Goal: Task Accomplishment & Management: Complete application form

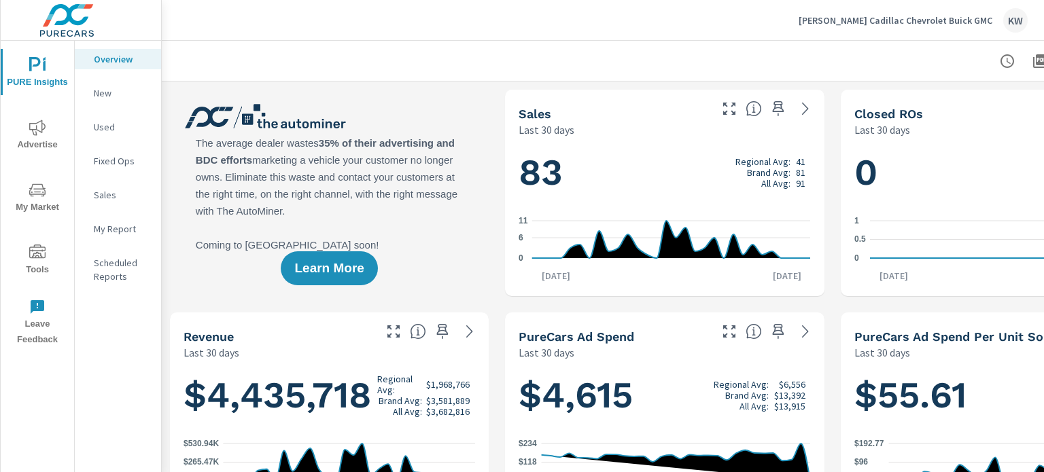
click at [37, 261] on span "Tools" at bounding box center [37, 261] width 65 height 33
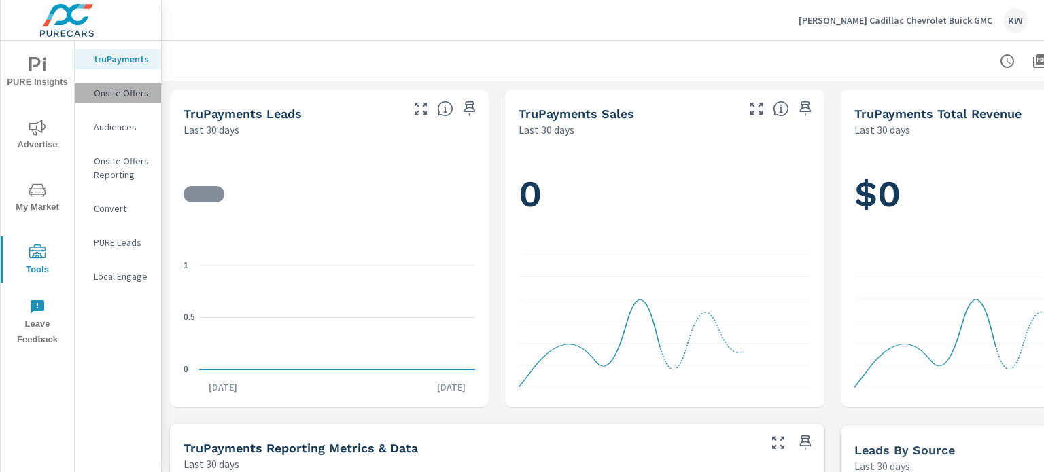
click at [125, 94] on p "Onsite Offers" at bounding box center [122, 93] width 56 height 14
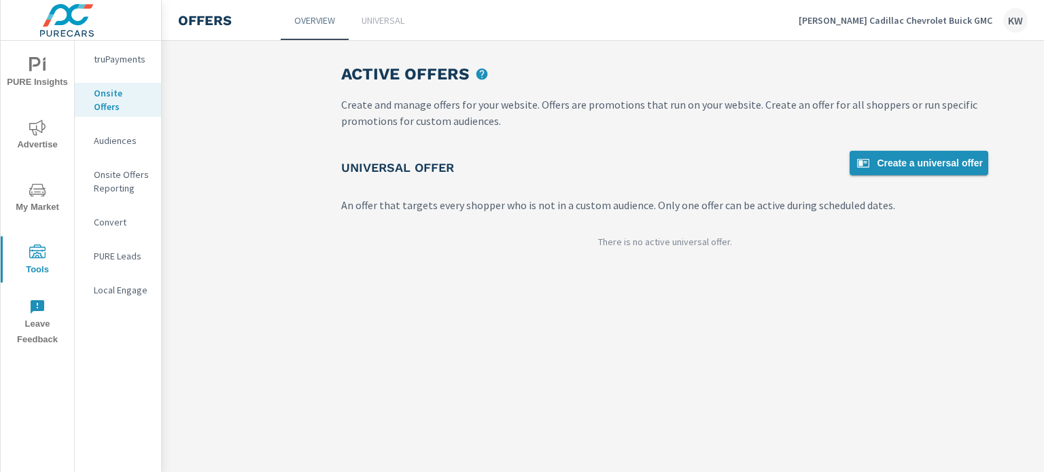
click at [933, 170] on span "Create a universal offer" at bounding box center [919, 163] width 128 height 16
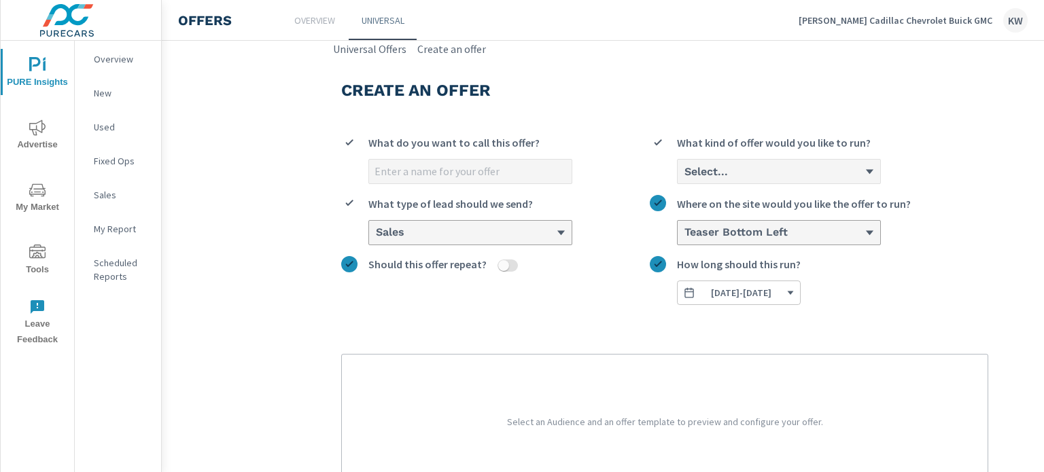
click at [428, 183] on input "What do you want to call this offer?" at bounding box center [470, 172] width 203 height 24
type input "[DATE]"
click at [624, 116] on div "Create an offer Oct 2025 What do you want to call this offer? Select... What ki…" at bounding box center [665, 318] width 680 height 523
click at [701, 171] on h6 "Select..." at bounding box center [706, 172] width 44 height 14
click at [684, 171] on input "Select... What kind of offer would you like to run?" at bounding box center [683, 172] width 1 height 12
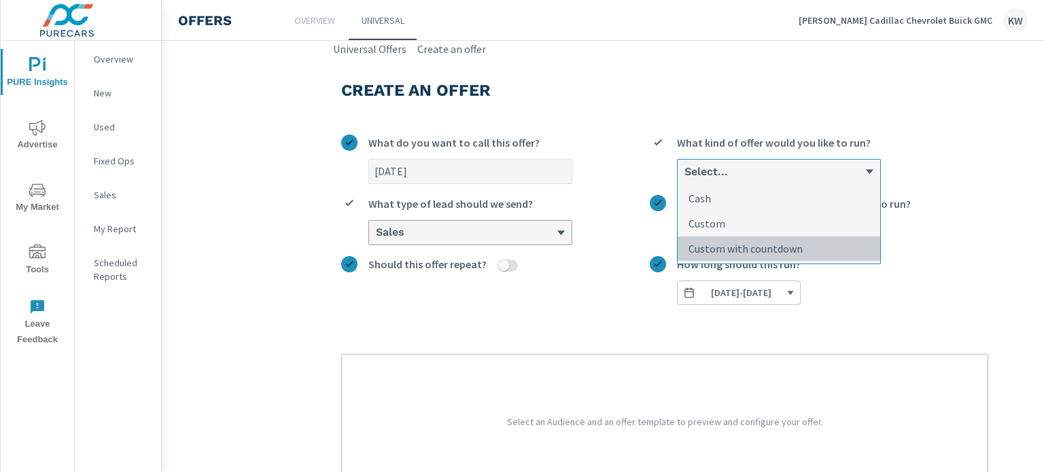
click at [712, 254] on p "Custom with countdown" at bounding box center [746, 249] width 114 height 16
click at [684, 178] on input "option Custom with countdown focused, 3 of 3. 3 results available. Use Up and D…" at bounding box center [683, 172] width 1 height 12
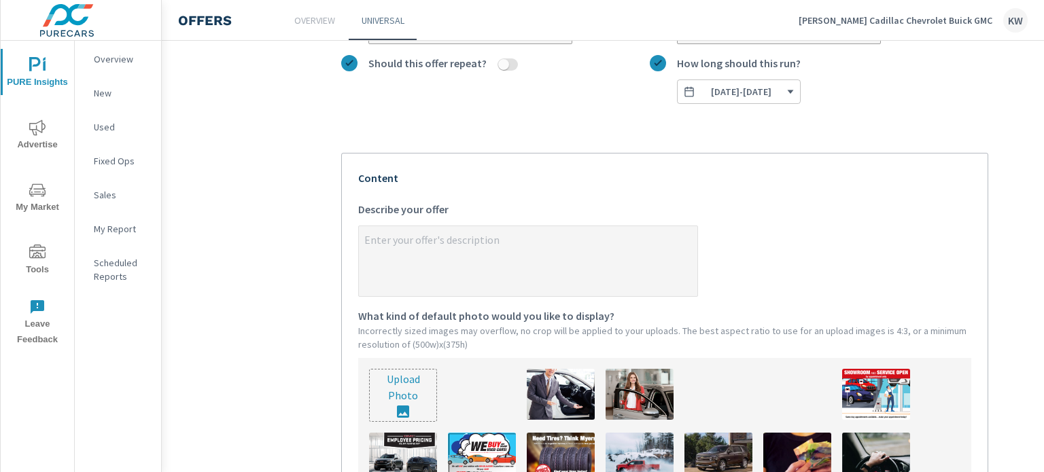
scroll to position [206, 0]
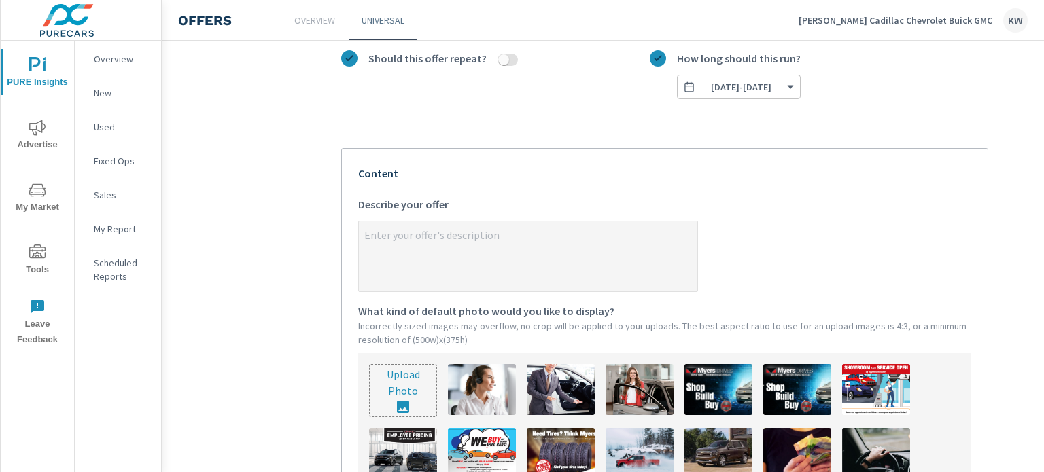
click at [419, 391] on input "file" at bounding box center [403, 391] width 67 height 52
type input "C:\fakepath\GM (1).png"
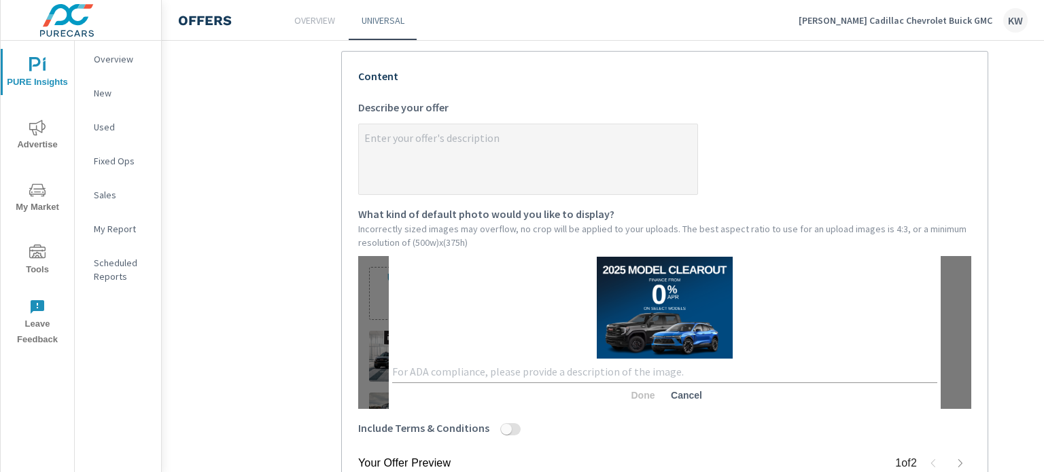
scroll to position [305, 0]
click at [441, 369] on textarea at bounding box center [664, 370] width 545 height 13
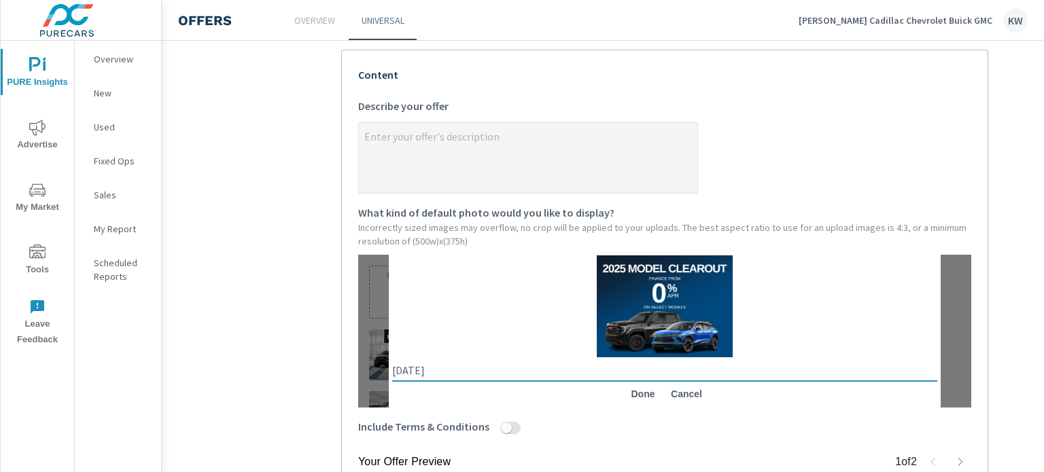
click at [394, 372] on textarea "oct 2025" at bounding box center [664, 370] width 545 height 13
type textarea "[DATE]"
click at [629, 398] on span "Done" at bounding box center [643, 394] width 33 height 12
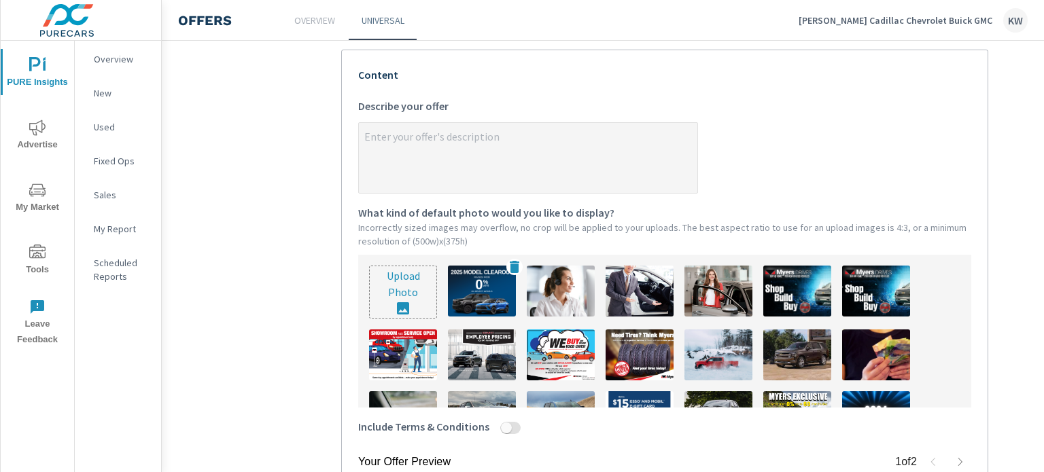
click at [484, 304] on img at bounding box center [482, 291] width 68 height 51
type textarea "x"
click at [419, 152] on textarea "x Describe your offer" at bounding box center [528, 159] width 339 height 68
type textarea "2"
type textarea "x"
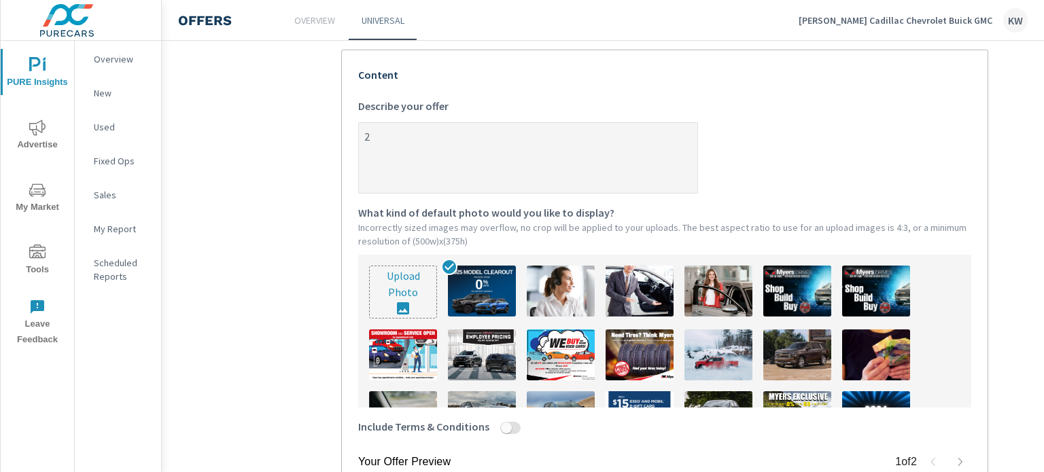
type textarea "20"
type textarea "x"
type textarea "202"
type textarea "x"
type textarea "2025"
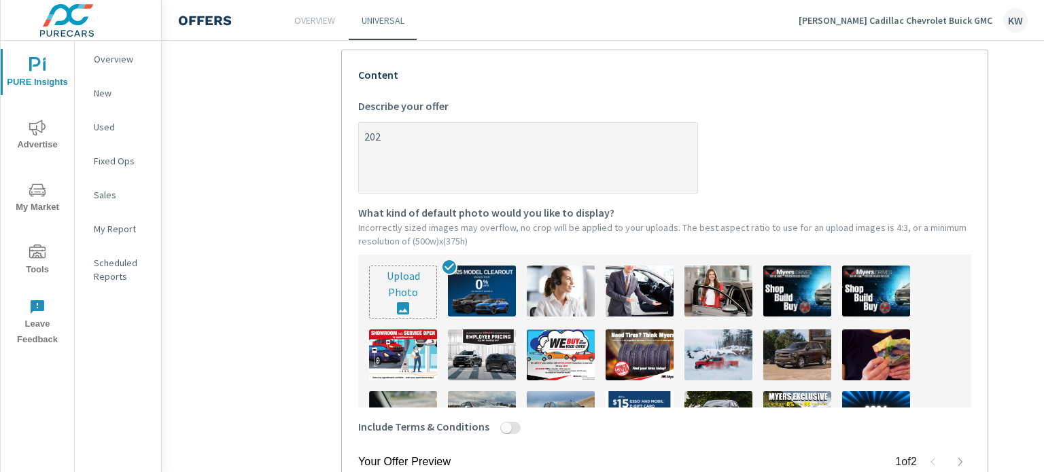
type textarea "x"
type textarea "2025"
type textarea "x"
type textarea "2025 C"
type textarea "x"
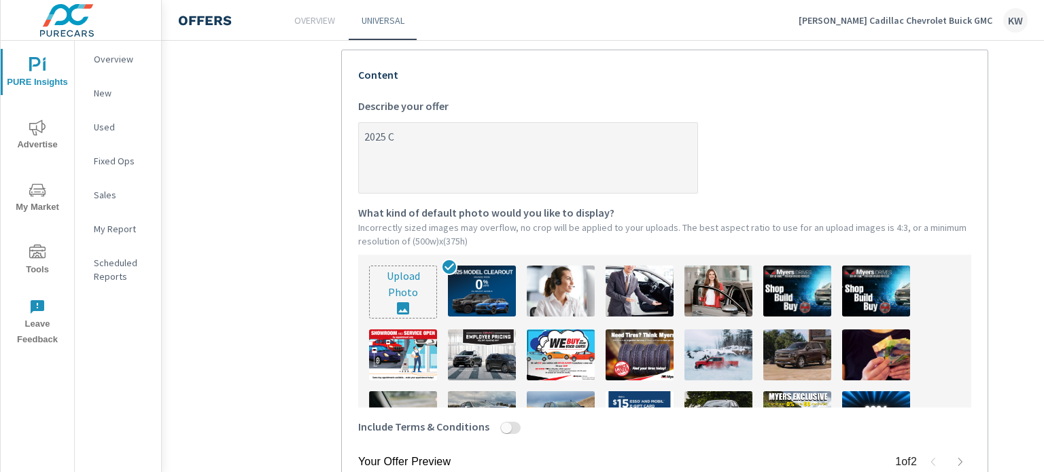
type textarea "2025 Cl"
type textarea "x"
type textarea "2025 Cle"
type textarea "x"
type textarea "2025 Clea"
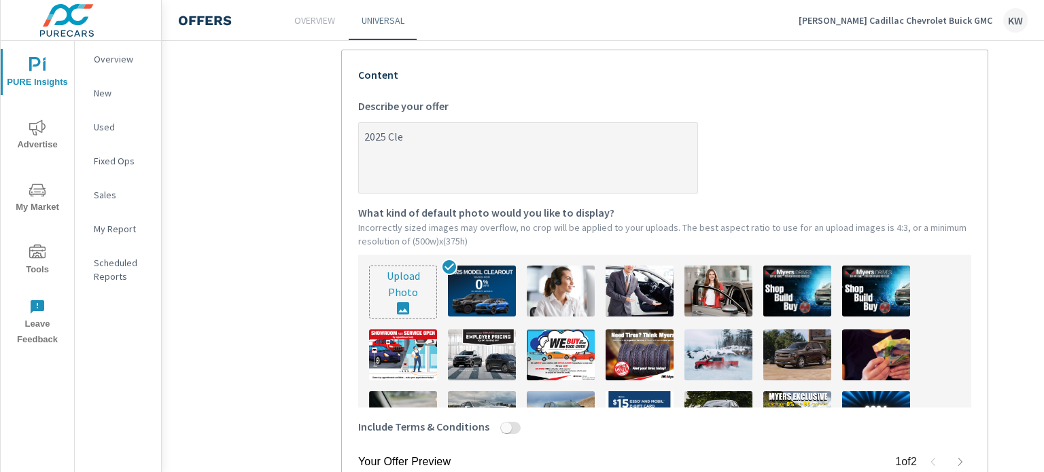
type textarea "x"
type textarea "2025 Clear"
type textarea "x"
type textarea "2025 Clearo"
type textarea "x"
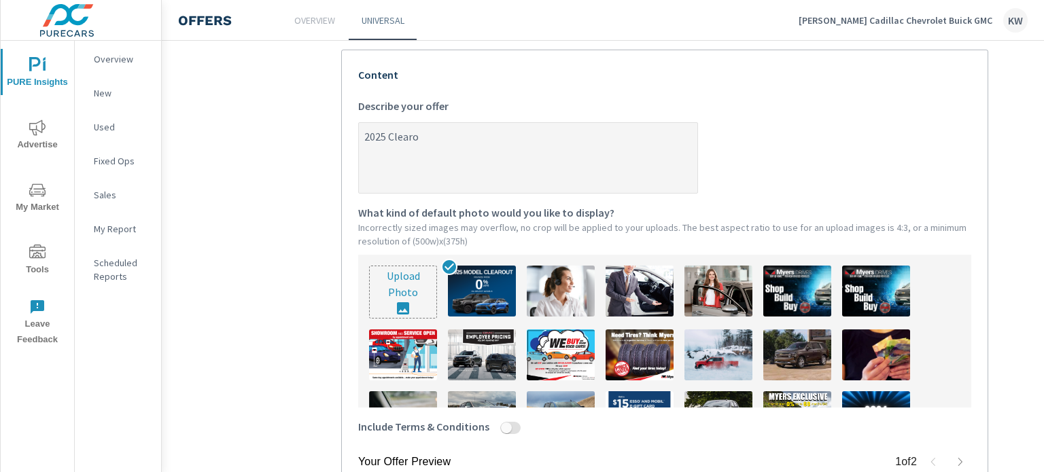
type textarea "2025 Clearou"
type textarea "x"
type textarea "2025 Clearout"
type textarea "x"
type textarea "2025 Clearout"
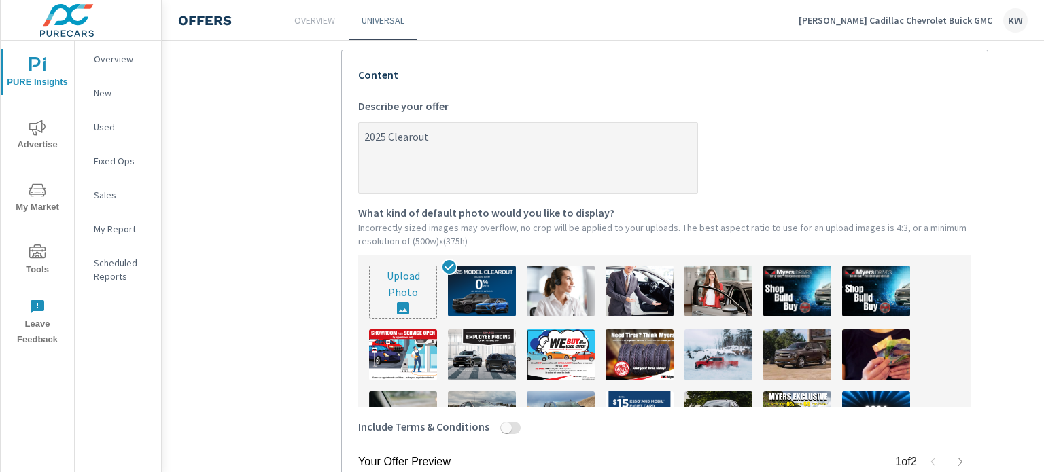
type textarea "x"
type textarea "2025 Clearout -"
type textarea "x"
type textarea "2025 Clearout -"
type textarea "x"
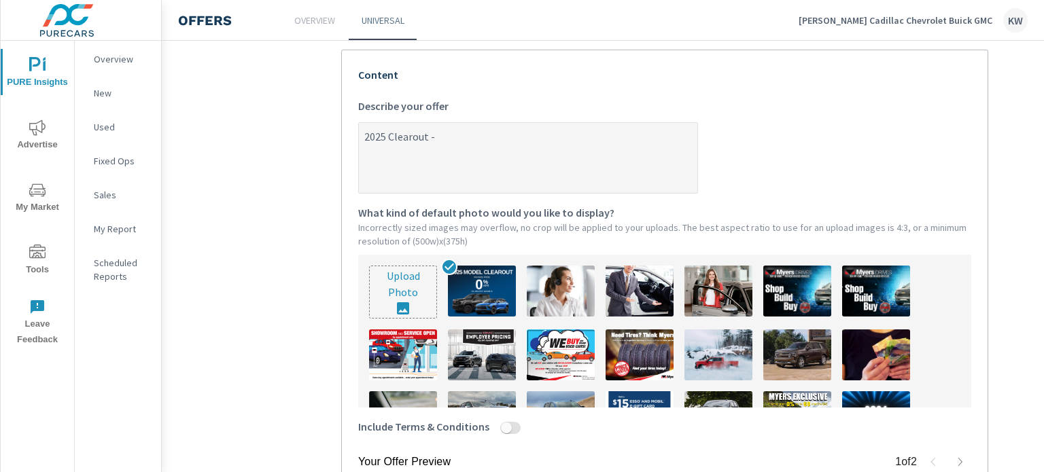
type textarea "2025 Clearout - F"
type textarea "x"
type textarea "2025 Clearout - Fi"
type textarea "x"
type textarea "2025 Clearout - Fin"
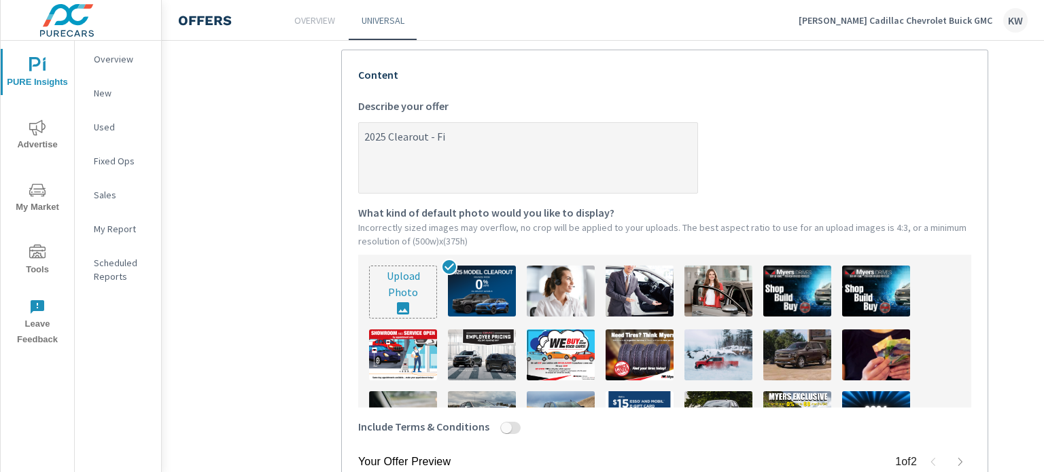
type textarea "x"
type textarea "2025 Clearout - Fina"
type textarea "x"
type textarea "2025 Clearout - [PERSON_NAME]"
type textarea "x"
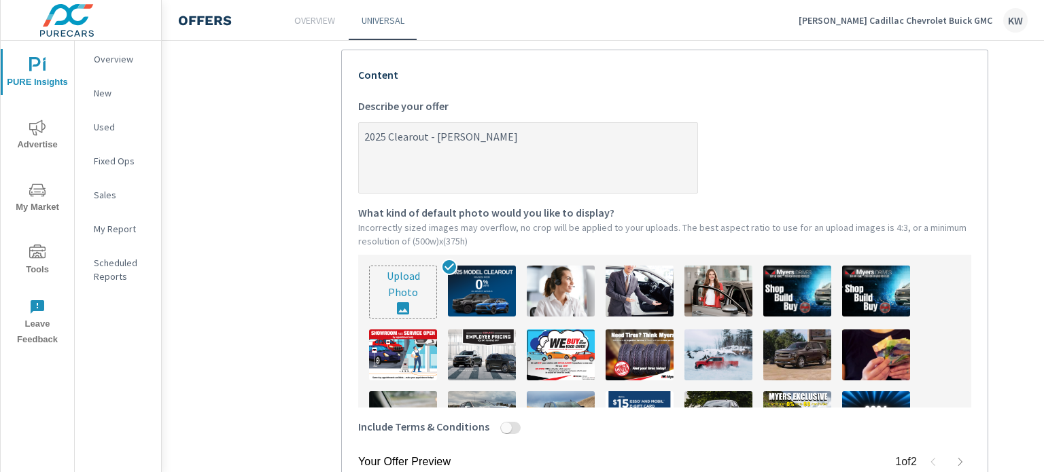
type textarea "2025 Clearout - Financ"
type textarea "x"
type textarea "2025 Clearout - Finance"
type textarea "x"
type textarea "2025 Clearout - Finance"
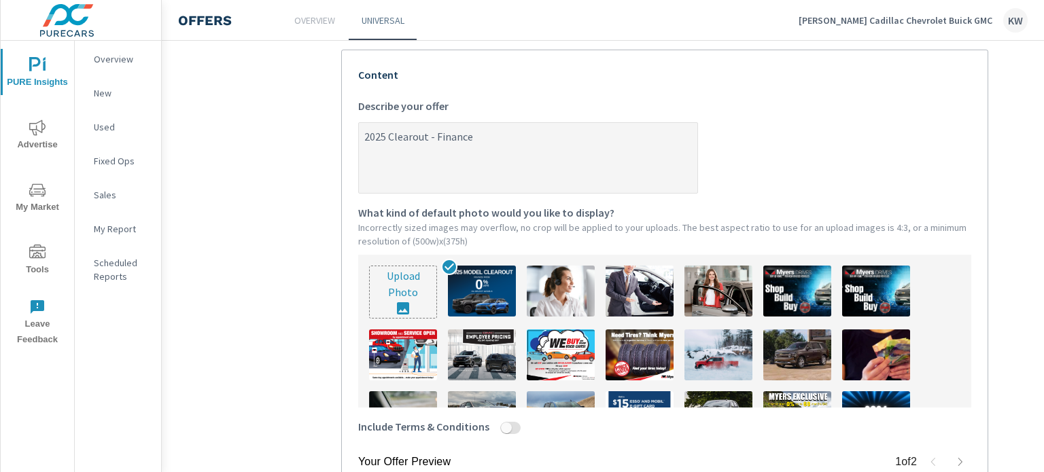
type textarea "x"
type textarea "2025 Clearout - Finance s"
type textarea "x"
type textarea "2025 Clearout - Finance"
type textarea "x"
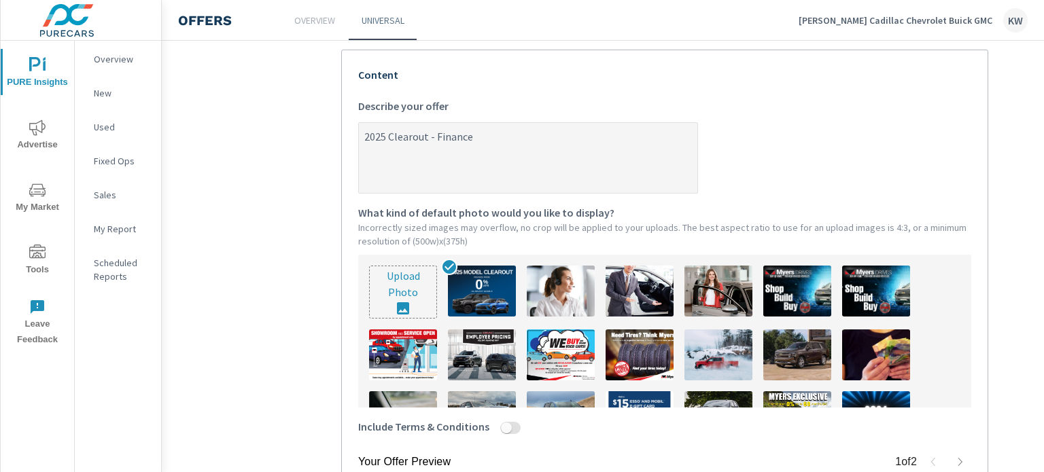
type textarea "2025 Clearout - Finance s"
type textarea "x"
type textarea "2025 Clearout - Finance se"
type textarea "x"
type textarea "2025 Clearout - Finance sel"
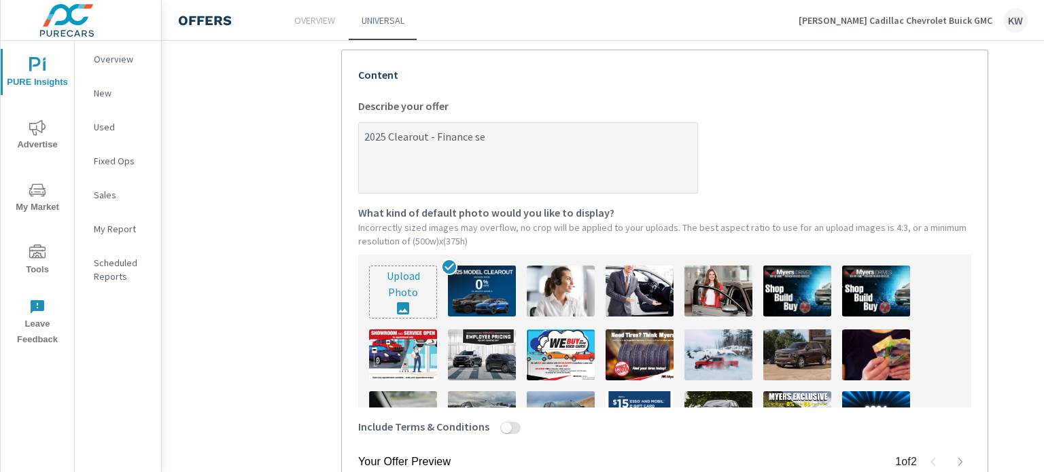
type textarea "x"
type textarea "2025 Clearout - Finance sele"
type textarea "x"
type textarea "2025 Clearout - Finance selec"
type textarea "x"
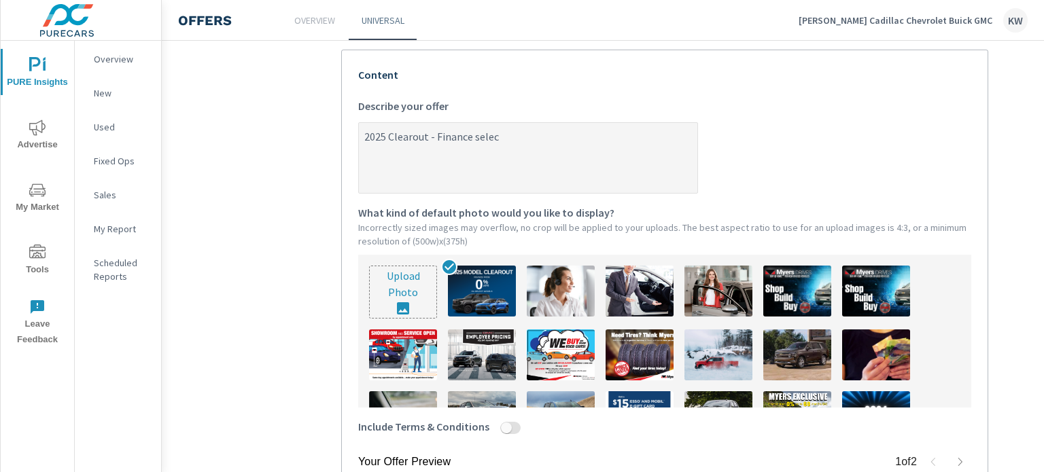
type textarea "2025 Clearout - Finance select"
type textarea "x"
type textarea "2025 Clearout - Finance select"
type textarea "x"
type textarea "2025 Clearout - Finance select 2"
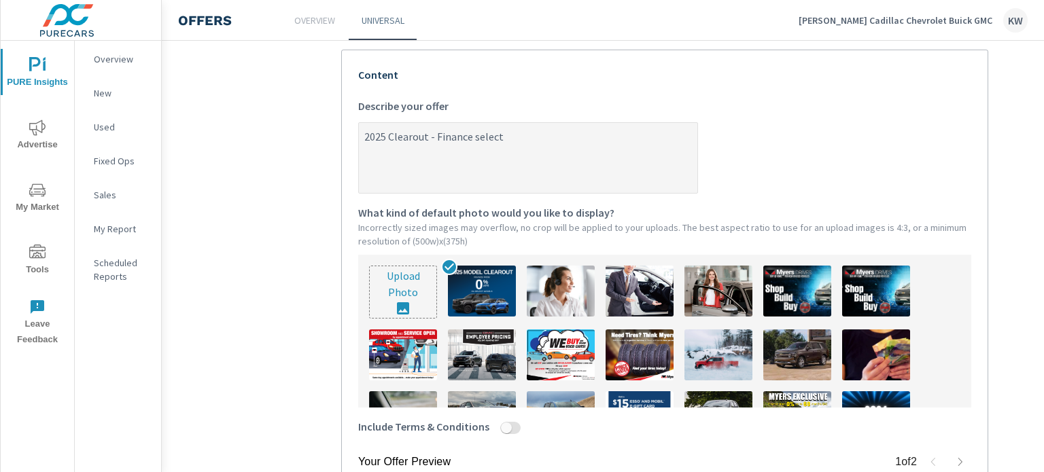
type textarea "x"
type textarea "2025 Clearout - Finance select 20"
type textarea "x"
type textarea "2025 Clearout - Finance select 202"
type textarea "x"
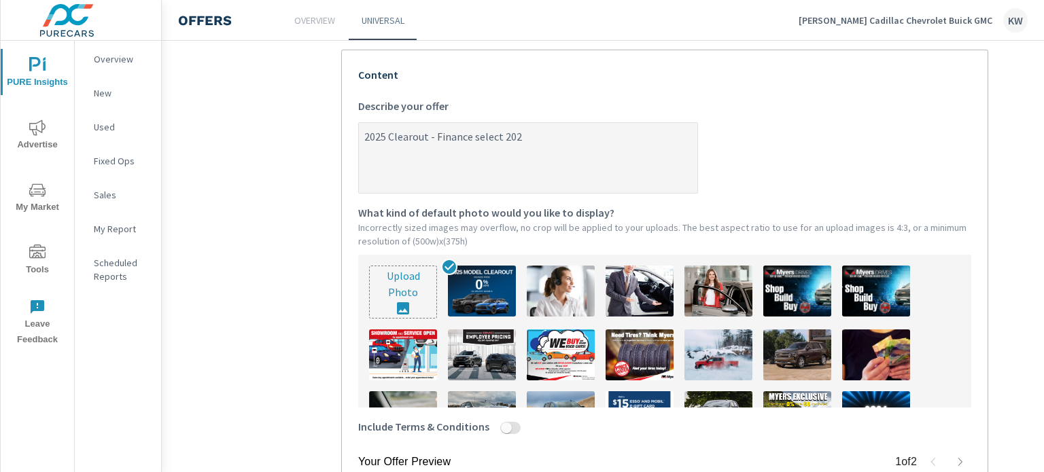
type textarea "2025 Clearout - Finance select 2025"
type textarea "x"
type textarea "2025 Clearout - Finance select 2025"
type textarea "x"
type textarea "2025 Clearout - Finance select 2025 m"
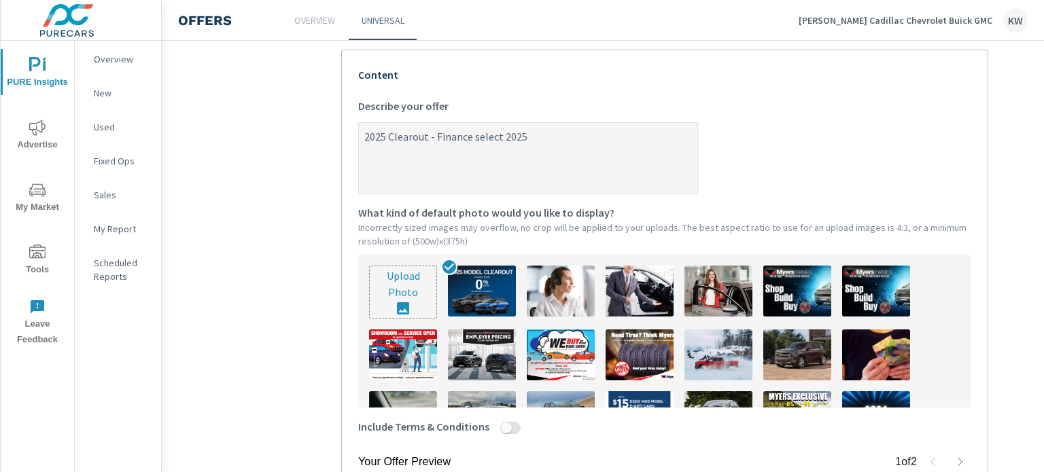
type textarea "x"
type textarea "2025 Clearout - Finance select 2025 mo"
type textarea "x"
type textarea "2025 Clearout - Finance select 2025 mod"
type textarea "x"
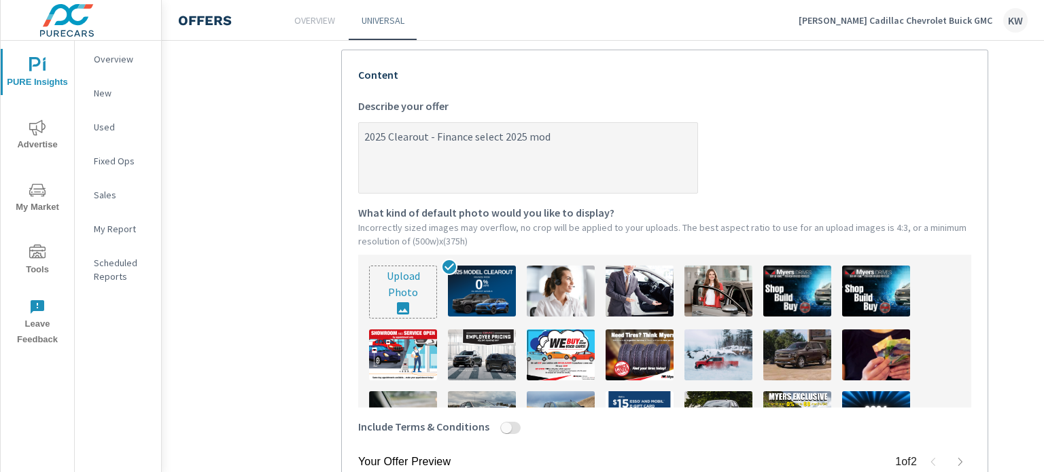
type textarea "2025 Clearout - Finance select 2025 mode"
type textarea "x"
type textarea "2025 Clearout - Finance select 2025 model"
type textarea "x"
type textarea "2025 Clearout - Finance select 2025 models"
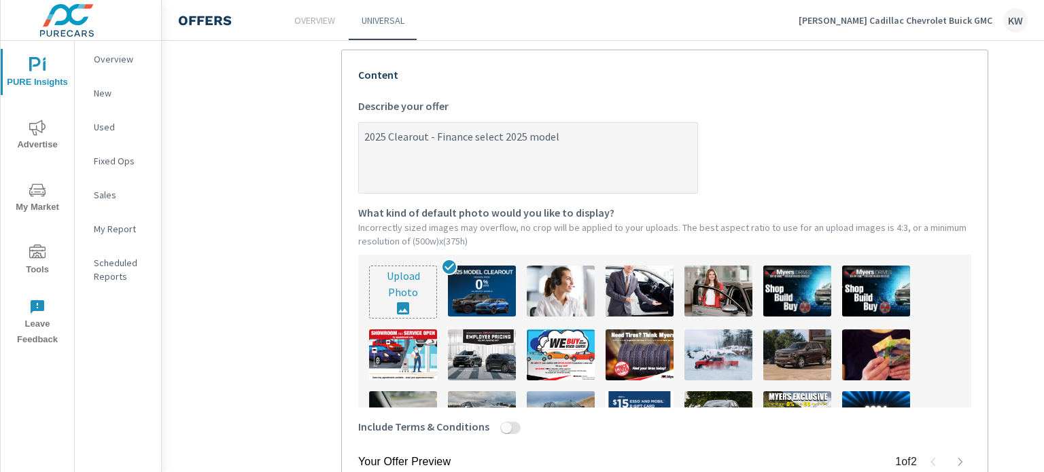
type textarea "x"
type textarea "2025 Clearout - Finance select 2025 models"
type textarea "x"
type textarea "2025 Clearout - Finance select 2025 models f"
type textarea "x"
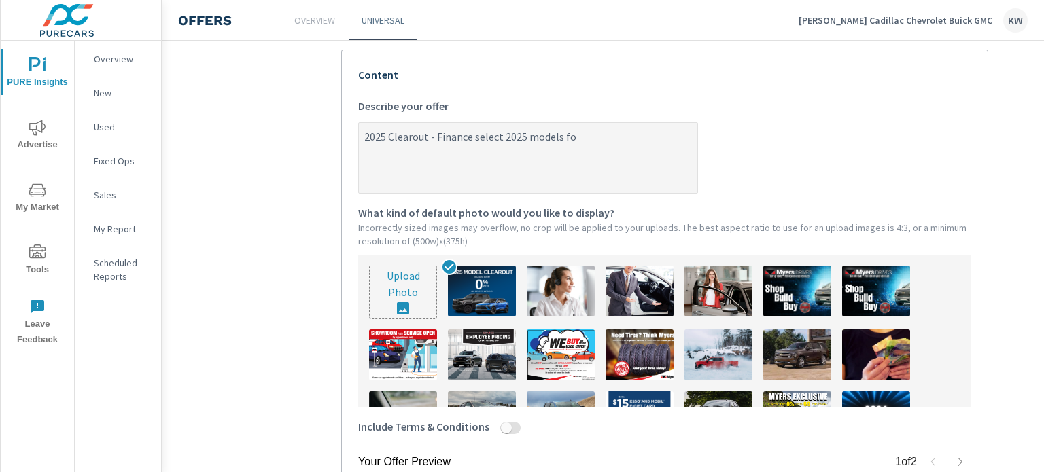
type textarea "2025 Clearout - Finance select 2025 models for"
type textarea "x"
type textarea "2025 Clearout - Finance select 2025 models form"
type textarea "x"
type textarea "2025 Clearout - Finance select 2025 models form"
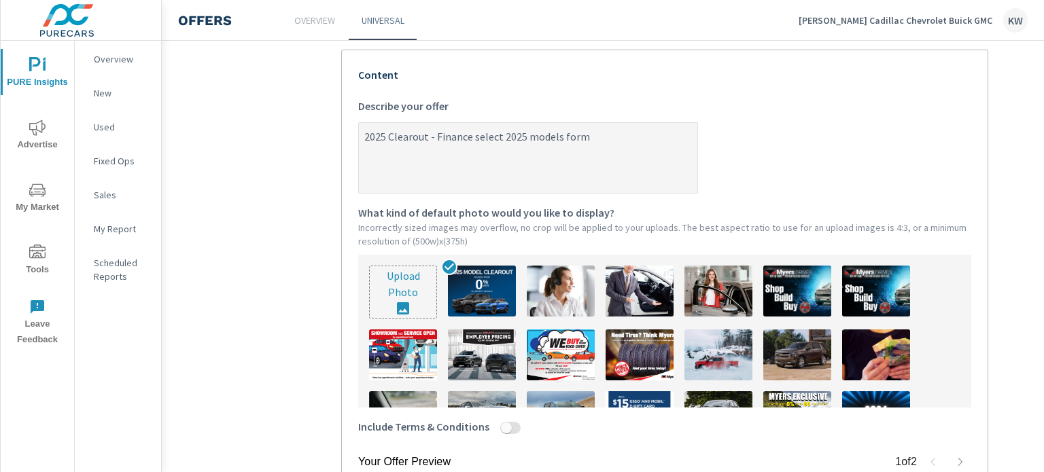
type textarea "x"
type textarea "2025 Clearout - Finance select 2025 models form 0"
type textarea "x"
type textarea "2025 Clearout - Finance select 2025 models form 0%"
type textarea "x"
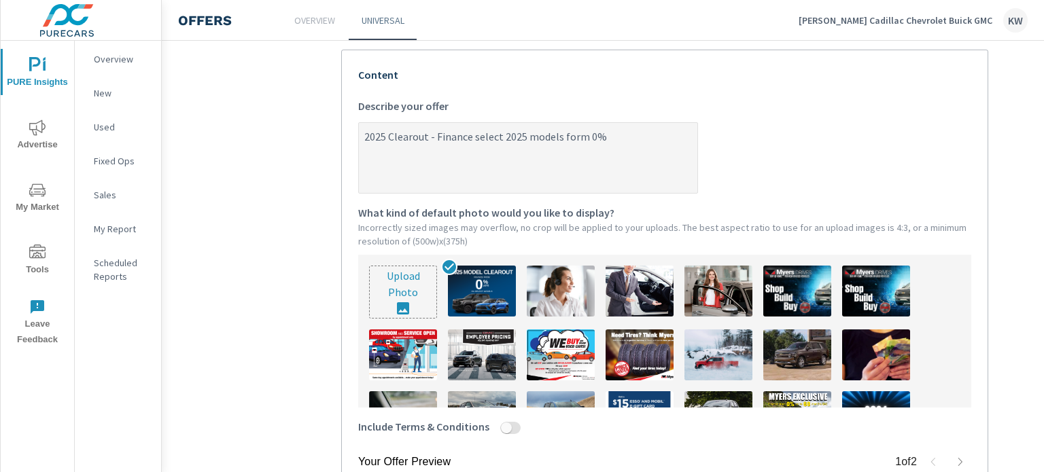
type textarea "2025 Clearout - Finance select 2025 models form 0%"
type textarea "x"
type textarea "2025 Clearout - Finance select 2025 models form 0% u"
type textarea "x"
type textarea "2025 Clearout - Finance select 2025 models form 0% up"
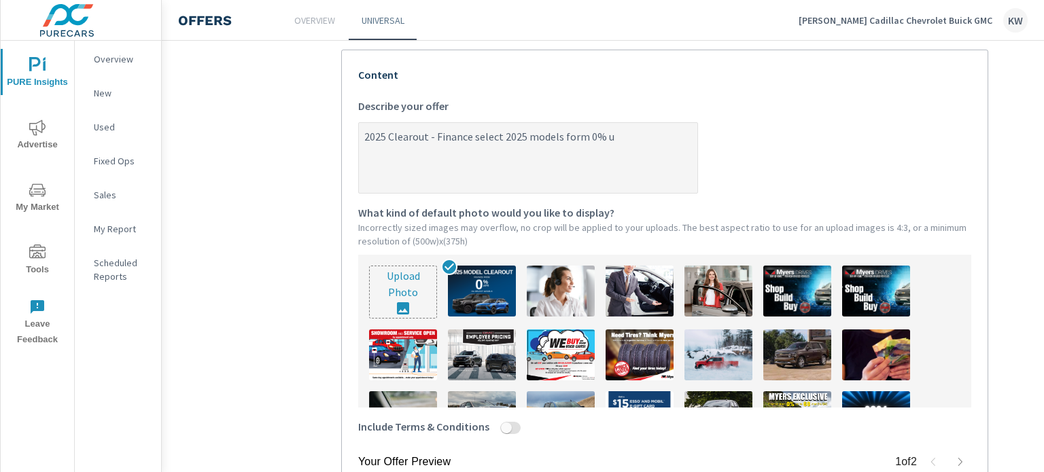
type textarea "x"
type textarea "2025 Clearout - Finance select 2025 models form 0% up"
type textarea "x"
type textarea "2025 Clearout - Finance select 2025 models form 0% up t"
type textarea "x"
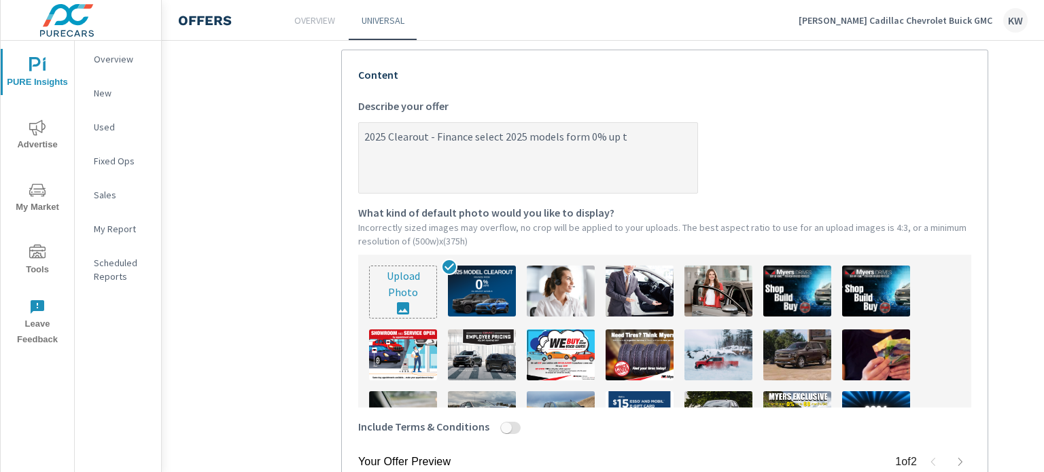
type textarea "2025 Clearout - Finance select 2025 models form 0% up to"
type textarea "x"
type textarea "2025 Clearout - Finance select 2025 models form 0% up to"
type textarea "x"
type textarea "2025 Clearout - Finance select 2025 models form 0% up to 8"
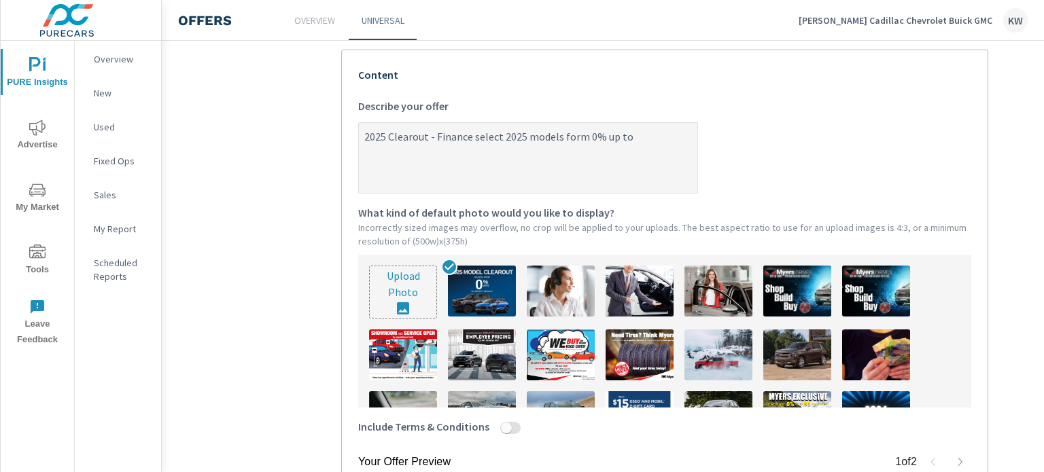
type textarea "x"
type textarea "2025 Clearout - Finance select 2025 models form 0% up to 84"
type textarea "x"
type textarea "2025 Clearout - Finance select 2025 models form 0% up to 84"
type textarea "x"
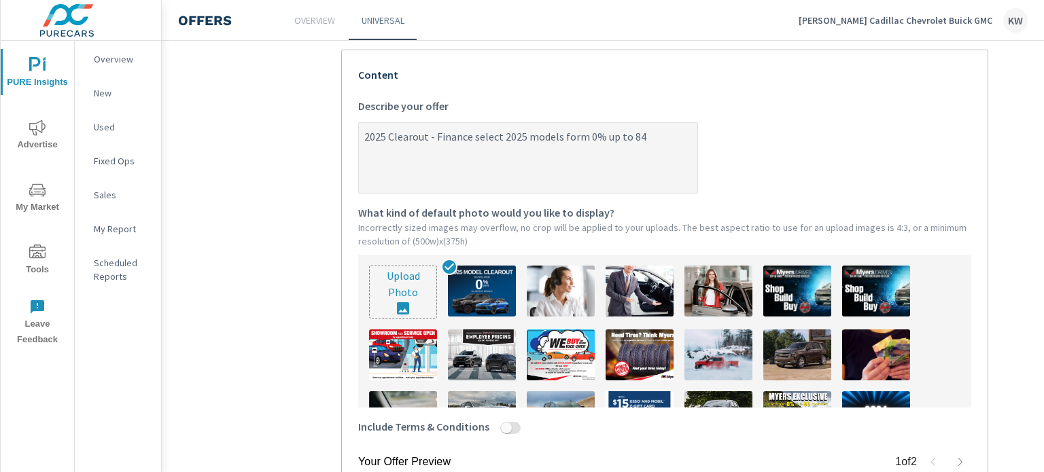
type textarea "2025 Clearout - Finance select 2025 models form 0% up to 84 m"
type textarea "x"
type textarea "2025 Clearout - Finance select 2025 models form 0% up to 84 mo"
type textarea "x"
type textarea "2025 Clearout - Finance select 2025 models form 0% up to 84 mon"
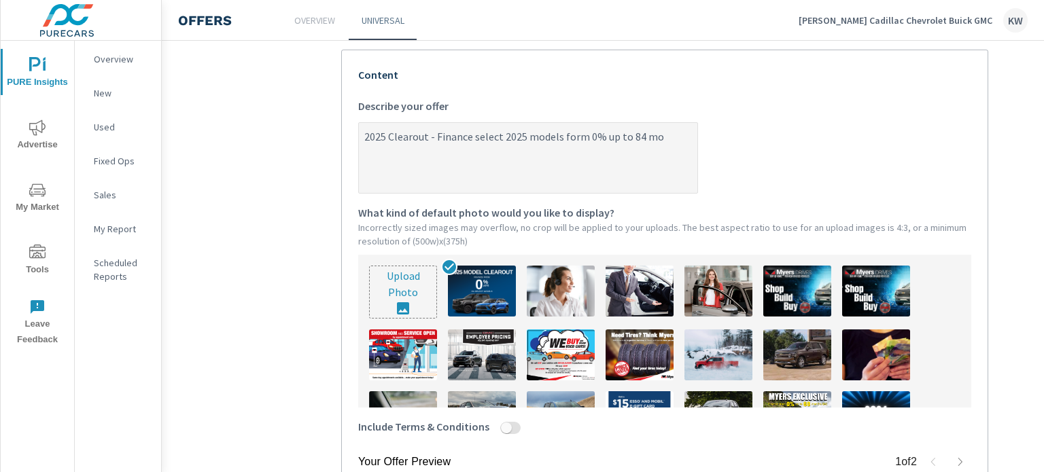
type textarea "x"
type textarea "2025 Clearout - Finance select 2025 models form 0% up to 84 mont"
type textarea "x"
type textarea "2025 Clearout - Finance select 2025 models form 0% up to 84 month"
type textarea "x"
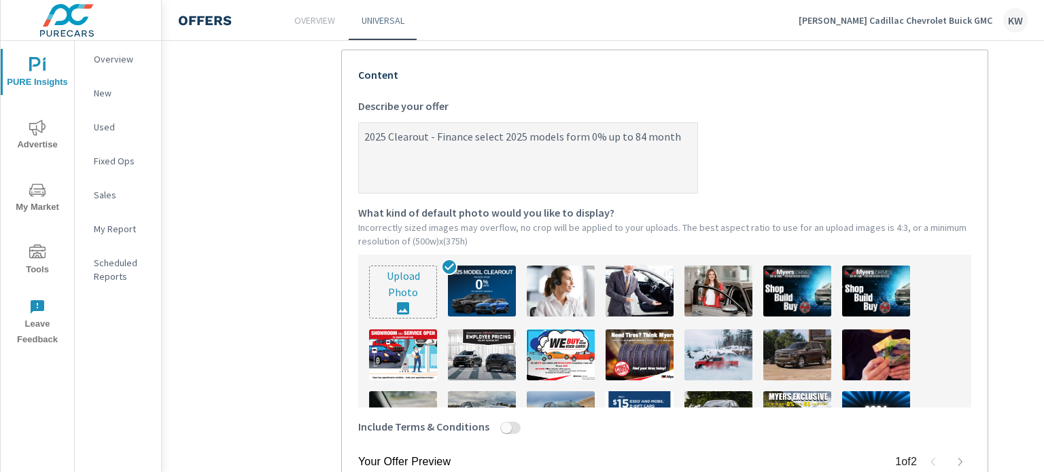
type textarea "2025 Clearout - Finance select 2025 models form 0% up to 84 months"
type textarea "x"
type textarea "2025 Clearout - Finance select 2025 models form 0% up to 84 months!"
type textarea "x"
type textarea "2025 Clearout - Finance select 2025 models form 0% up to 84 months!"
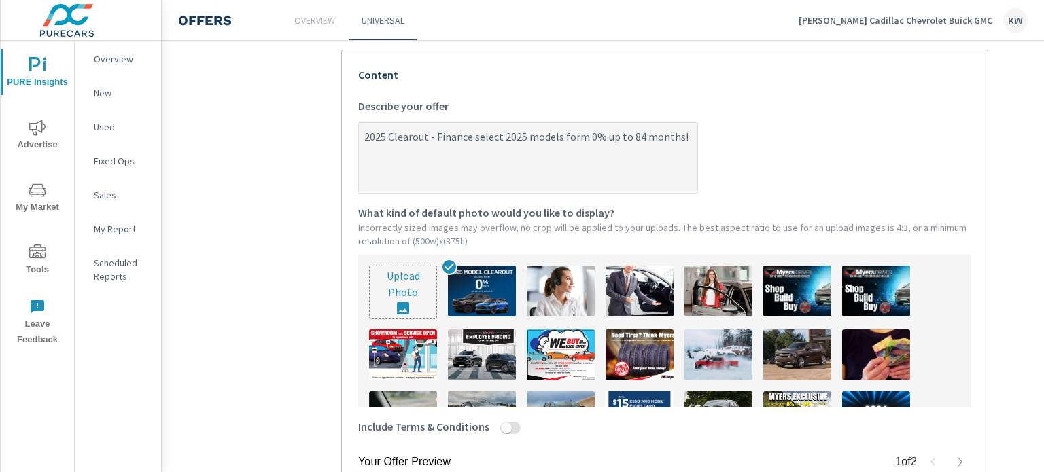
click at [835, 116] on label "2025 Clearout - Finance select 2025 models form 0% up to 84 months! x Describe …" at bounding box center [664, 146] width 613 height 96
click at [697, 125] on textarea "2025 Clearout - Finance select 2025 models form 0% up to 84 months!" at bounding box center [528, 159] width 339 height 68
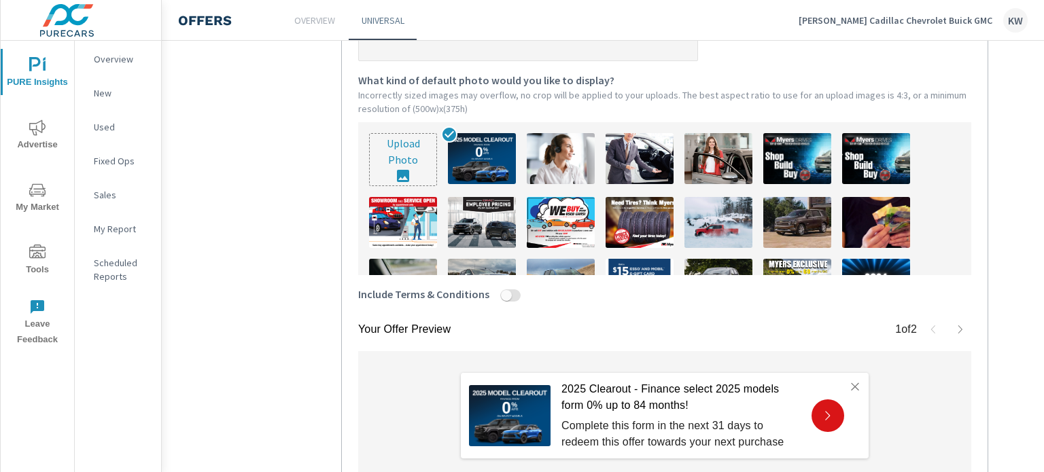
scroll to position [438, 0]
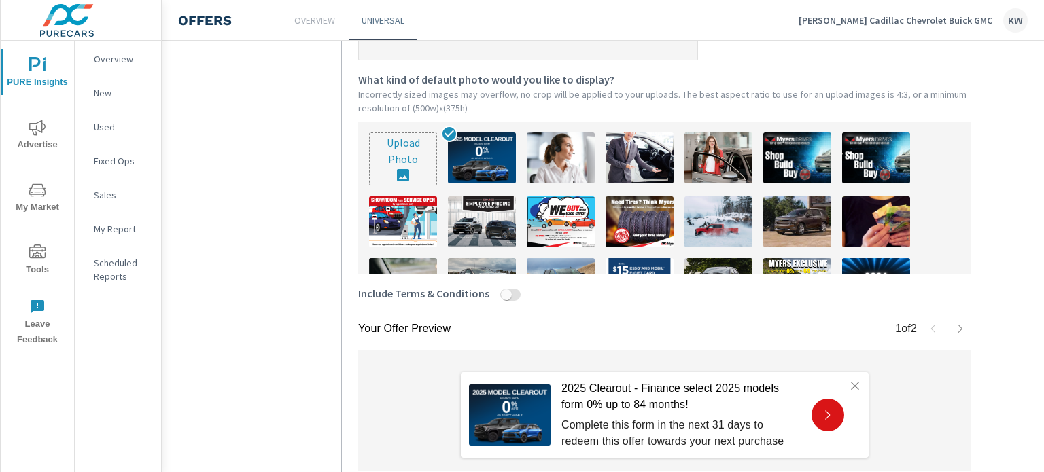
click at [956, 336] on button "button" at bounding box center [961, 329] width 22 height 22
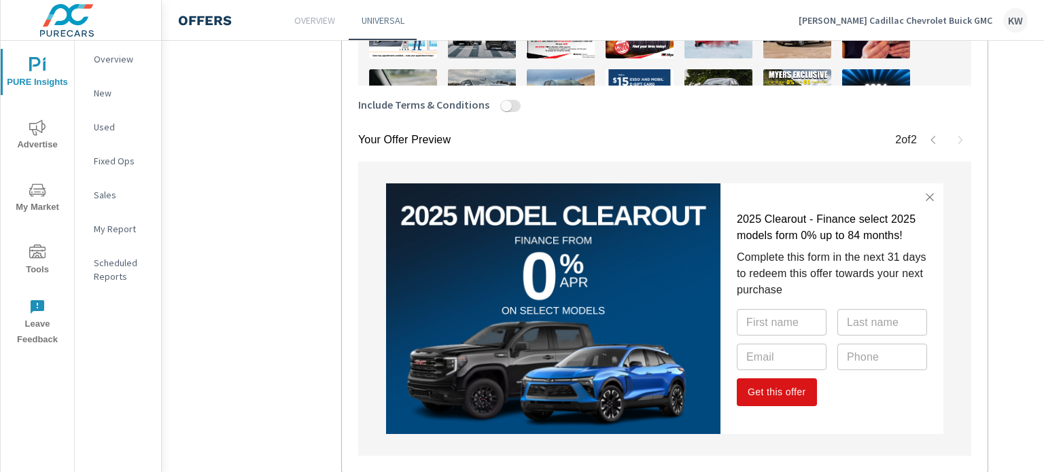
scroll to position [729, 0]
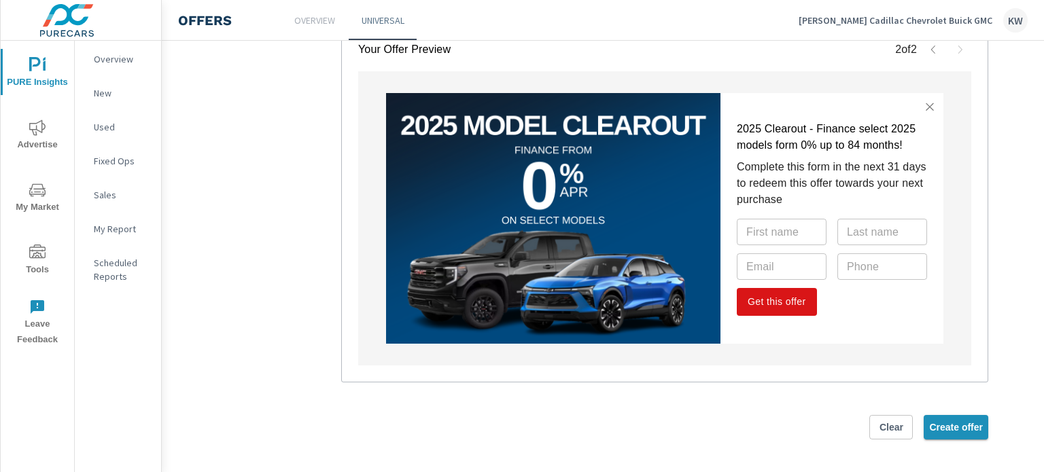
click at [948, 422] on span "Create offer" at bounding box center [956, 427] width 54 height 12
type textarea "x"
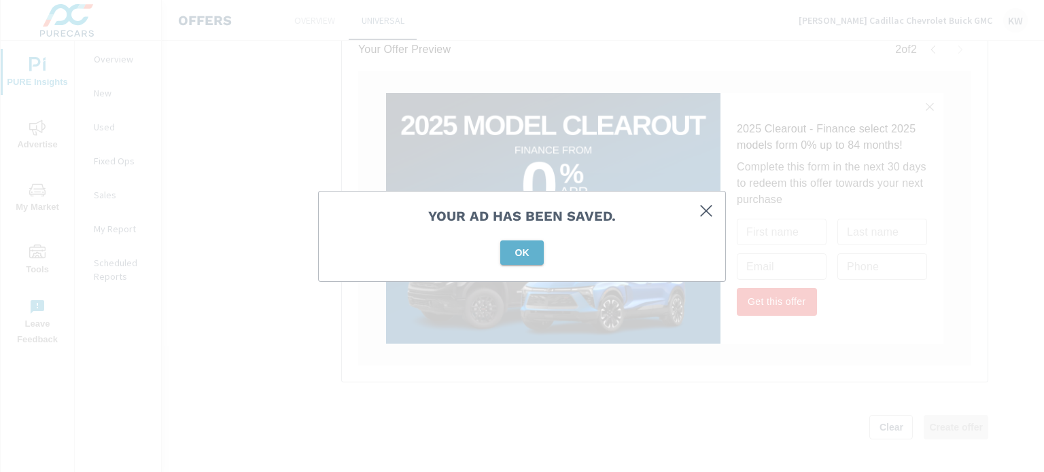
click at [517, 254] on span "OK" at bounding box center [522, 253] width 33 height 12
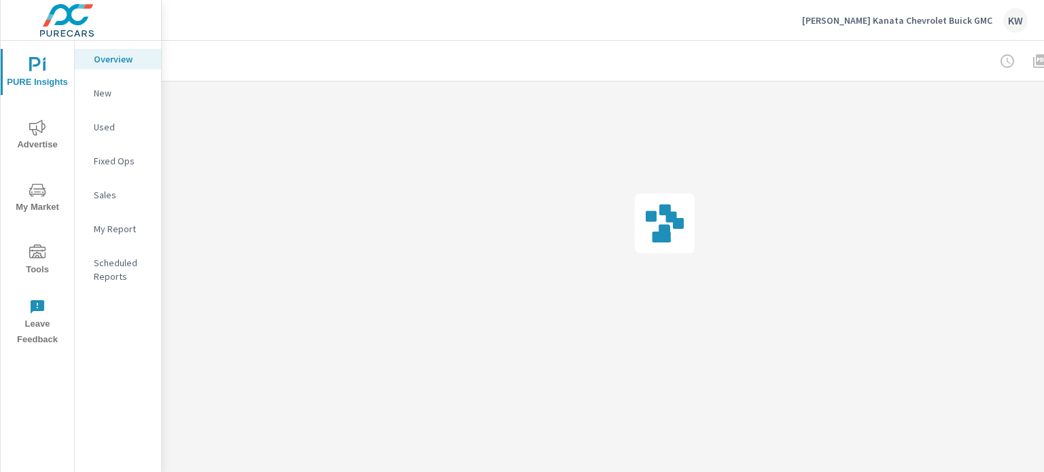
click at [49, 258] on span "Tools" at bounding box center [37, 261] width 65 height 33
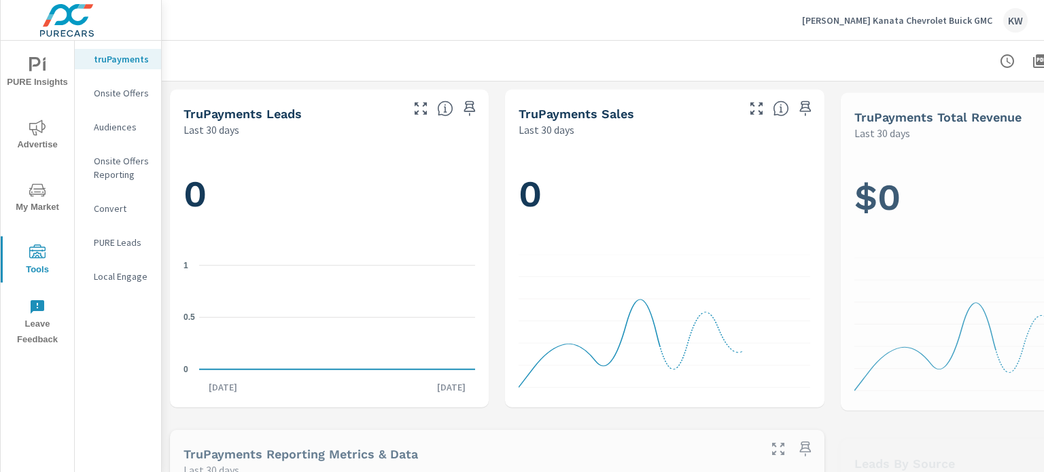
click at [111, 94] on p "Onsite Offers" at bounding box center [122, 93] width 56 height 14
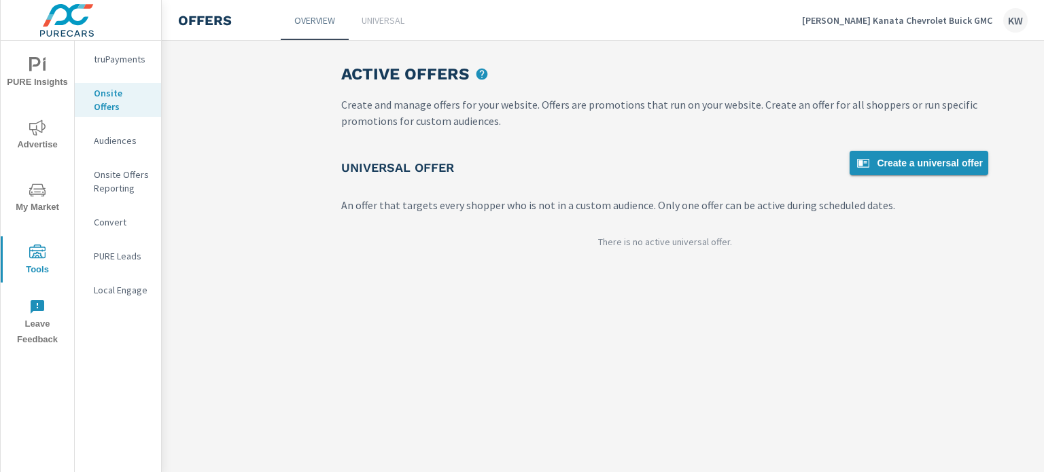
click at [862, 157] on icon at bounding box center [863, 163] width 16 height 16
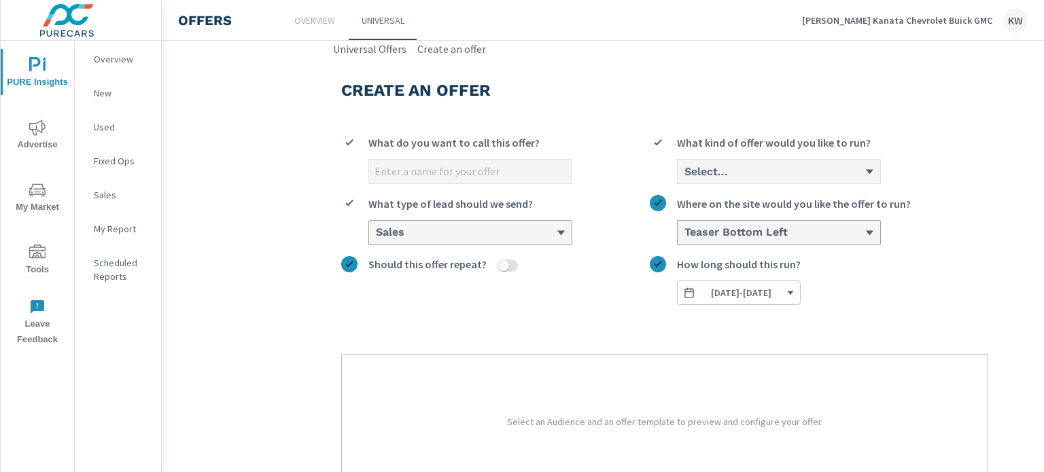
click at [435, 162] on input "What do you want to call this offer?" at bounding box center [470, 172] width 203 height 24
type input "[DATE]"
click at [737, 184] on div "Select..." at bounding box center [779, 172] width 203 height 24
click at [684, 178] on input "Select... What kind of offer would you like to run?" at bounding box center [683, 172] width 1 height 12
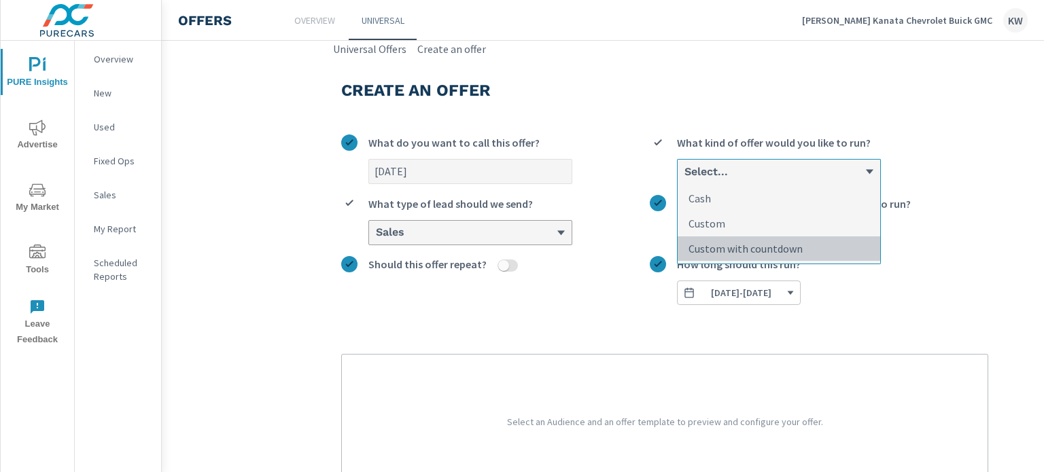
click at [715, 249] on p "Custom with countdown" at bounding box center [746, 249] width 114 height 16
click at [684, 178] on input "option Custom with countdown focused, 3 of 3. 3 results available. Use Up and D…" at bounding box center [683, 172] width 1 height 12
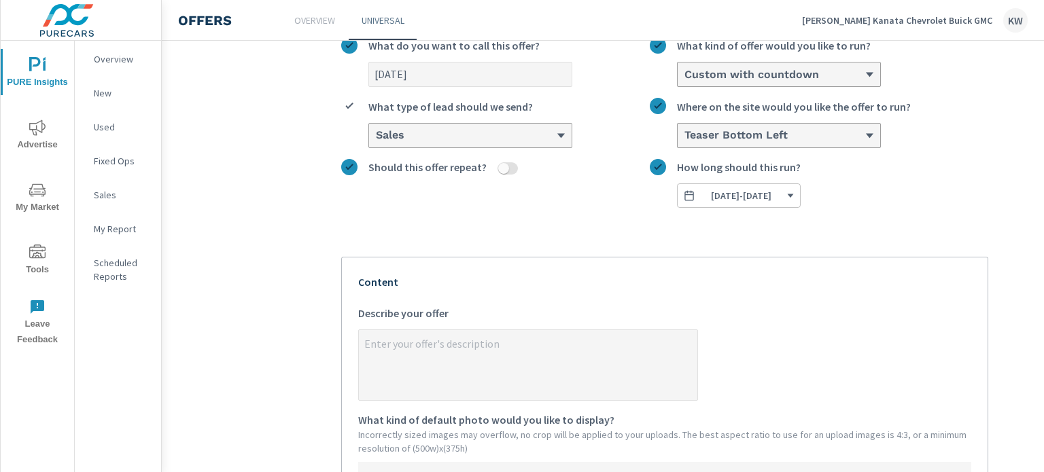
scroll to position [103, 0]
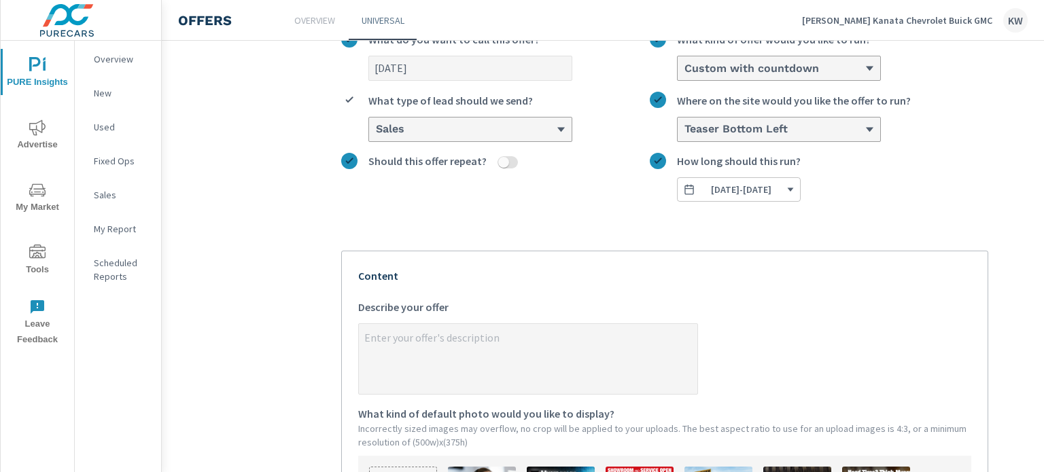
type textarea "x"
click at [572, 339] on textarea "x Describe your offer" at bounding box center [528, 360] width 339 height 68
type textarea "2"
type textarea "x"
type textarea "20"
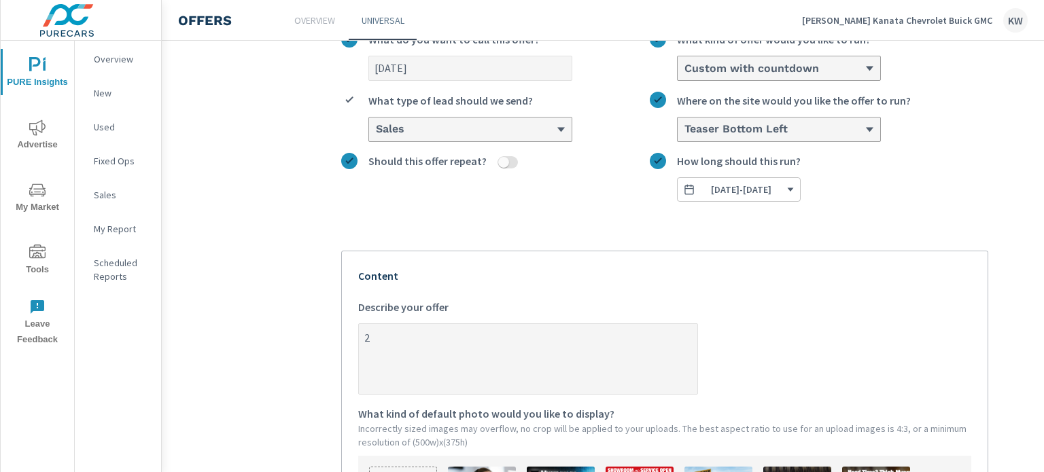
type textarea "x"
type textarea "202"
type textarea "x"
type textarea "2025"
type textarea "x"
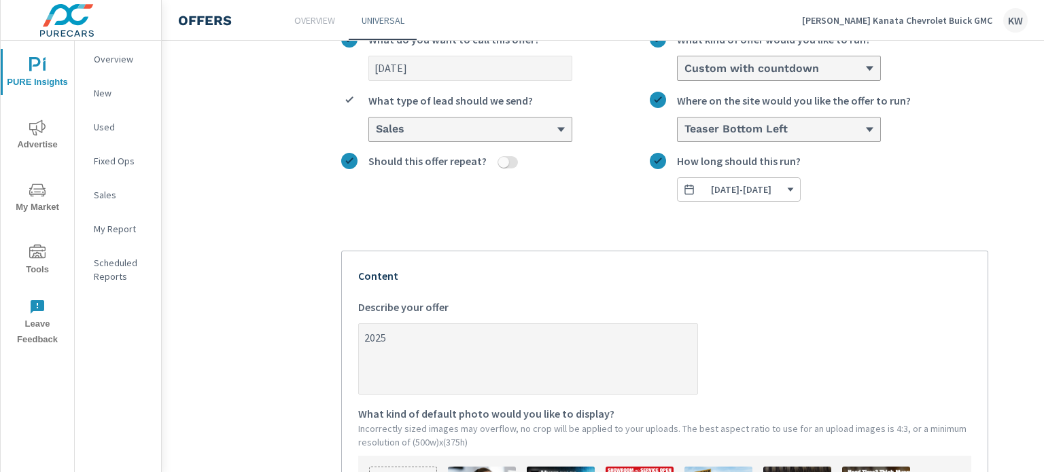
type textarea "2025"
type textarea "x"
type textarea "2025 C"
type textarea "x"
type textarea "2025 Cl"
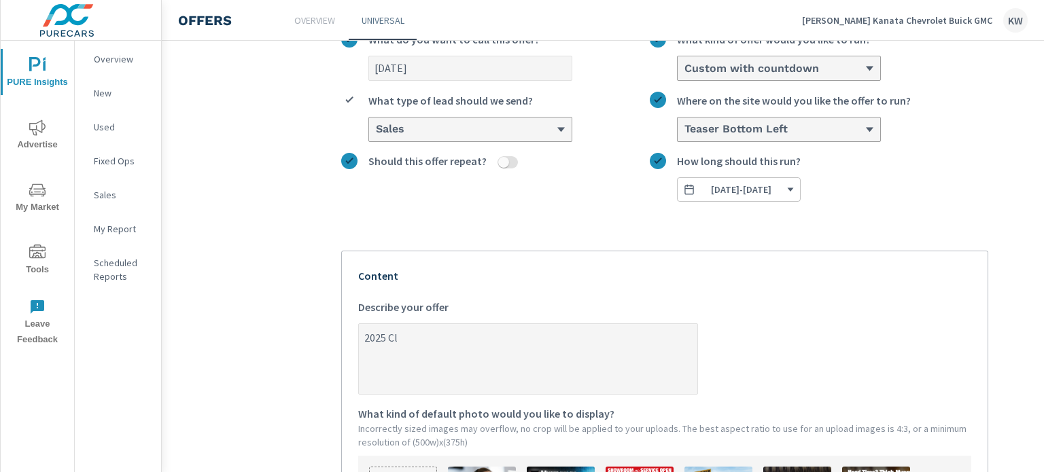
type textarea "x"
type textarea "2025 Cle"
type textarea "x"
type textarea "2025 Clea"
type textarea "x"
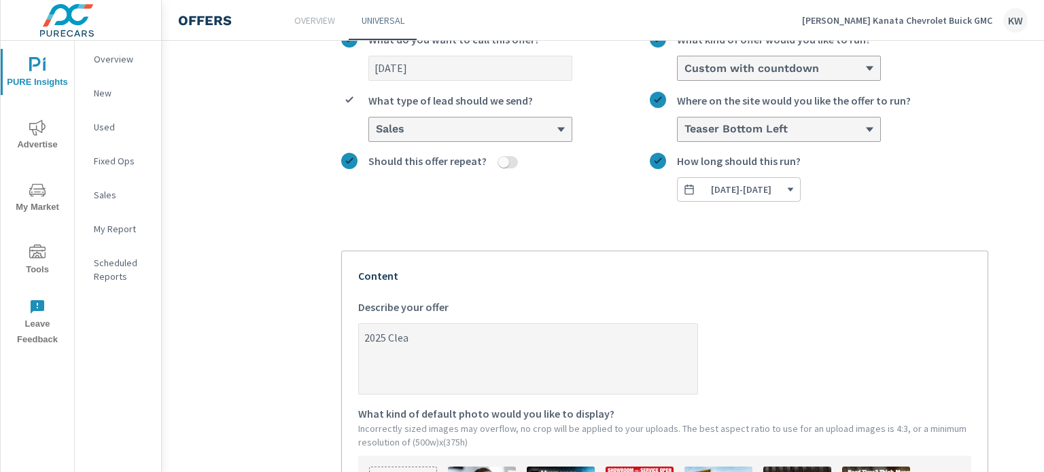
type textarea "2025 Clear"
type textarea "x"
type textarea "2025 Clearo"
type textarea "x"
type textarea "2025 Clearou"
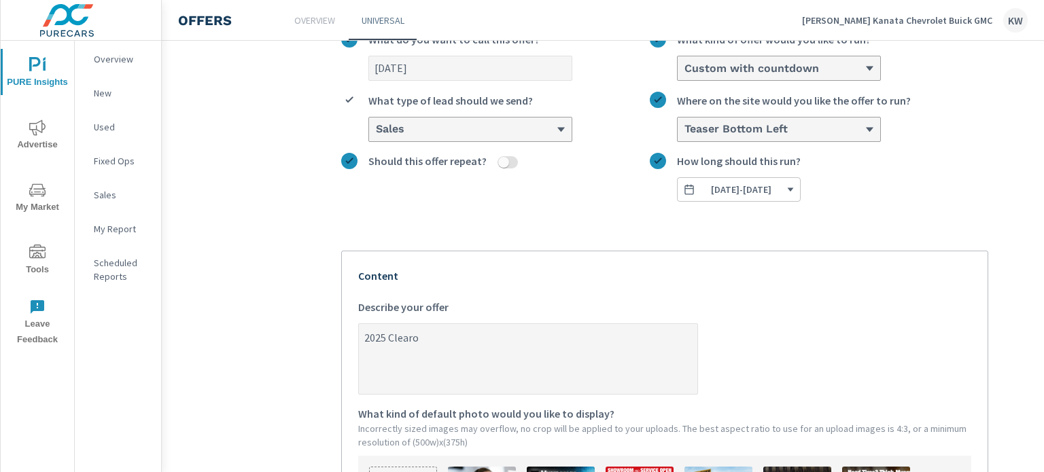
type textarea "x"
type textarea "2025 Clearout"
type textarea "x"
type textarea "2025 Clearout"
type textarea "x"
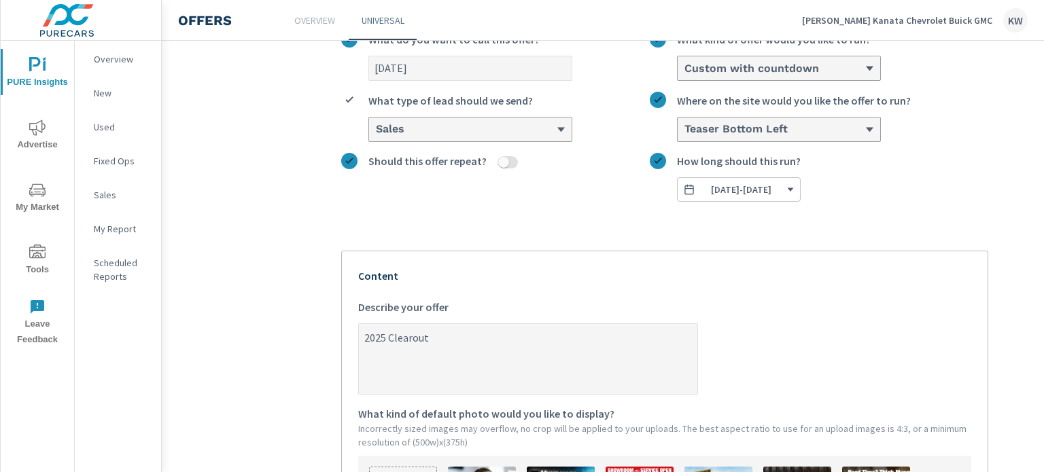
type textarea "2025 Clearout -"
type textarea "x"
type textarea "2025 Clearout -"
type textarea "x"
type textarea "2025 Clearout - F"
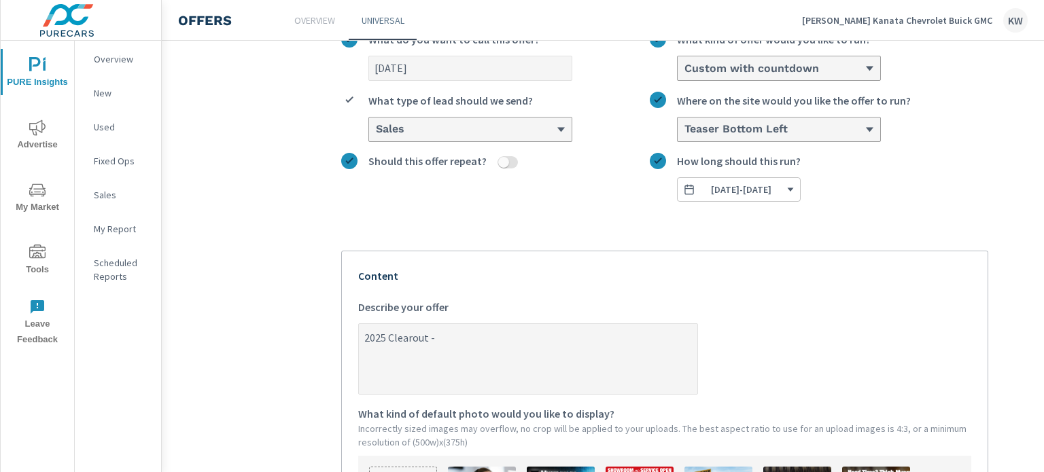
type textarea "x"
type textarea "2025 Clearout - Fi"
type textarea "x"
type textarea "2025 Clearout - Fin"
type textarea "x"
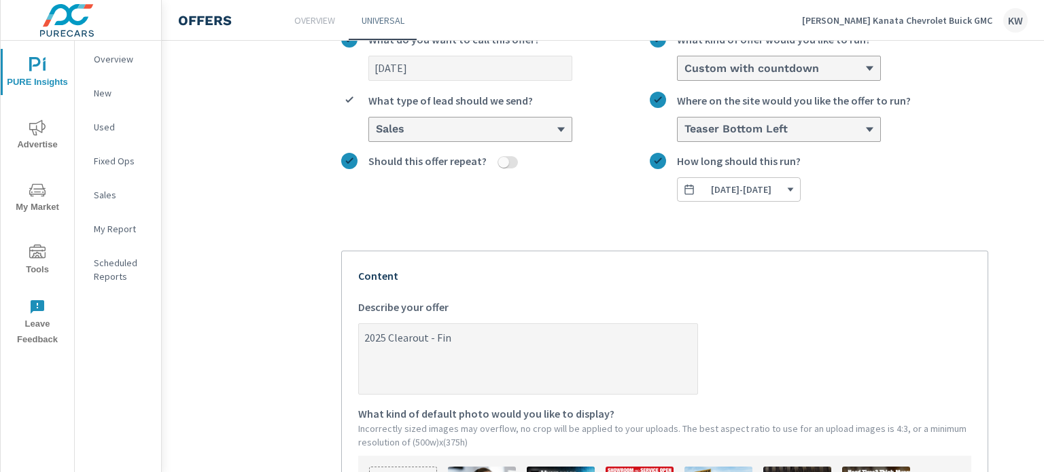
type textarea "2025 Clearout - Fina"
type textarea "x"
type textarea "2025 Clearout - [PERSON_NAME]"
type textarea "x"
type textarea "2025 Clearout - Financ"
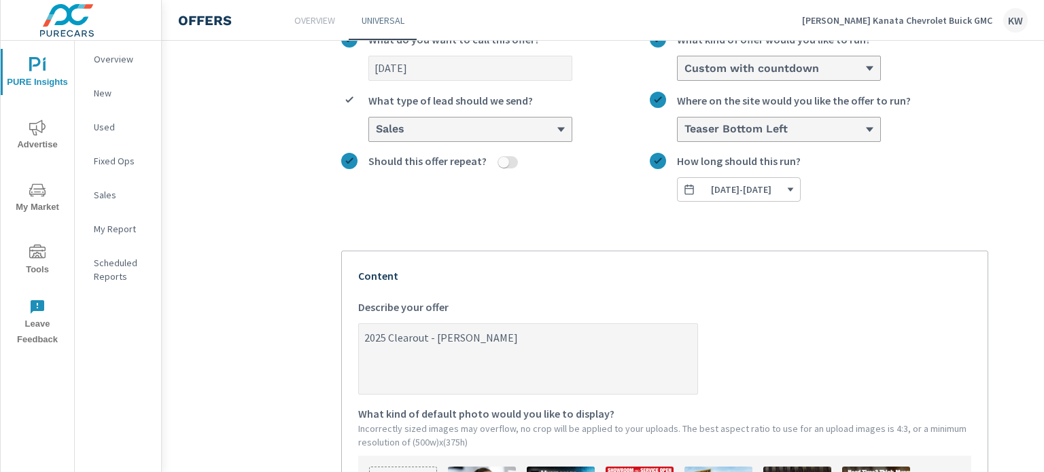
type textarea "x"
type textarea "2025 Clearout - Finance"
type textarea "x"
type textarea "2025 Clearout - Finance"
type textarea "x"
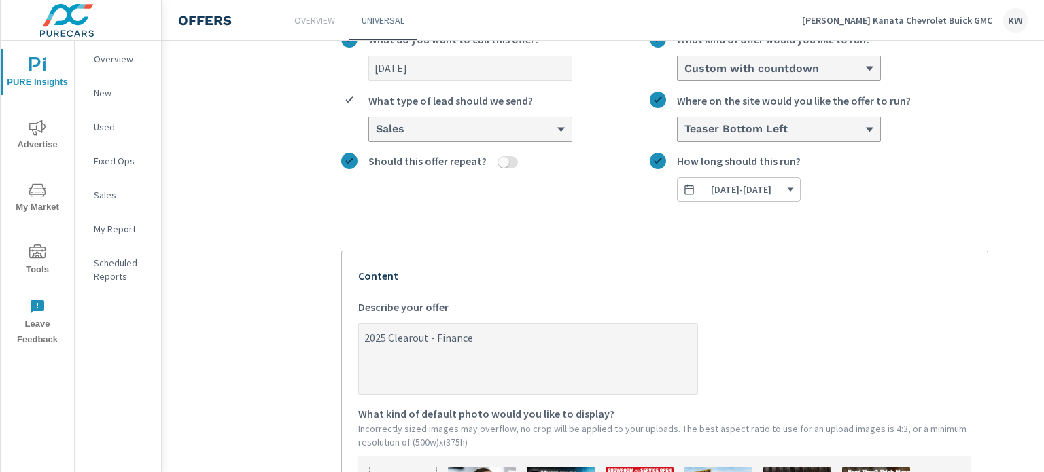
type textarea "2025 Clearout - Finance s"
type textarea "x"
type textarea "2025 Clearout - Finance se"
type textarea "x"
type textarea "2025 Clearout - Finance sel"
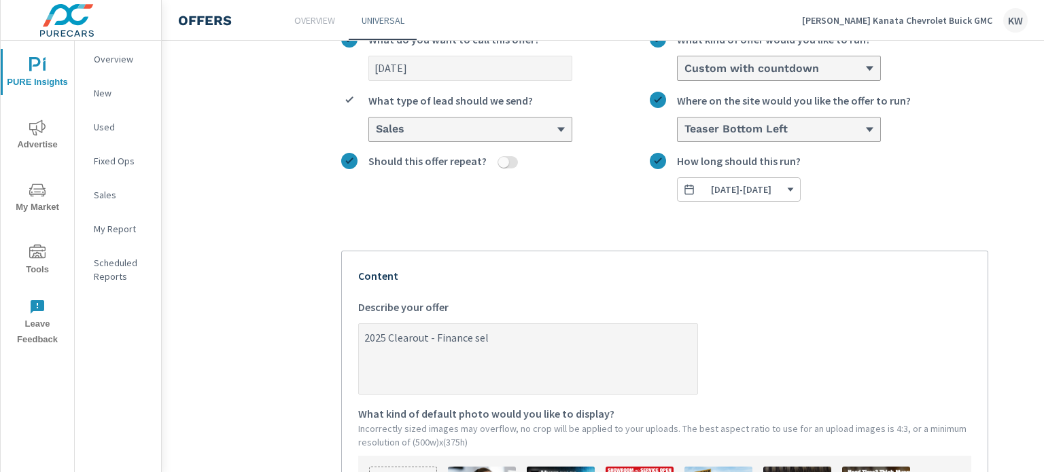
type textarea "x"
type textarea "2025 Clearout - Finance sele"
type textarea "x"
type textarea "2025 Clearout - Finance selec"
type textarea "x"
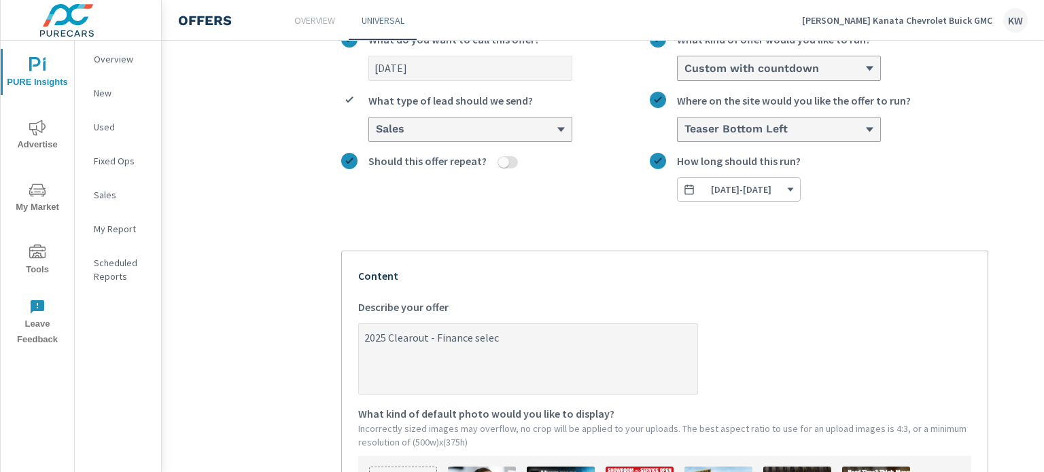
type textarea "2025 Clearout - Finance select"
type textarea "x"
type textarea "2025 Clearout - Finance select"
type textarea "x"
type textarea "2025 Clearout - Finance select 2"
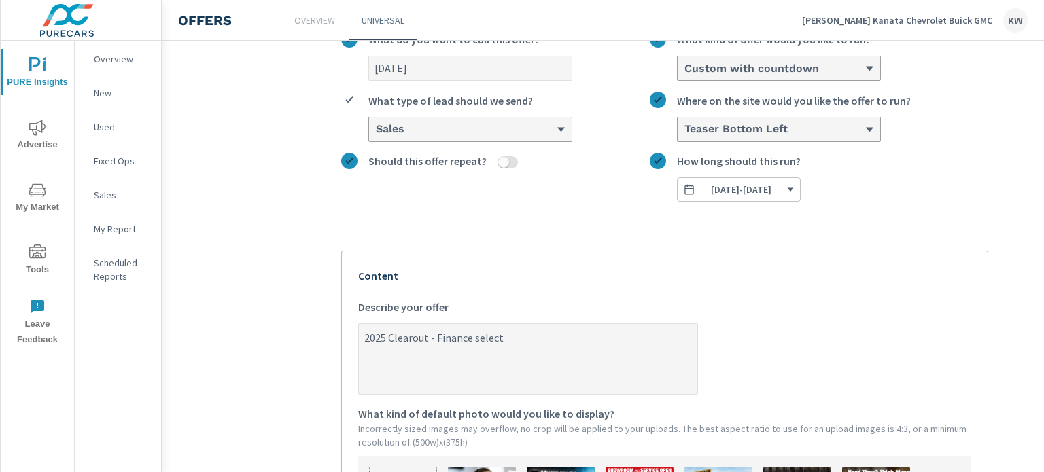
type textarea "x"
type textarea "2025 Clearout - Finance select 20"
type textarea "x"
type textarea "2025 Clearout - Finance select 202"
type textarea "x"
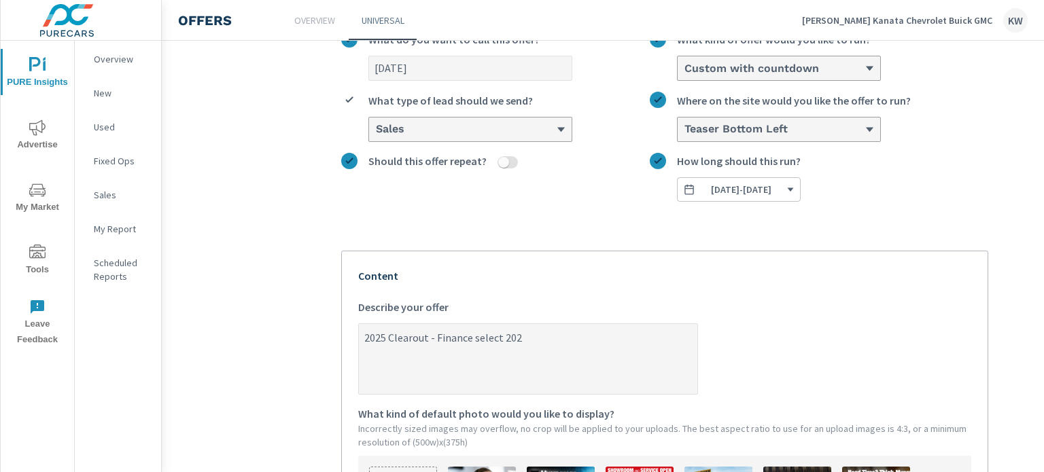
type textarea "2025 Clearout - Finance select 2025"
type textarea "x"
type textarea "2025 Clearout - Finance select 2025"
type textarea "x"
type textarea "2025 Clearout - Finance select 2025 m"
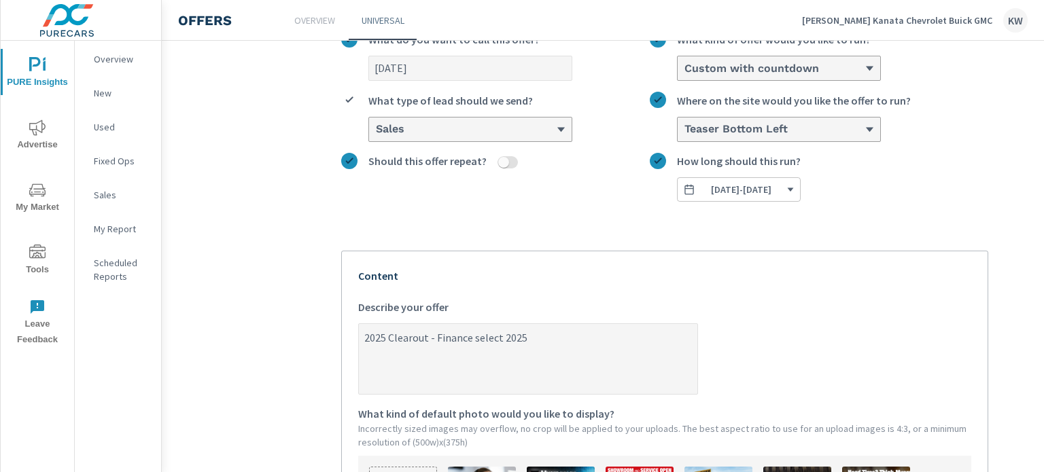
type textarea "x"
type textarea "2025 Clearout - Finance select 2025 mo"
type textarea "x"
type textarea "2025 Clearout - Finance select 2025 mod"
type textarea "x"
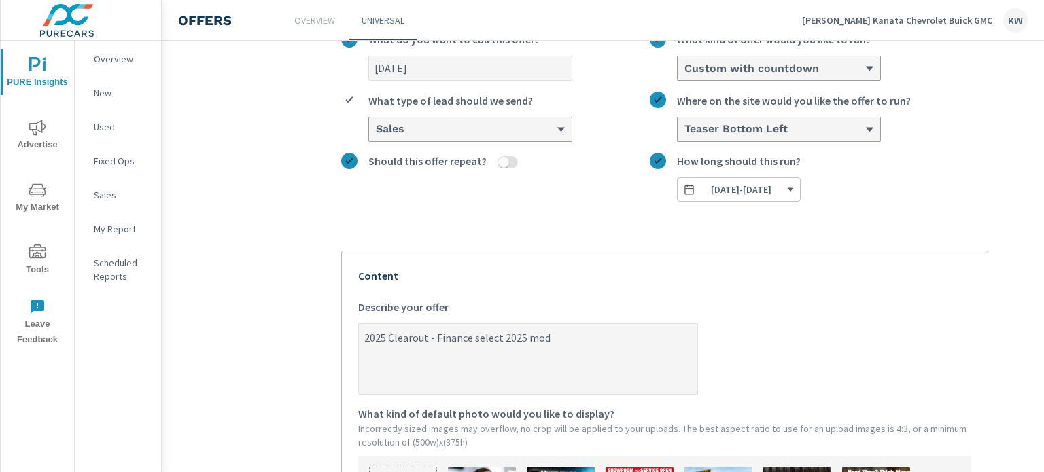
type textarea "2025 Clearout - Finance select 2025 mode"
type textarea "x"
type textarea "2025 Clearout - Finance select 2025 model"
type textarea "x"
type textarea "2025 Clearout - Finance select 2025 models"
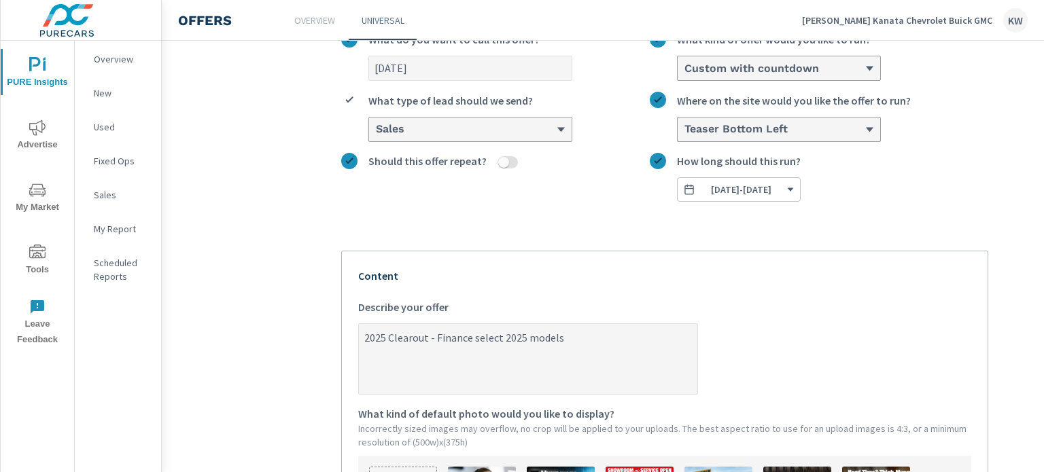
type textarea "x"
type textarea "2025 Clearout - Finance select 2025 models"
type textarea "x"
type textarea "2025 Clearout - Finance select 2025 models f"
type textarea "x"
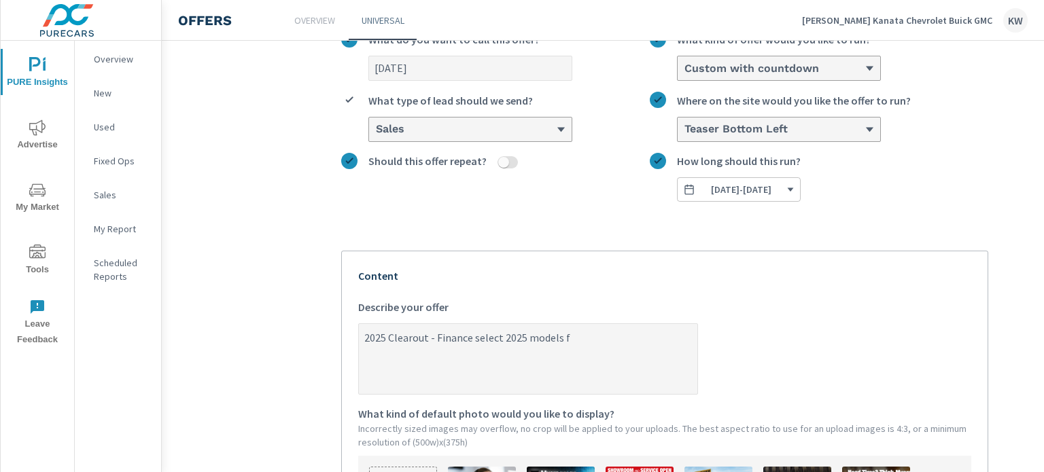
type textarea "2025 Clearout - Finance select 2025 models fr"
type textarea "x"
type textarea "2025 Clearout - Finance select 2025 models fro"
type textarea "x"
type textarea "2025 Clearout - Finance select 2025 models from"
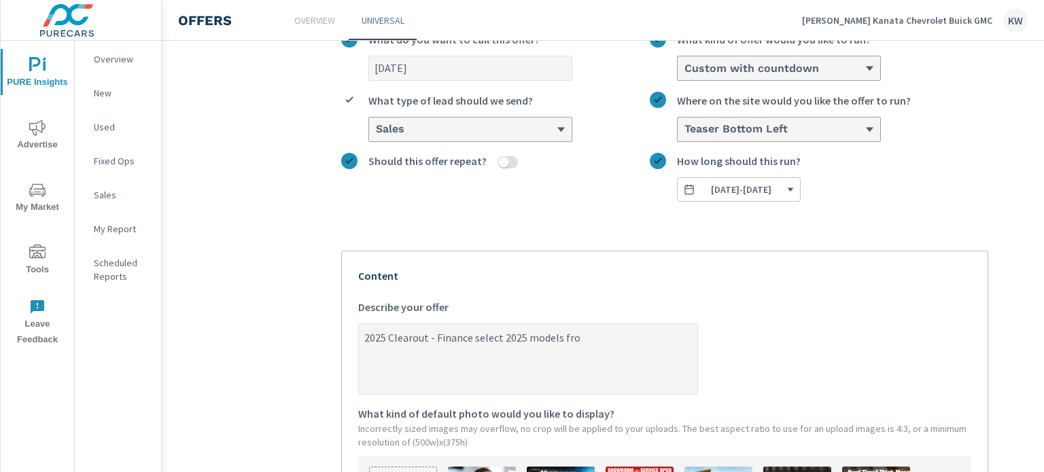
type textarea "x"
type textarea "2025 Clearout - Finance select 2025 models from"
type textarea "x"
type textarea "2025 Clearout - Finance select 2025 models from 0"
type textarea "x"
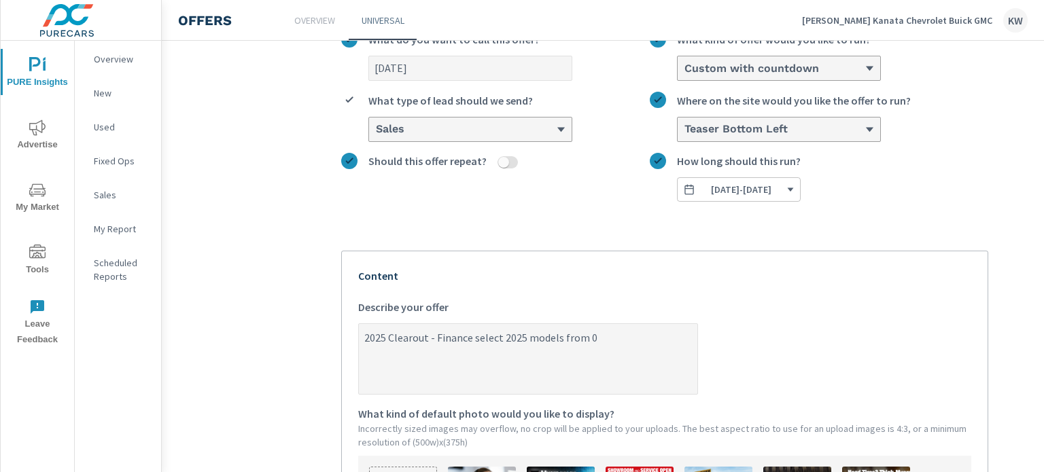
type textarea "2025 Clearout - Finance select 2025 models from 0%"
type textarea "x"
type textarea "2025 Clearout - Finance select 2025 models from 0%"
type textarea "x"
type textarea "2025 Clearout - Finance select 2025 models from 0% u"
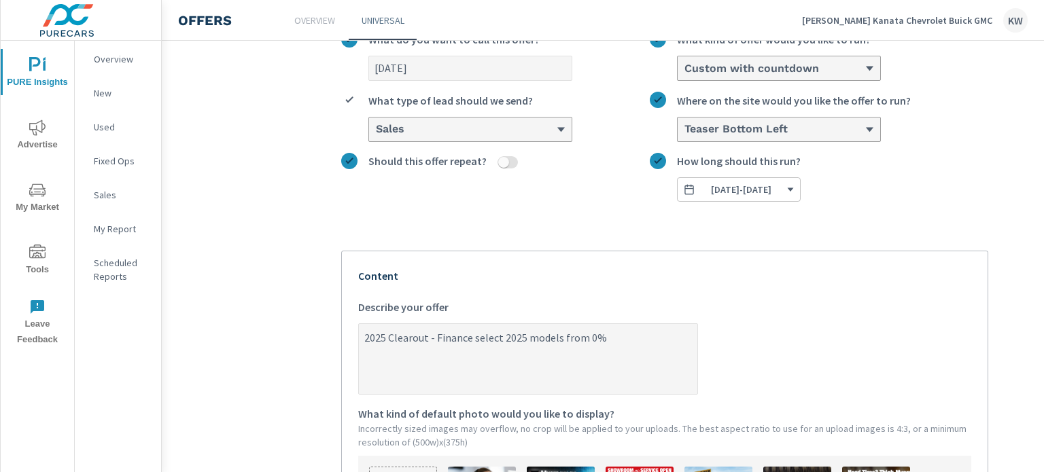
type textarea "x"
type textarea "2025 Clearout - Finance select 2025 models from 0% up"
type textarea "x"
type textarea "2025 Clearout - Finance select 2025 models from 0% up"
type textarea "x"
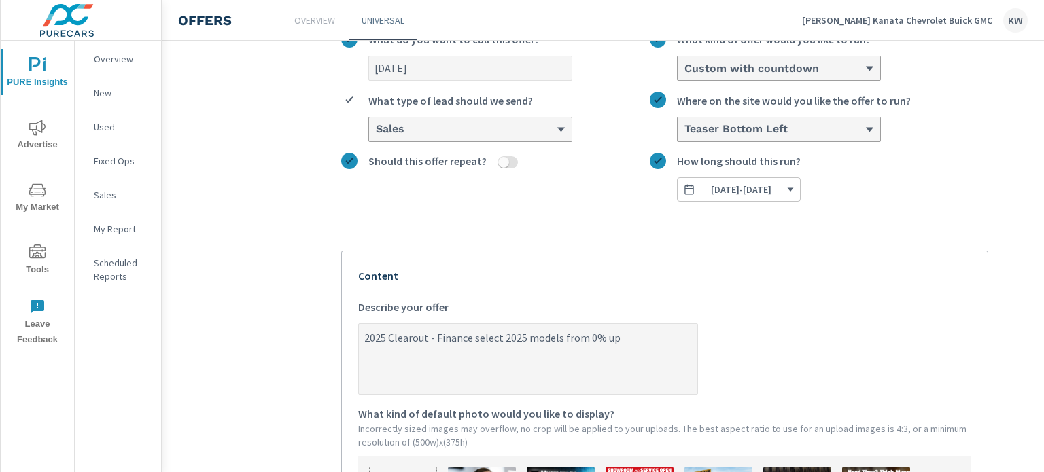
type textarea "2025 Clearout - Finance select 2025 models from 0% up t"
type textarea "x"
type textarea "2025 Clearout - Finance select 2025 models from 0% up to"
type textarea "x"
type textarea "2025 Clearout - Finance select 2025 models from 0% up to"
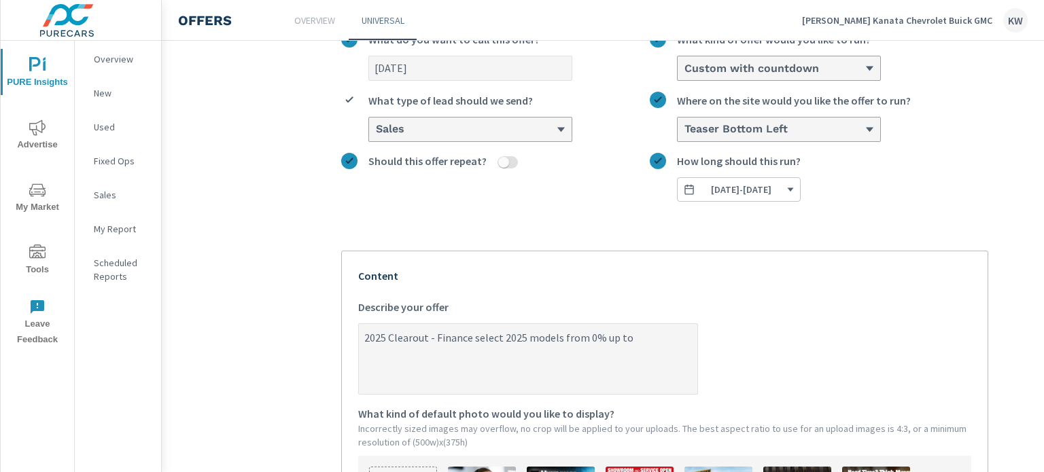
type textarea "x"
type textarea "2025 Clearout - Finance select 2025 models from 0% up to 8"
type textarea "x"
type textarea "2025 Clearout - Finance select 2025 models from 0% up to 84"
type textarea "x"
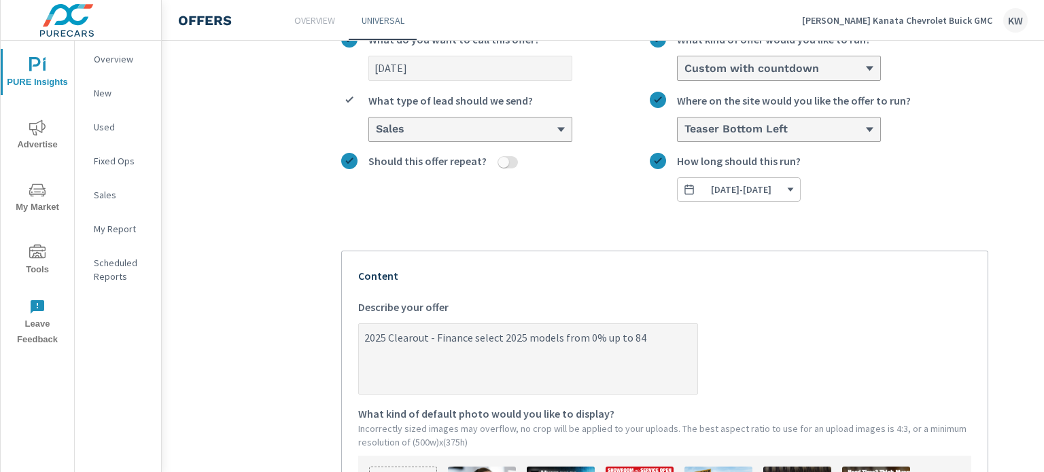
type textarea "2025 Clearout - Finance select 2025 models from 0% up to 84"
type textarea "x"
type textarea "2025 Clearout - Finance select 2025 models from 0% up to 84 m"
type textarea "x"
type textarea "2025 Clearout - Finance select 2025 models from 0% up to 84 mo"
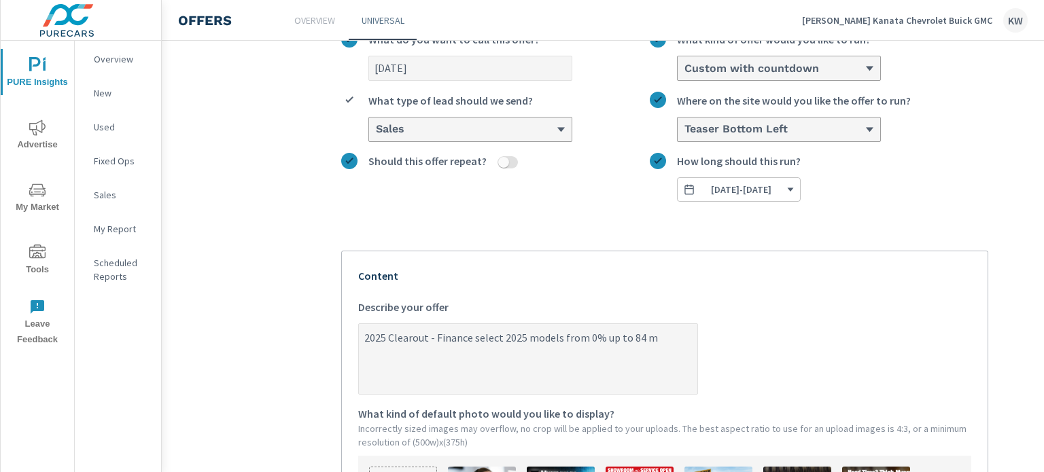
type textarea "x"
type textarea "2025 Clearout - Finance select 2025 models from 0% up to 84 mon"
type textarea "x"
type textarea "2025 Clearout - Finance select 2025 models from 0% up to 84 mont"
type textarea "x"
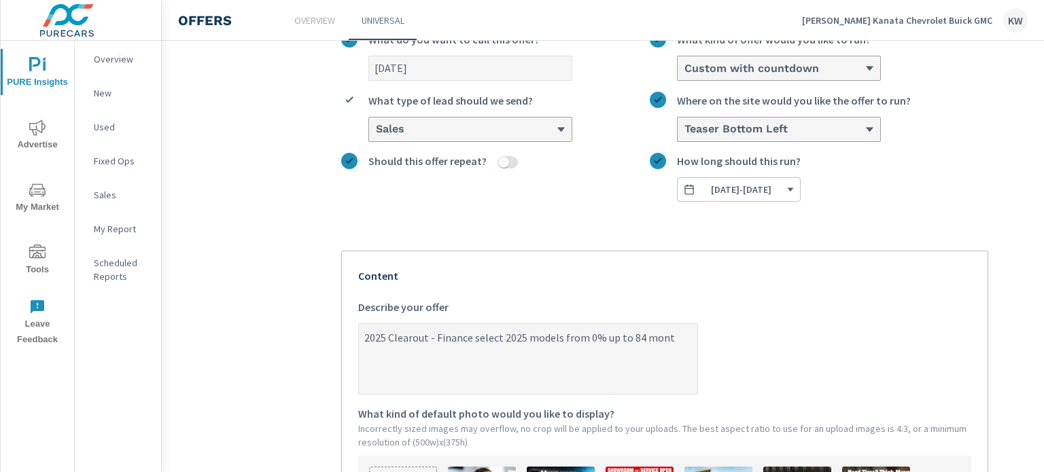
type textarea "2025 Clearout - Finance select 2025 models from 0% up to 84 month"
type textarea "x"
type textarea "2025 Clearout - Finance select 2025 models from 0% up to 84 months"
type textarea "x"
type textarea "2025 Clearout - Finance select 2025 models from 0% up to 84 months!"
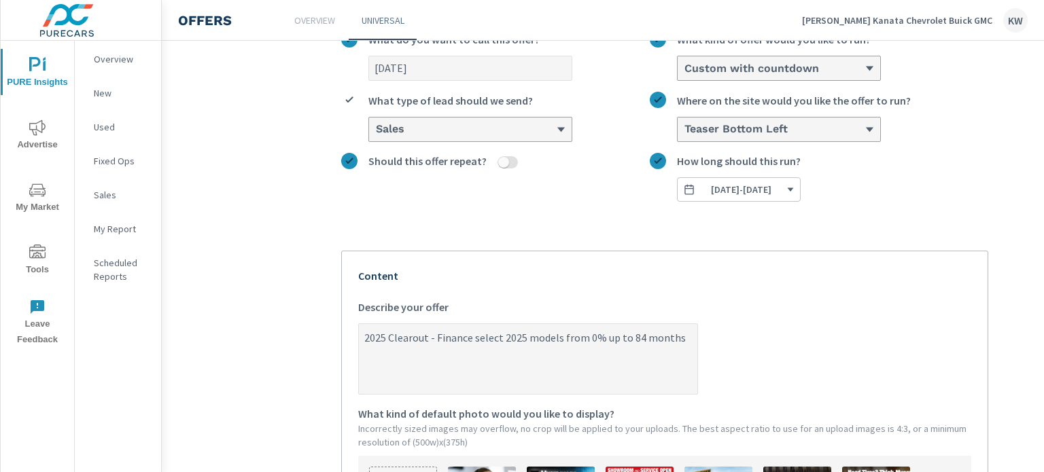
type textarea "x"
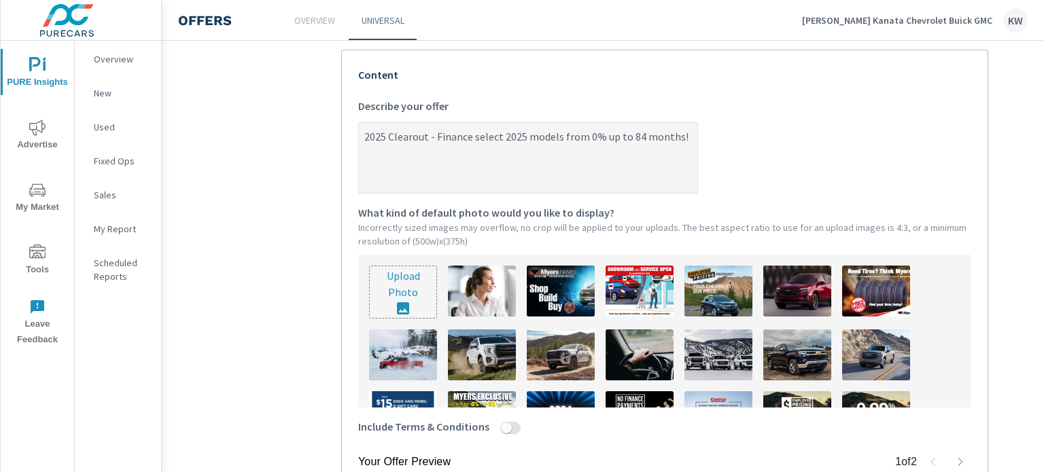
scroll to position [322, 0]
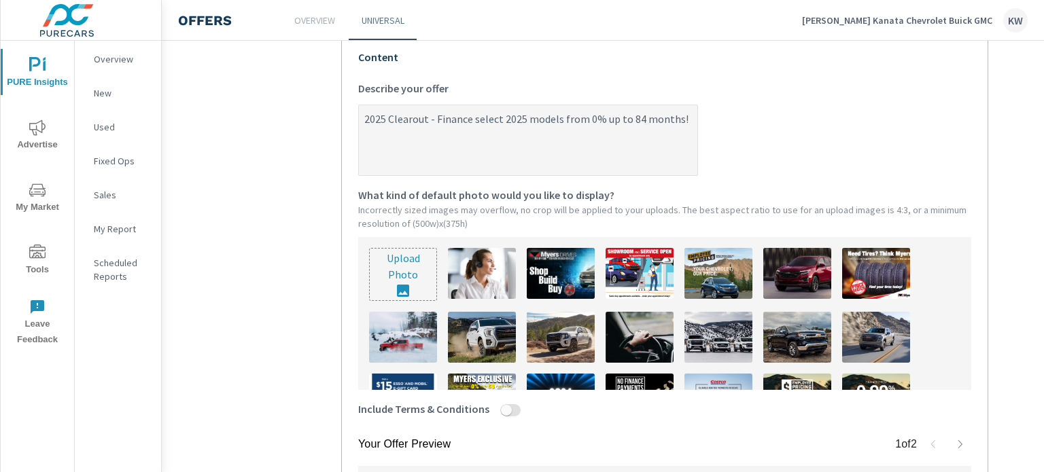
type textarea "2025 Clearout - Finance select 2025 models from 0% up to 84 months!"
type textarea "x"
click at [413, 279] on input "file" at bounding box center [403, 275] width 67 height 52
type input "C:\fakepath\GM (1).png"
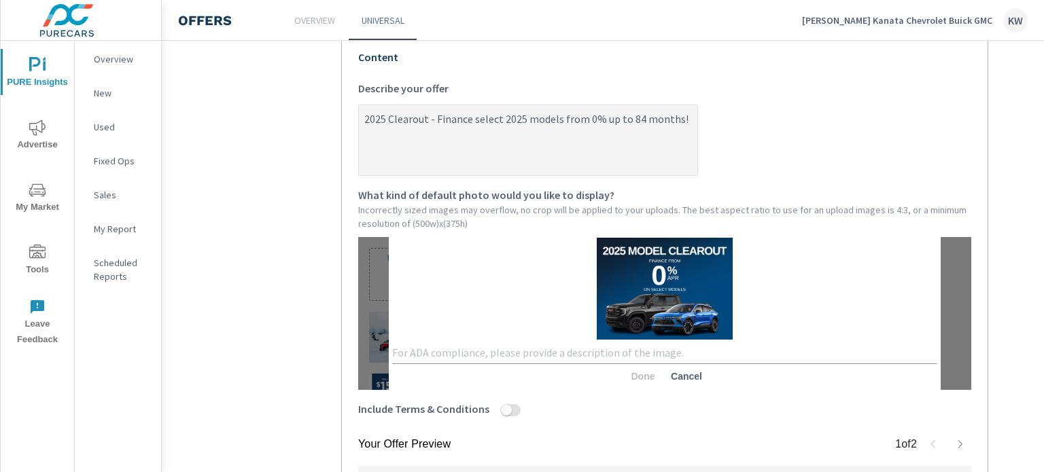
click at [730, 353] on textarea at bounding box center [664, 353] width 545 height 13
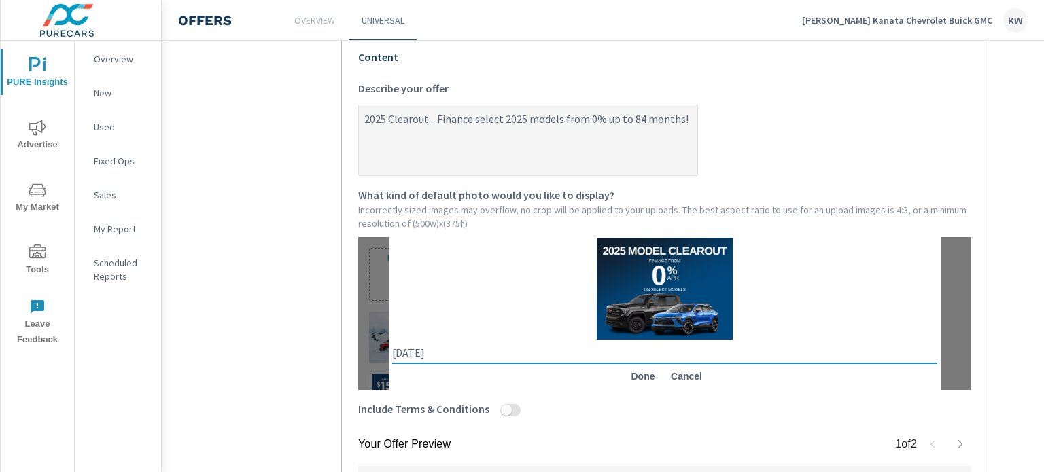
type textarea "[DATE]"
click at [641, 375] on span "Done" at bounding box center [643, 376] width 33 height 12
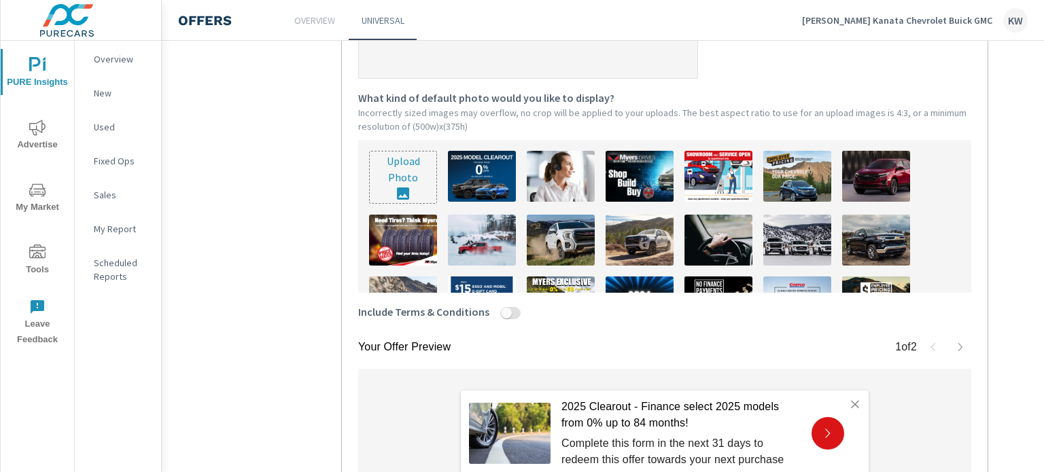
scroll to position [421, 0]
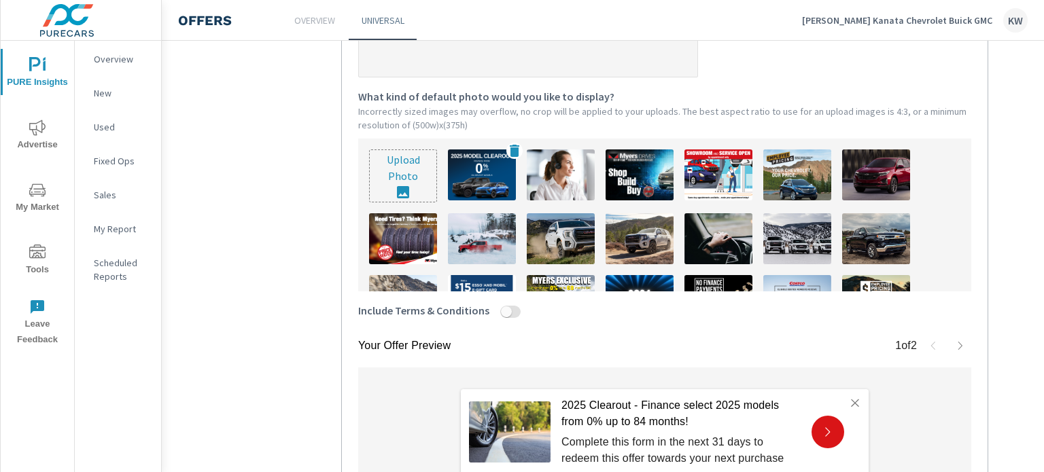
click at [470, 190] on img at bounding box center [482, 175] width 68 height 51
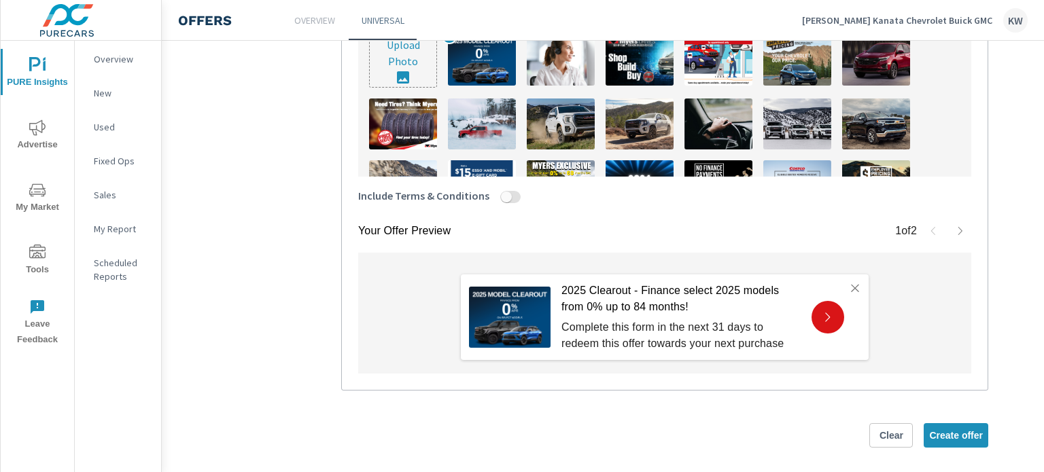
scroll to position [556, 0]
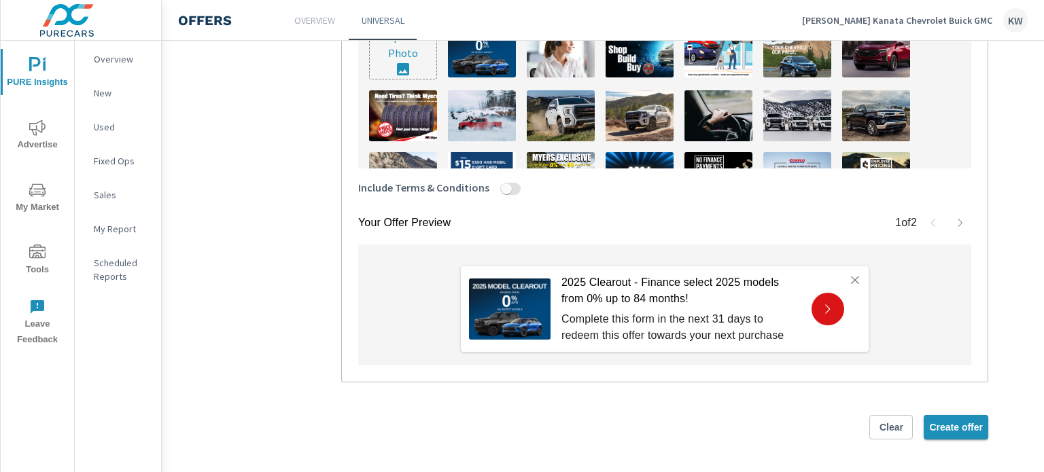
click at [954, 421] on span "Create offer" at bounding box center [956, 427] width 54 height 12
type textarea "x"
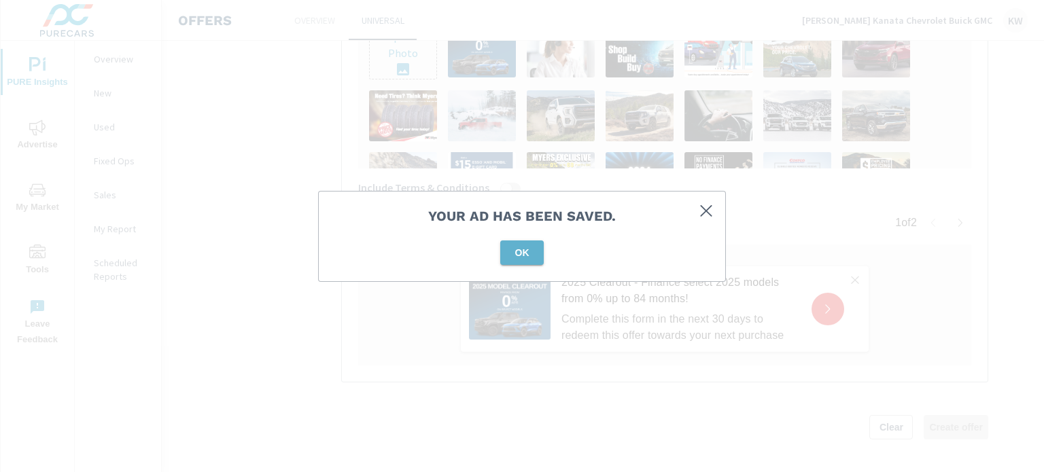
click at [524, 243] on button "OK" at bounding box center [522, 253] width 44 height 24
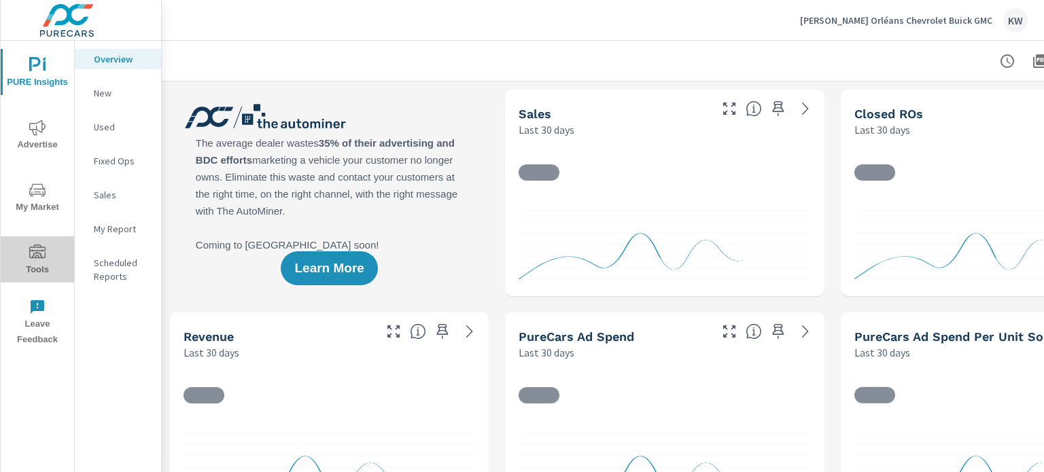
click at [41, 260] on icon "nav menu" at bounding box center [37, 253] width 16 height 16
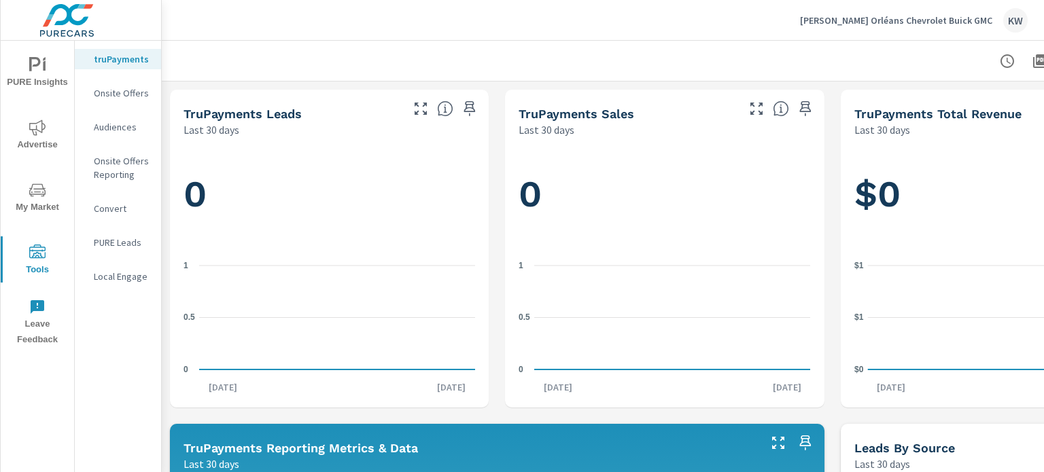
click at [134, 86] on div "Onsite Offers" at bounding box center [118, 93] width 86 height 20
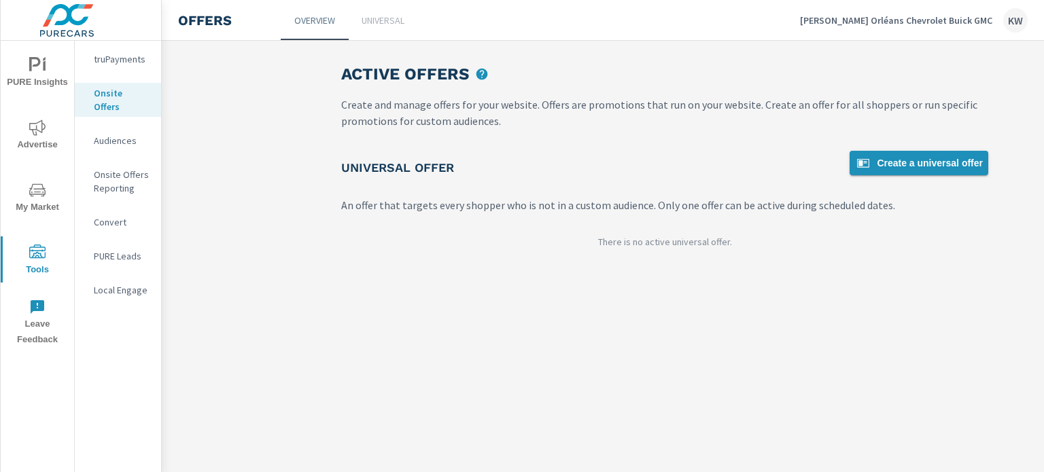
click at [920, 171] on span "Create a universal offer" at bounding box center [919, 163] width 128 height 16
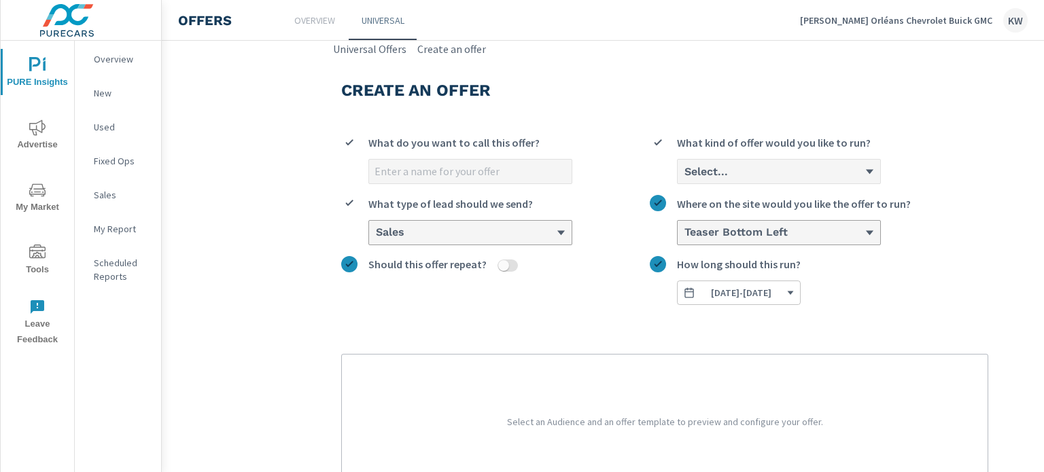
click at [455, 175] on input "What do you want to call this offer?" at bounding box center [470, 172] width 203 height 24
type input "[DATE]"
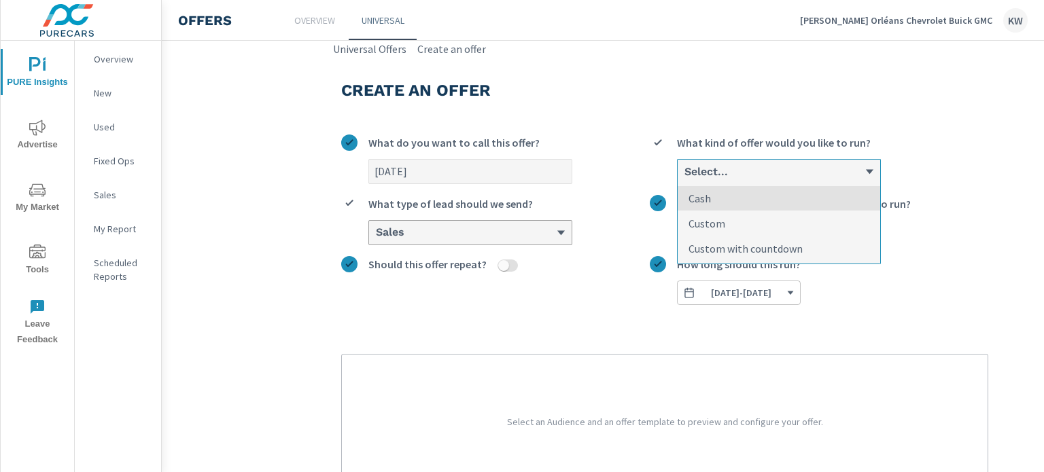
click at [707, 180] on div "Select..." at bounding box center [779, 172] width 203 height 24
click at [684, 178] on input "option Cash focused, 1 of 3. 3 results available. Use Up and Down to choose opt…" at bounding box center [683, 172] width 1 height 12
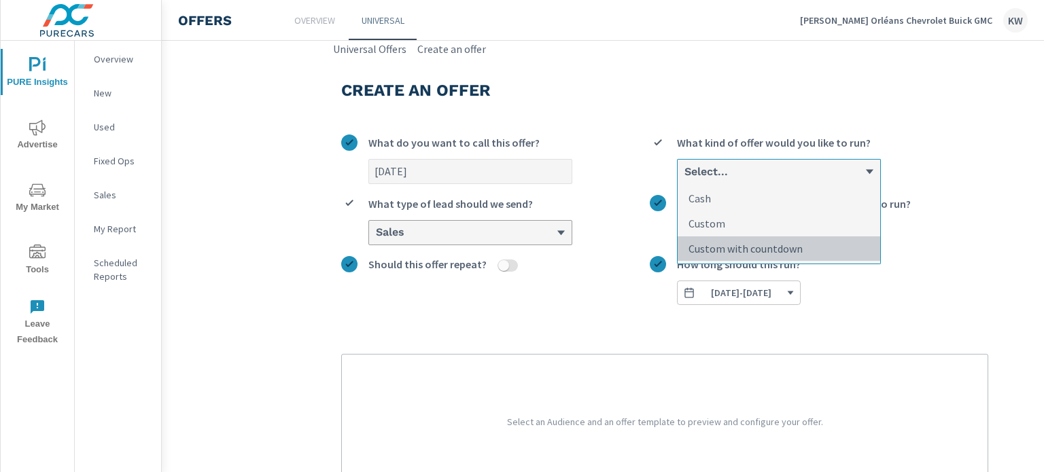
click at [710, 255] on p "Custom with countdown" at bounding box center [746, 249] width 114 height 16
click at [684, 178] on input "option Custom with countdown focused, 3 of 3. 3 results available. Use Up and D…" at bounding box center [683, 172] width 1 height 12
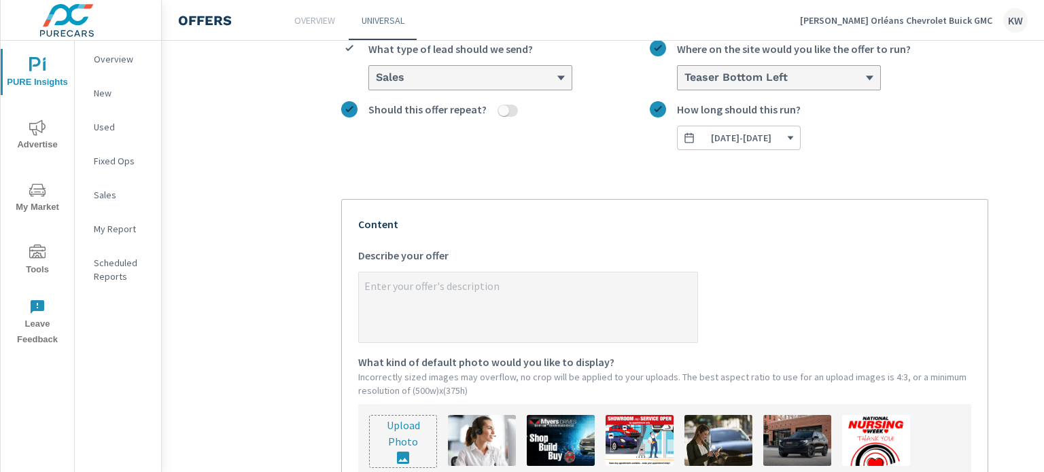
type textarea "x"
click at [565, 298] on textarea "x Describe your offer" at bounding box center [528, 309] width 339 height 68
type textarea "2"
type textarea "x"
type textarea "20"
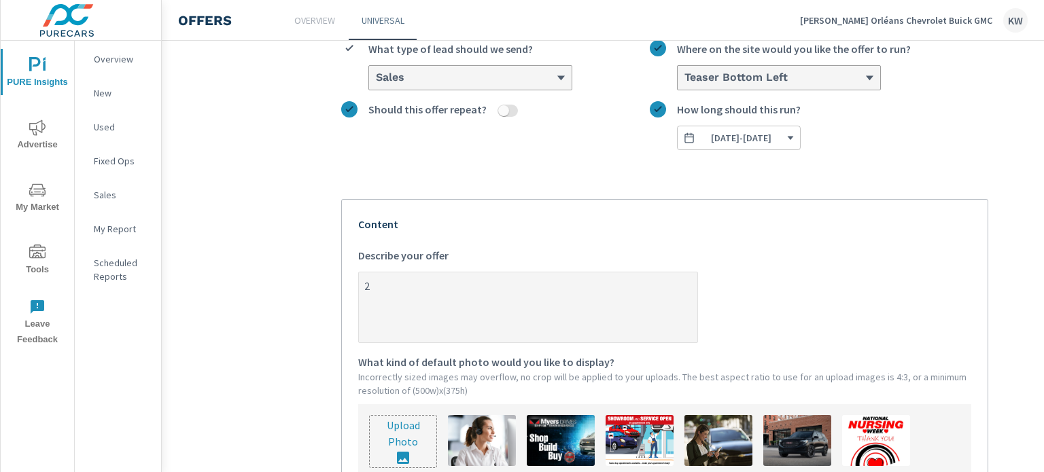
type textarea "x"
type textarea "202"
type textarea "x"
type textarea "2025"
type textarea "x"
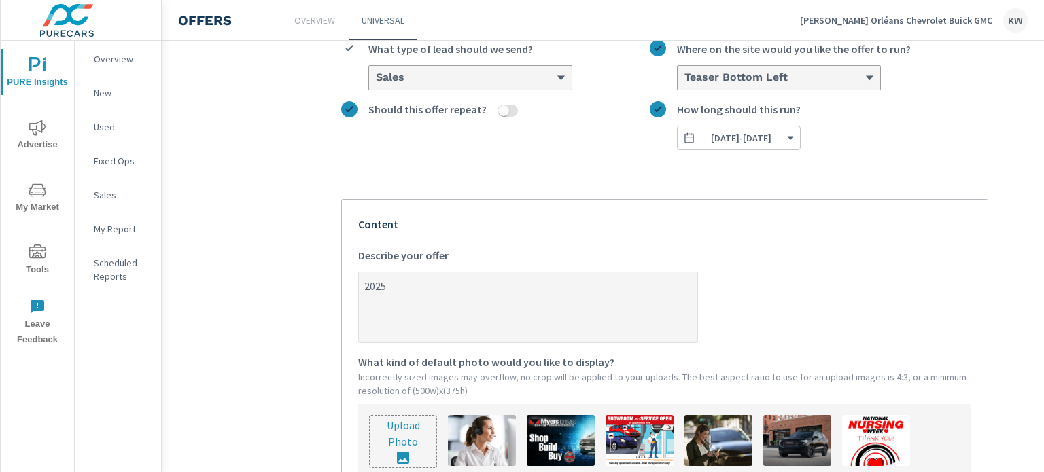
type textarea "2025"
type textarea "x"
type textarea "2025 C"
type textarea "x"
type textarea "2025 Cl"
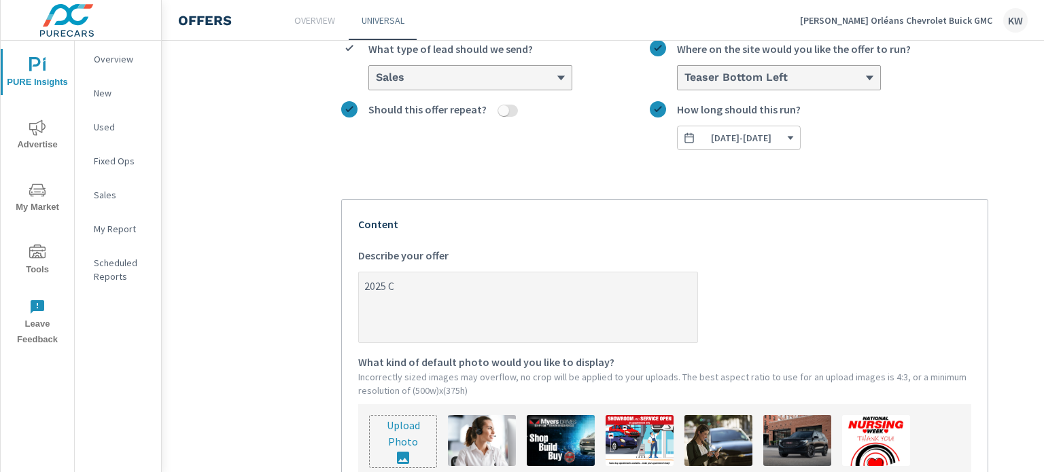
type textarea "x"
type textarea "2025 Cle"
type textarea "x"
type textarea "2025 Clea"
type textarea "x"
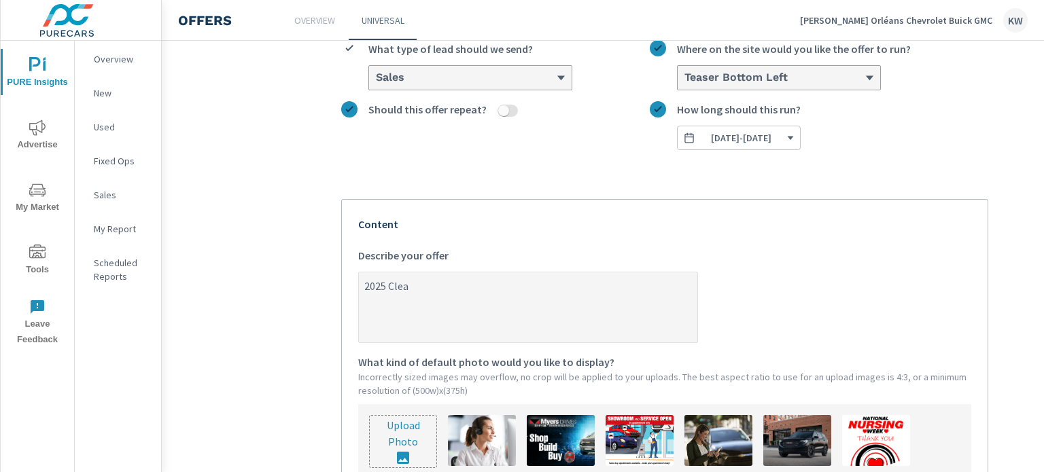
type textarea "2025 Clear"
type textarea "x"
type textarea "2025 Clearo"
type textarea "x"
type textarea "2025 Clearou"
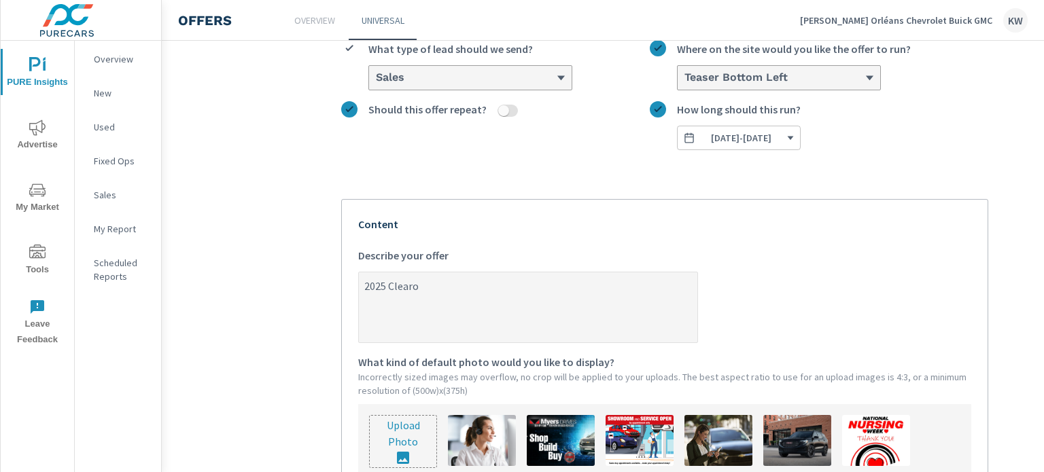
type textarea "x"
type textarea "2025 Clearout"
type textarea "x"
type textarea "2025 Clearout"
type textarea "x"
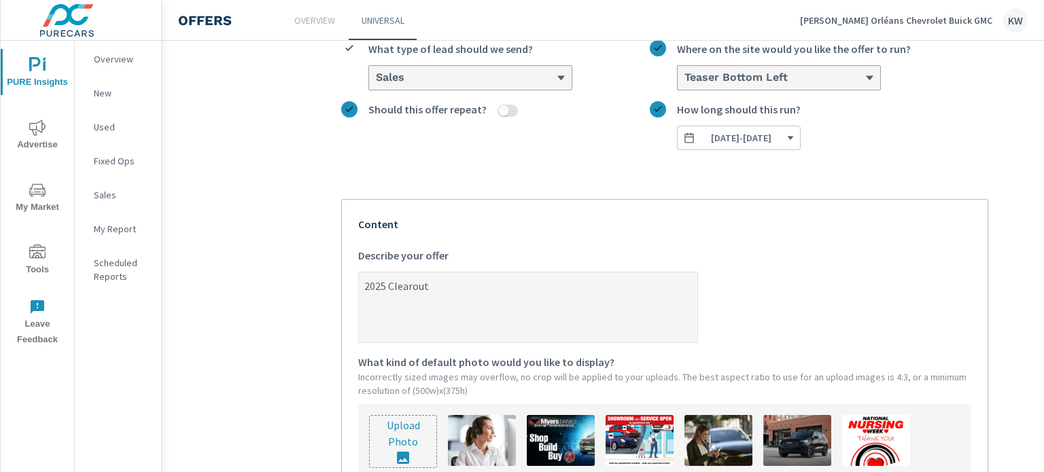
type textarea "2025 Clearout -"
type textarea "x"
type textarea "2025 Clearout -"
type textarea "x"
type textarea "2025 Clearout - F"
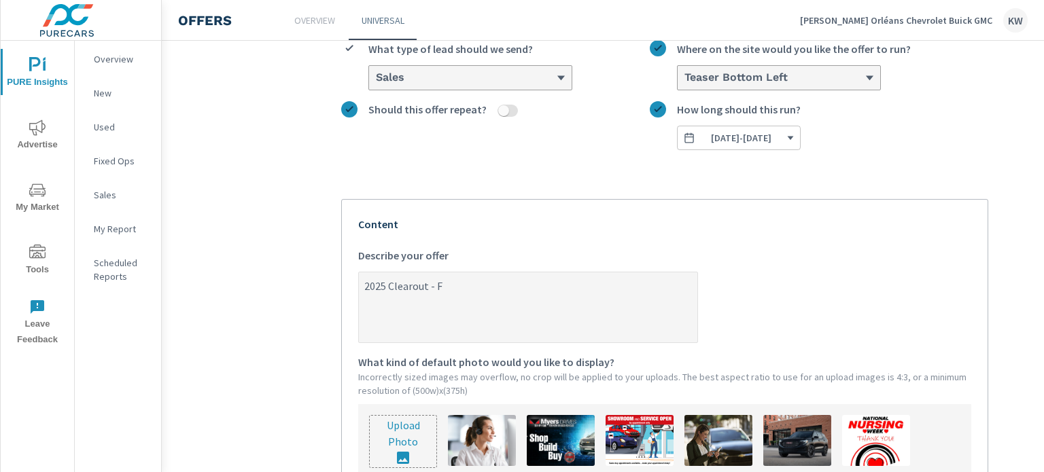
type textarea "x"
type textarea "2025 Clearout - Fi"
type textarea "x"
type textarea "2025 Clearout - Fin"
type textarea "x"
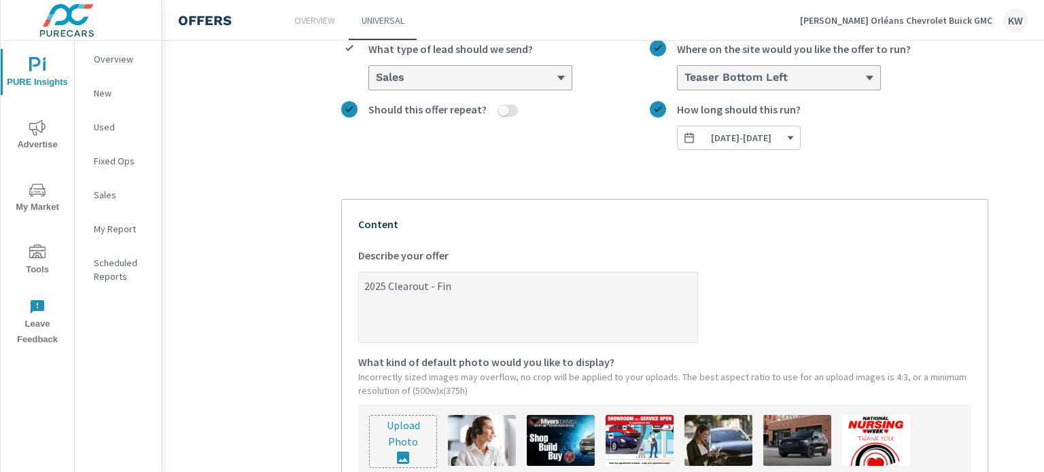
type textarea "2025 Clearout - Fina"
type textarea "x"
type textarea "2025 Clearout - [PERSON_NAME]"
type textarea "x"
type textarea "2025 Clearout - Financ"
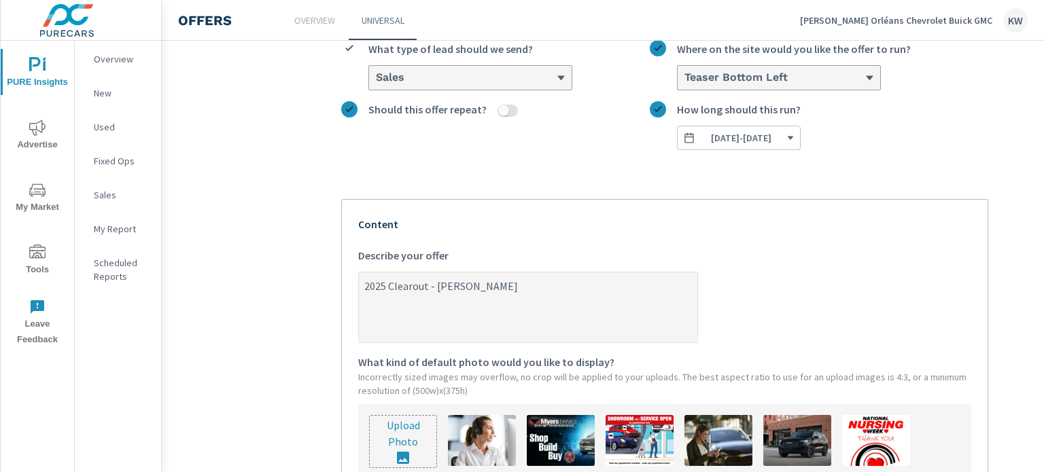
type textarea "x"
type textarea "2025 Clearout - Finance"
type textarea "x"
type textarea "2025 Clearout - Finance"
type textarea "x"
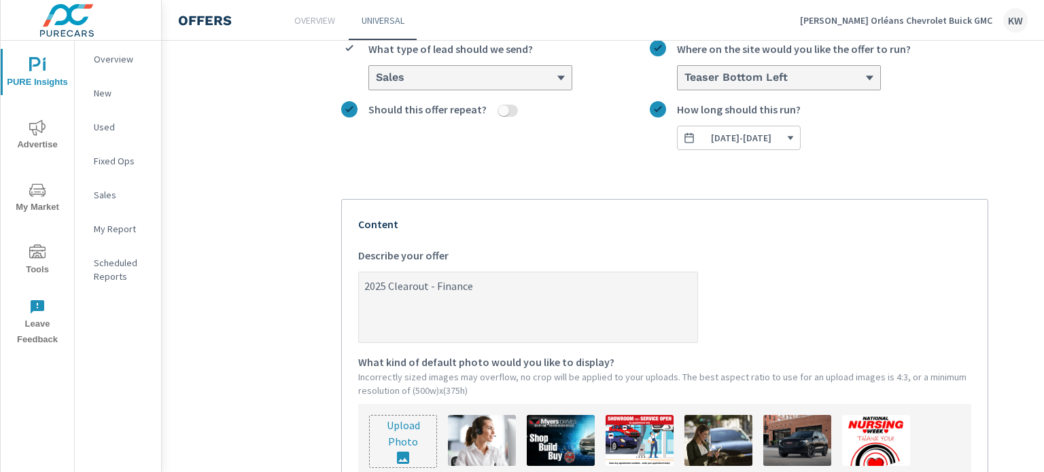
type textarea "2025 Clearout - Finance s"
type textarea "x"
type textarea "2025 Clearout - Finance se"
type textarea "x"
type textarea "2025 Clearout - Finance sel"
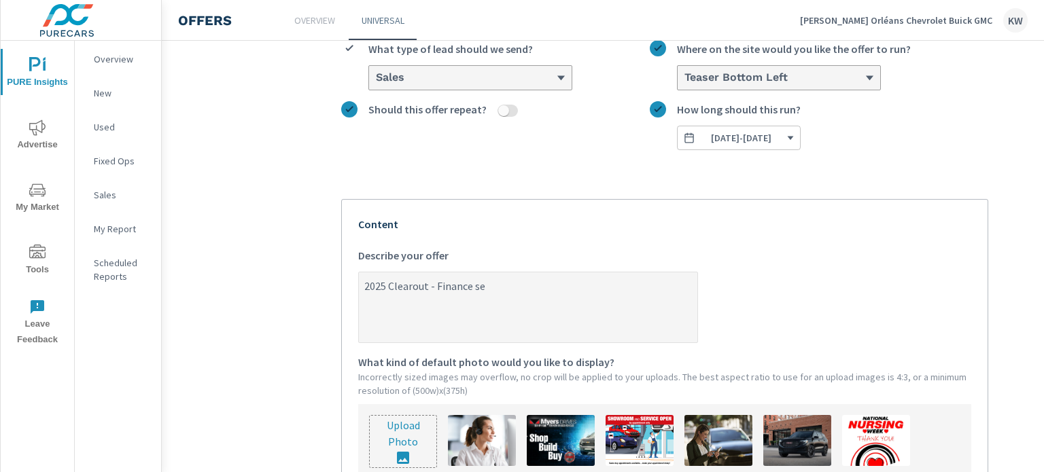
type textarea "x"
type textarea "2025 Clearout - Finance sele"
type textarea "x"
type textarea "2025 Clearout - Finance selec"
type textarea "x"
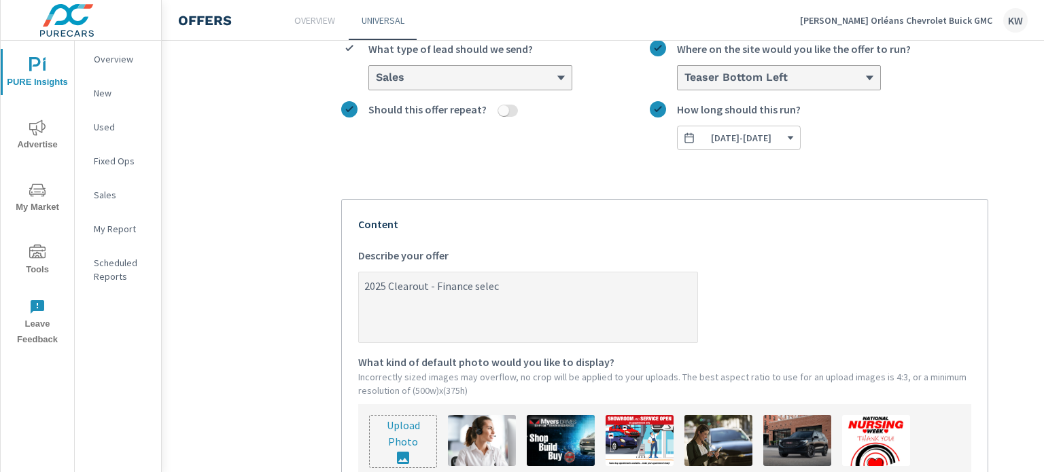
type textarea "2025 Clearout - Finance select"
type textarea "x"
type textarea "2025 Clearout - Finance select"
type textarea "x"
type textarea "2025 Clearout - Finance select m"
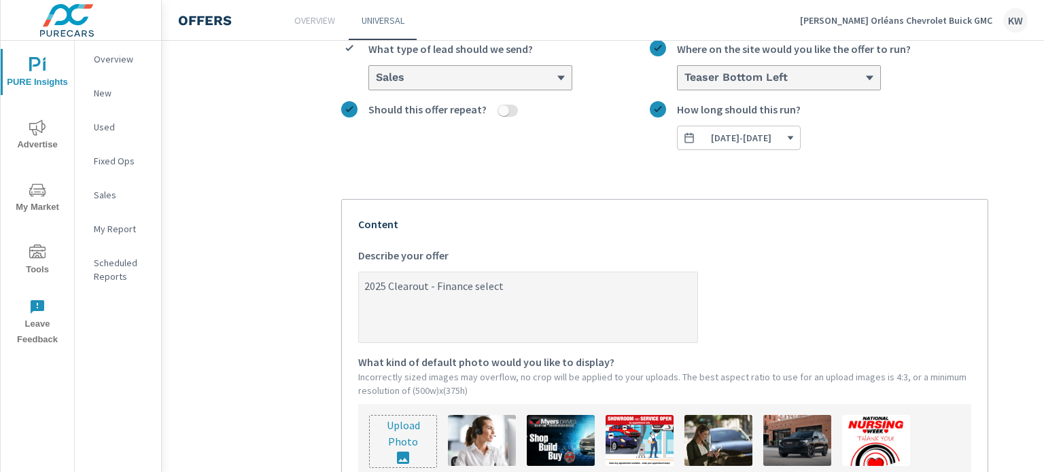
type textarea "x"
type textarea "2025 Clearout - Finance select mo"
type textarea "x"
type textarea "2025 Clearout - Finance select mod"
type textarea "x"
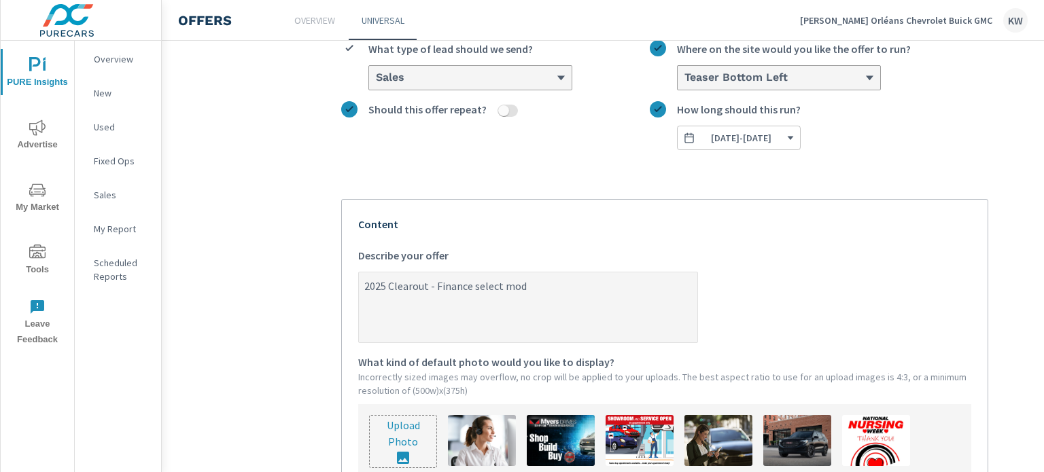
type textarea "2025 Clearout - Finance select mode"
type textarea "x"
type textarea "2025 Clearout - Finance select model"
type textarea "x"
type textarea "2025 Clearout - Finance select models"
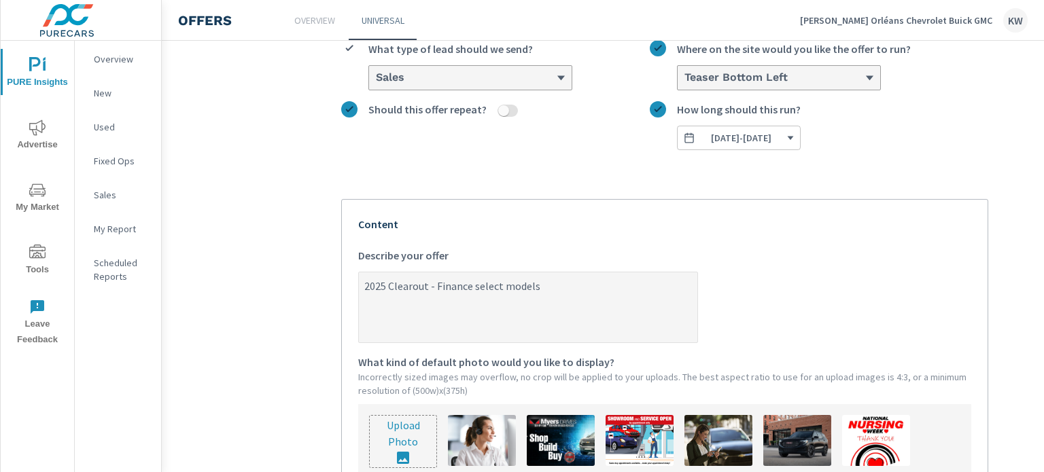
type textarea "x"
type textarea "2025 Clearout - Finance select models"
type textarea "x"
type textarea "2025 Clearout - Finance select models f"
type textarea "x"
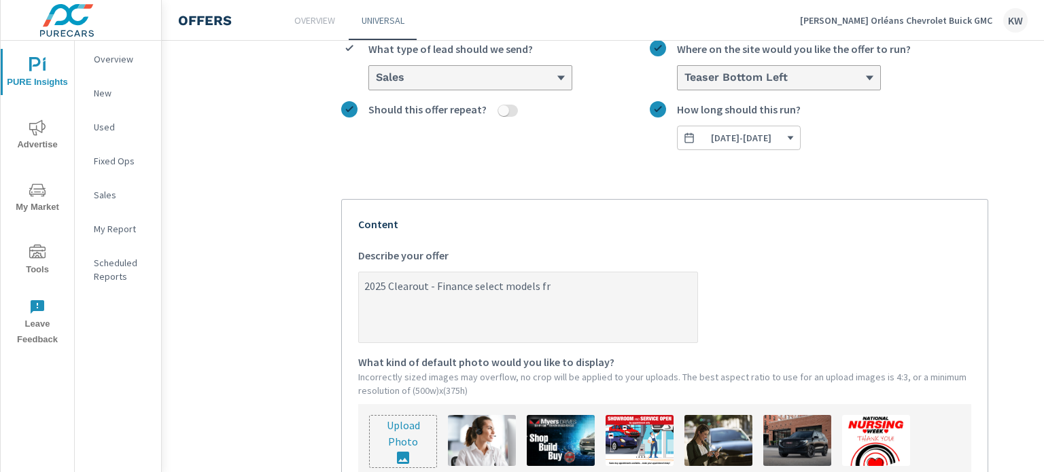
type textarea "2025 Clearout - Finance select models fro"
type textarea "x"
type textarea "2025 Clearout - Finance select models from"
type textarea "x"
type textarea "2025 Clearout - Finance select models from"
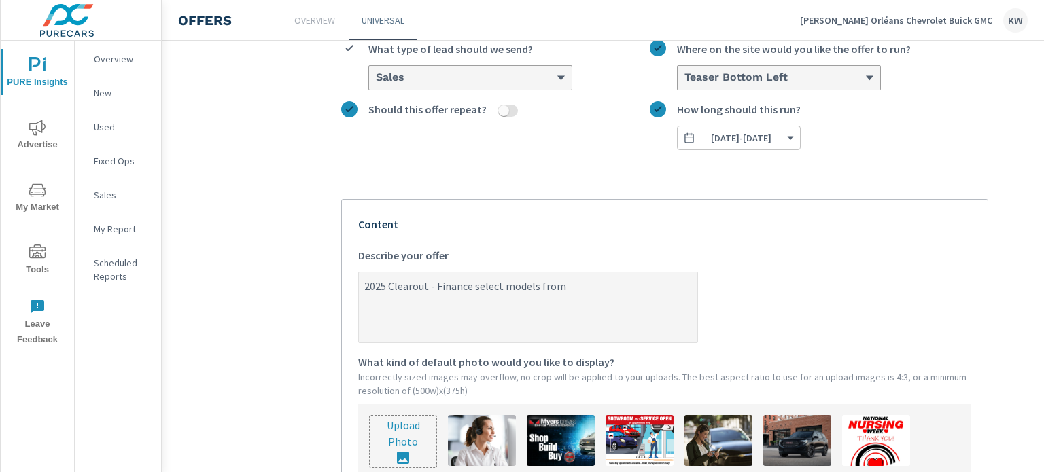
type textarea "x"
type textarea "2025 Clearout - Finance select models from 0"
type textarea "x"
type textarea "2025 Clearout - Finance select models from 0%"
type textarea "x"
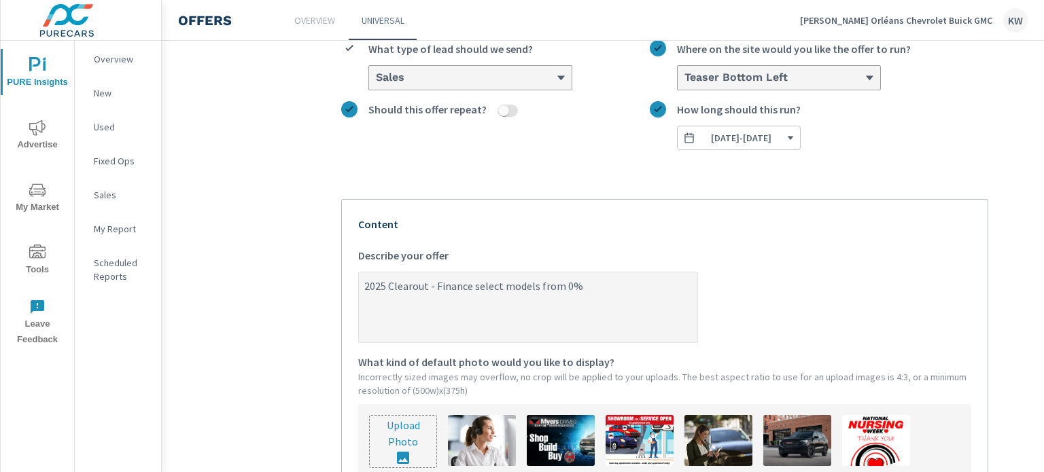
type textarea "2025 Clearout - Finance select models from 0%"
type textarea "x"
type textarea "2025 Clearout - Finance select models from 0% u"
type textarea "x"
type textarea "2025 Clearout - Finance select models from 0% up"
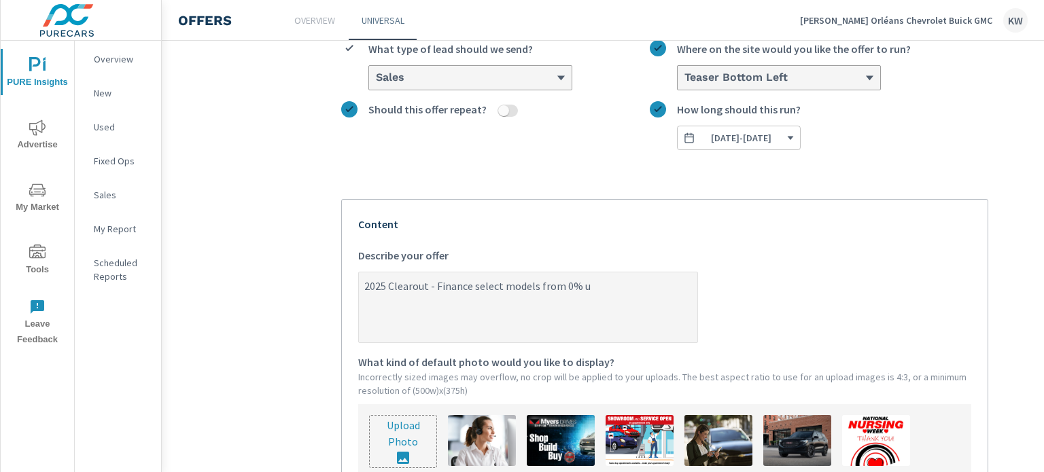
type textarea "x"
type textarea "2025 Clearout - Finance select models from 0% up"
type textarea "x"
type textarea "2025 Clearout - Finance select models from 0% up t"
type textarea "x"
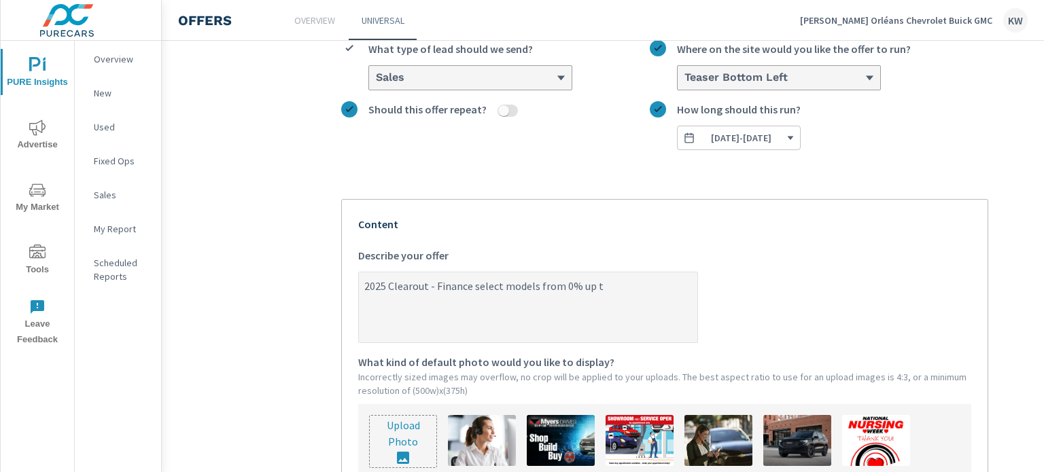
type textarea "2025 Clearout - Finance select models from 0% up to"
type textarea "x"
type textarea "2025 Clearout - Finance select models from 0% up to"
type textarea "x"
type textarea "2025 Clearout - Finance select models from 0% up to 8"
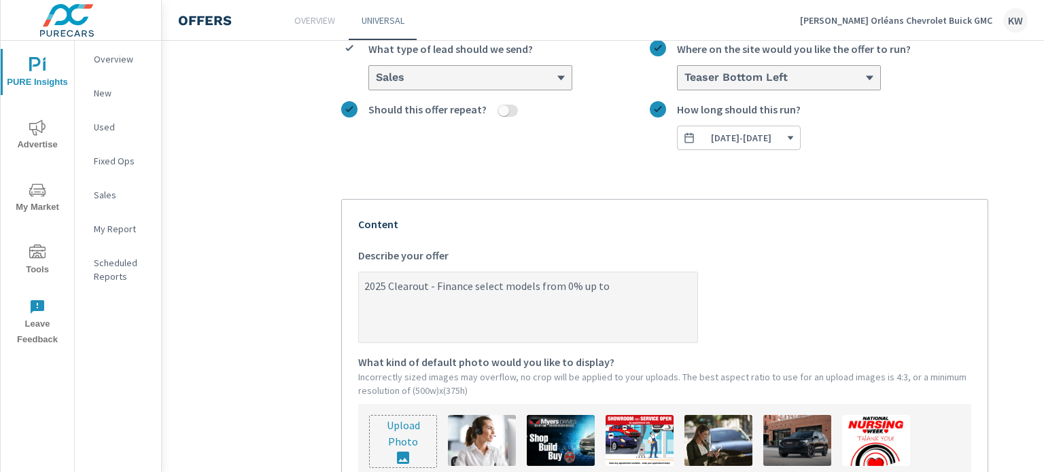
type textarea "x"
type textarea "2025 Clearout - Finance select models from 0% up to 84"
type textarea "x"
type textarea "2025 Clearout - Finance select models from 0% up to 84"
type textarea "x"
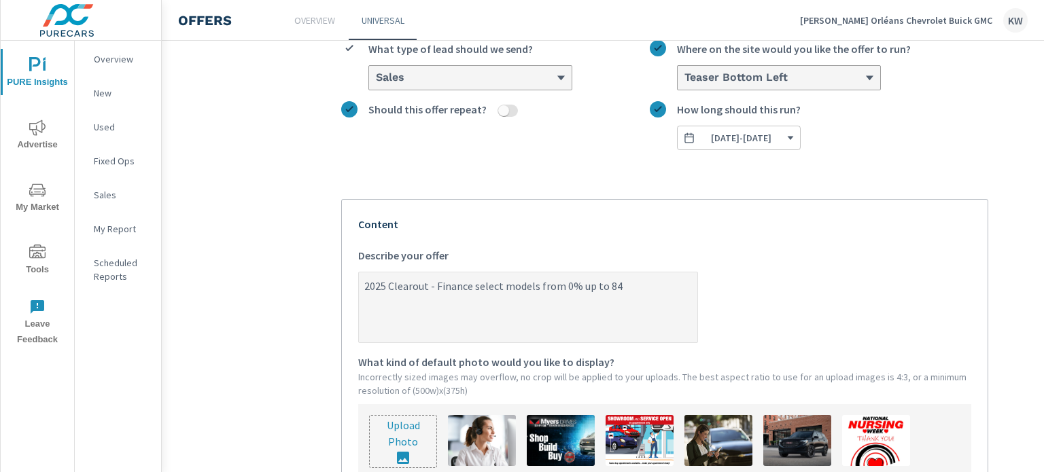
type textarea "2025 Clearout - Finance select models from 0% up to 84 m"
type textarea "x"
type textarea "2025 Clearout - Finance select models from 0% up to 84 mo"
type textarea "x"
type textarea "2025 Clearout - Finance select models from 0% up to 84 mon"
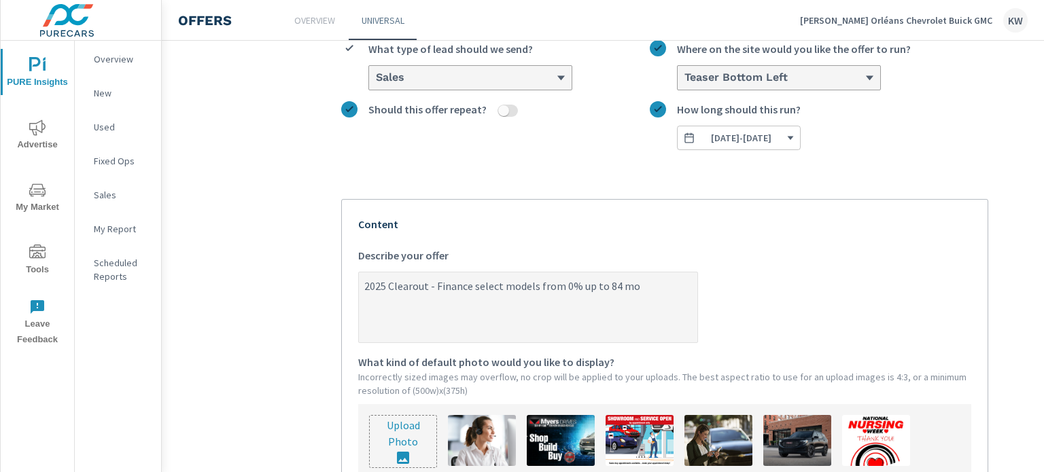
type textarea "x"
type textarea "2025 Clearout - Finance select models from 0% up to 84 mont"
type textarea "x"
type textarea "2025 Clearout - Finance select models from 0% up to 84 month"
type textarea "x"
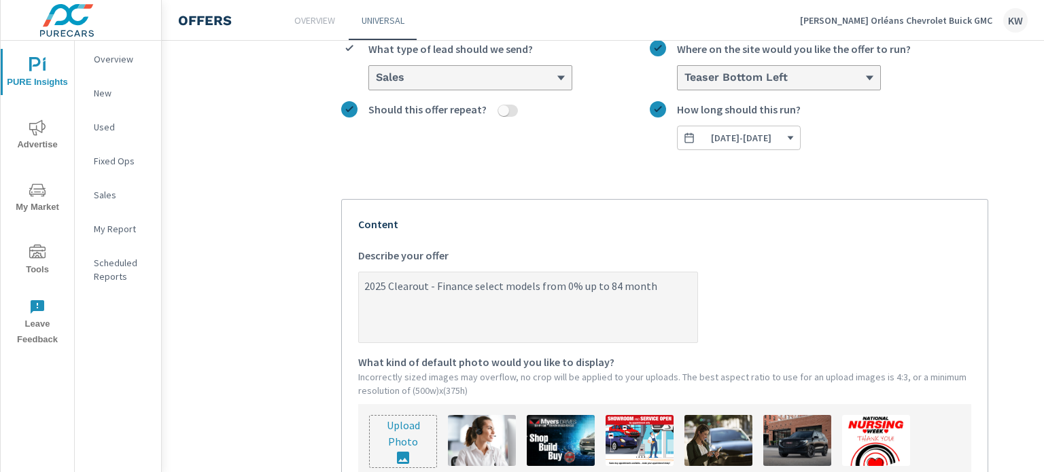
type textarea "2025 Clearout - Finance select models from 0% up to 84 months"
type textarea "x"
type textarea "2025 Clearout - Finance select models from 0% up to 84 months!"
type textarea "x"
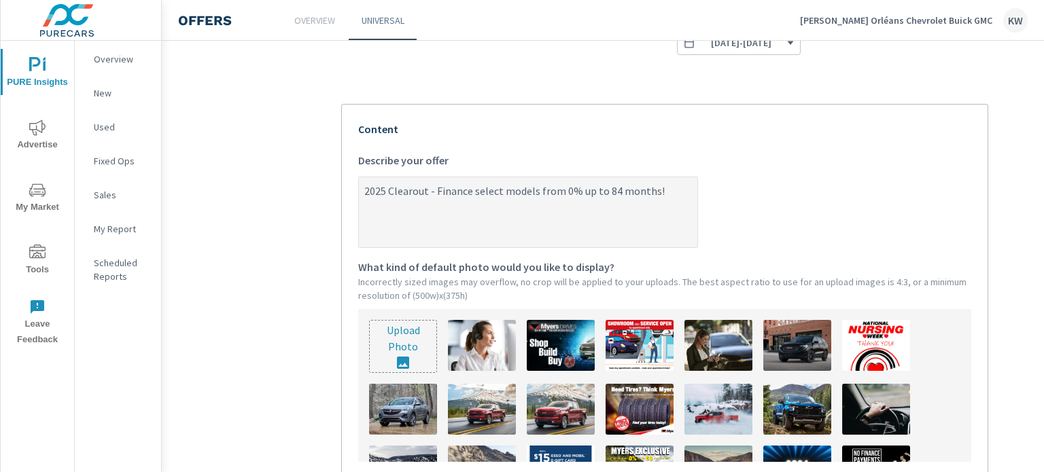
scroll to position [251, 0]
type textarea "2025 Clearout - Finance select models from 0% up to 84 months!"
type textarea "x"
click at [389, 363] on input "file" at bounding box center [403, 346] width 67 height 52
type input "C:\fakepath\GM (1).png"
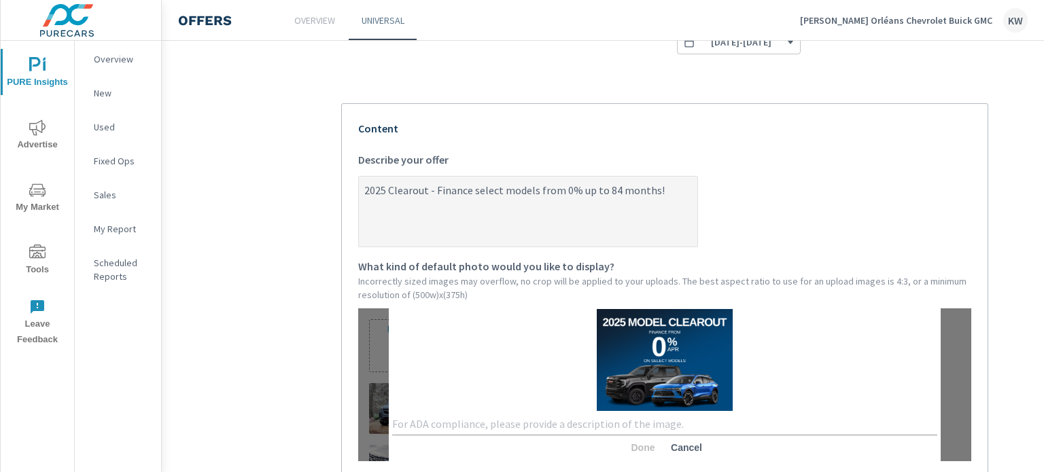
click at [499, 426] on textarea at bounding box center [664, 424] width 545 height 13
type textarea "[DATE]"
click at [646, 447] on span "Done" at bounding box center [643, 448] width 33 height 12
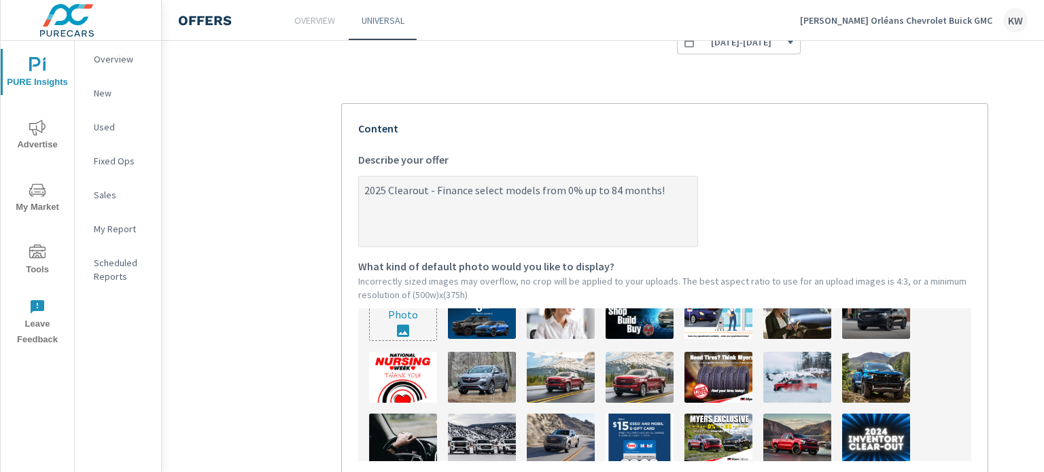
scroll to position [33, 0]
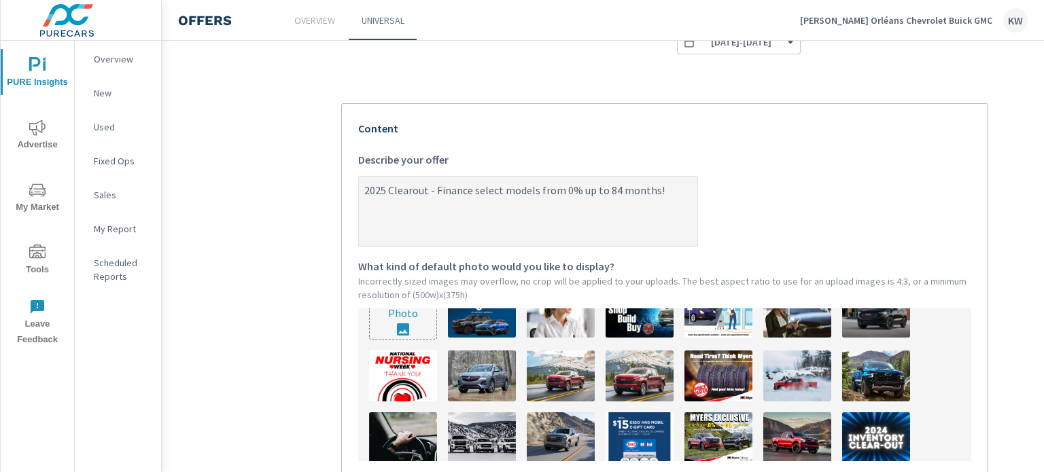
click at [502, 338] on img at bounding box center [482, 312] width 68 height 51
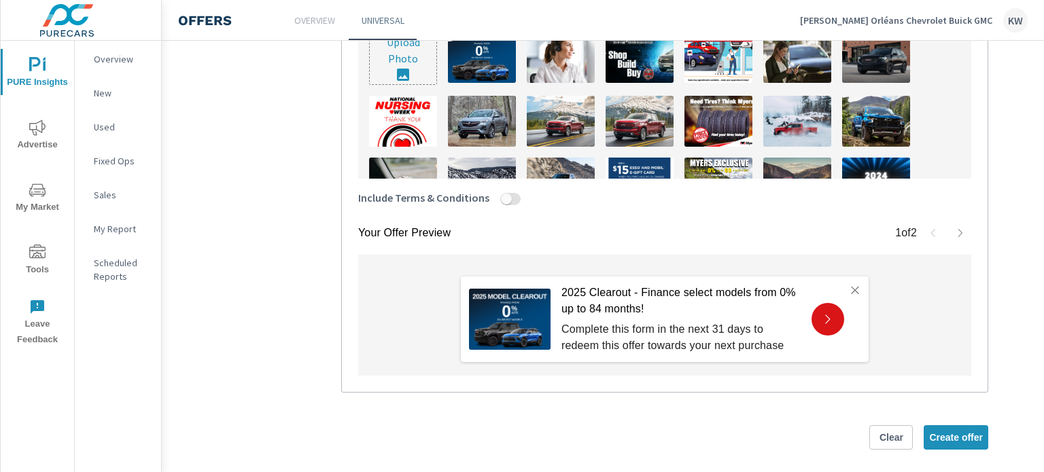
scroll to position [538, 0]
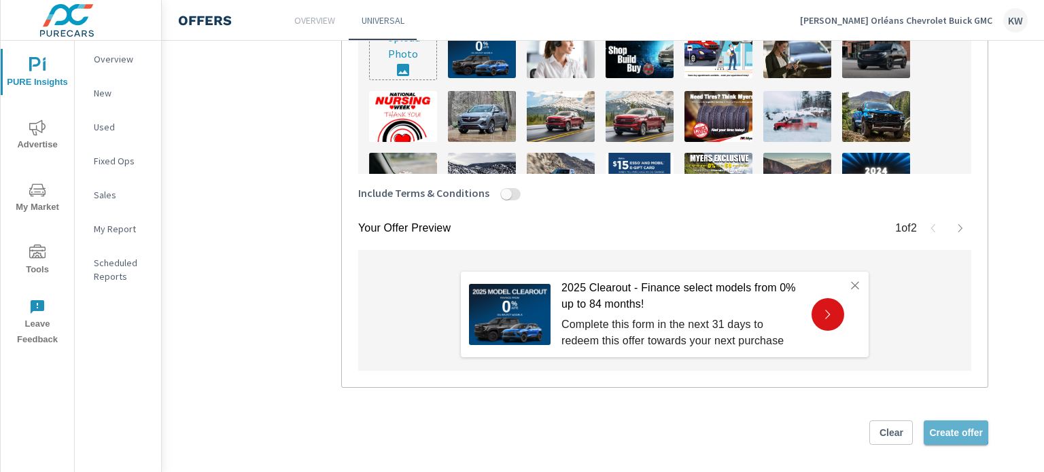
click at [957, 430] on span "Create offer" at bounding box center [956, 433] width 54 height 12
type textarea "x"
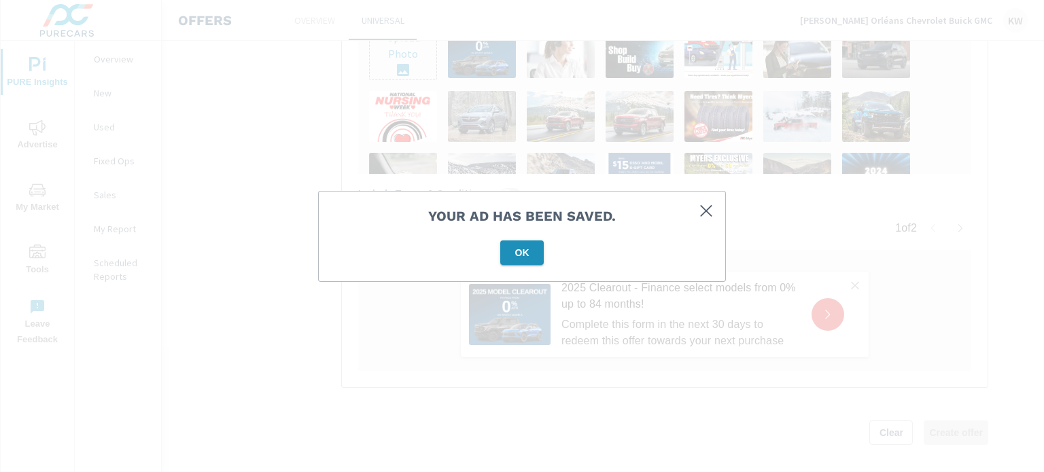
click at [532, 247] on span "OK" at bounding box center [522, 253] width 33 height 12
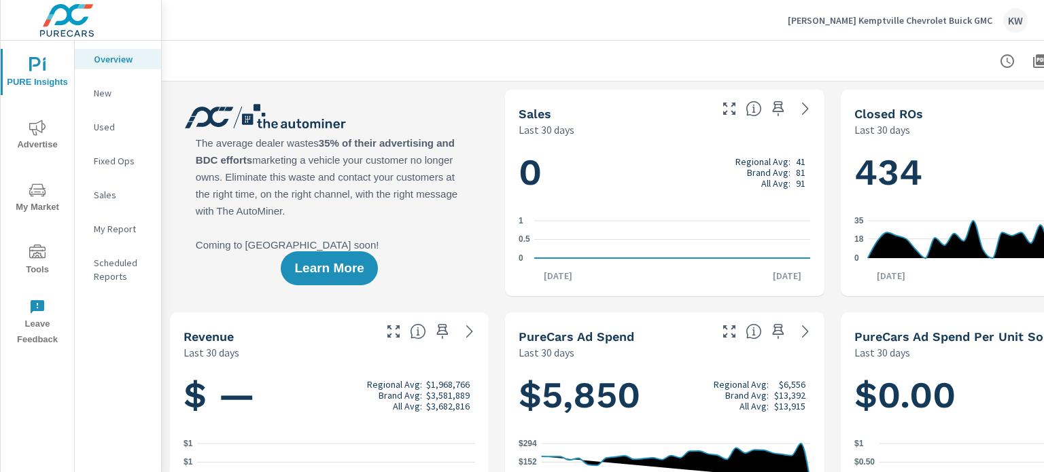
click at [38, 254] on icon "nav menu" at bounding box center [37, 252] width 16 height 14
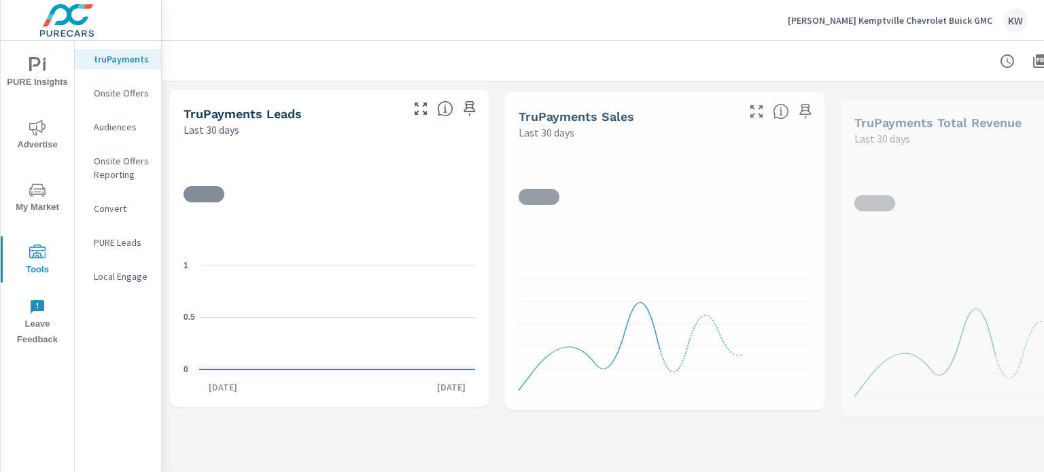
click at [128, 96] on p "Onsite Offers" at bounding box center [122, 93] width 56 height 14
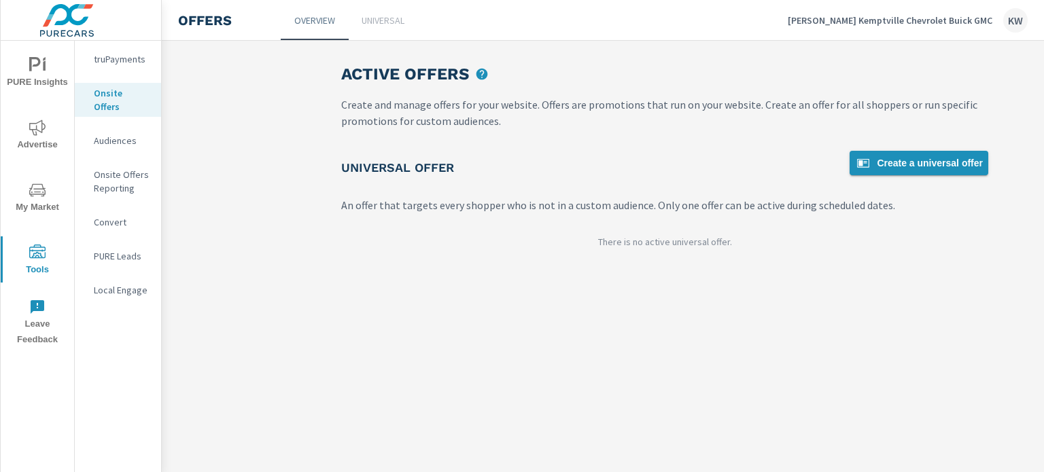
click at [971, 169] on span "Create a universal offer" at bounding box center [919, 163] width 128 height 16
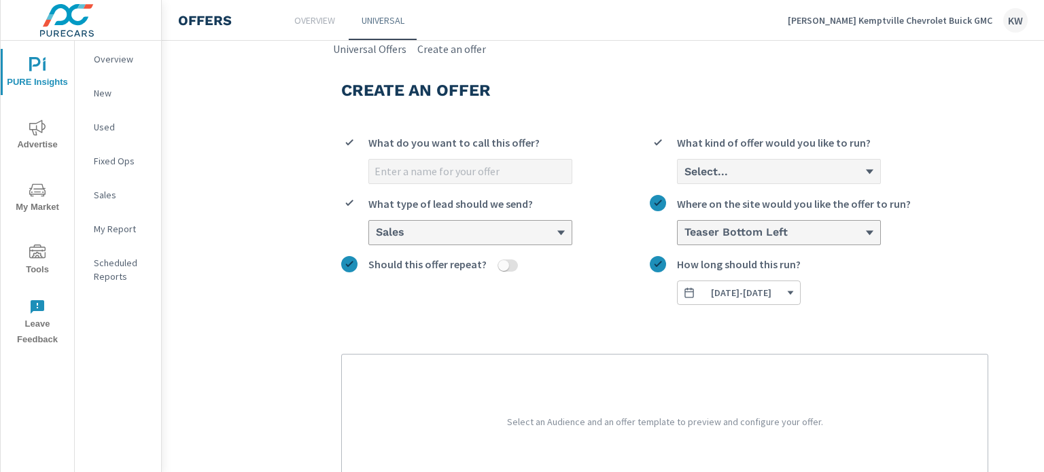
click at [462, 168] on input "What do you want to call this offer?" at bounding box center [470, 172] width 203 height 24
type input "[DATE]"
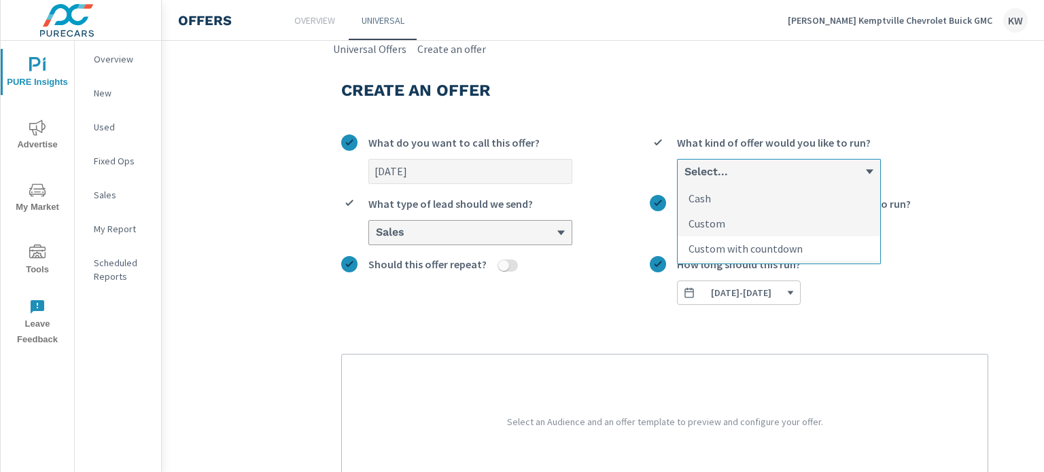
click at [729, 248] on p "Custom with countdown" at bounding box center [746, 249] width 114 height 16
click at [684, 178] on input "option Custom with countdown focused, 3 of 3. 3 results available. Use Up and D…" at bounding box center [683, 172] width 1 height 12
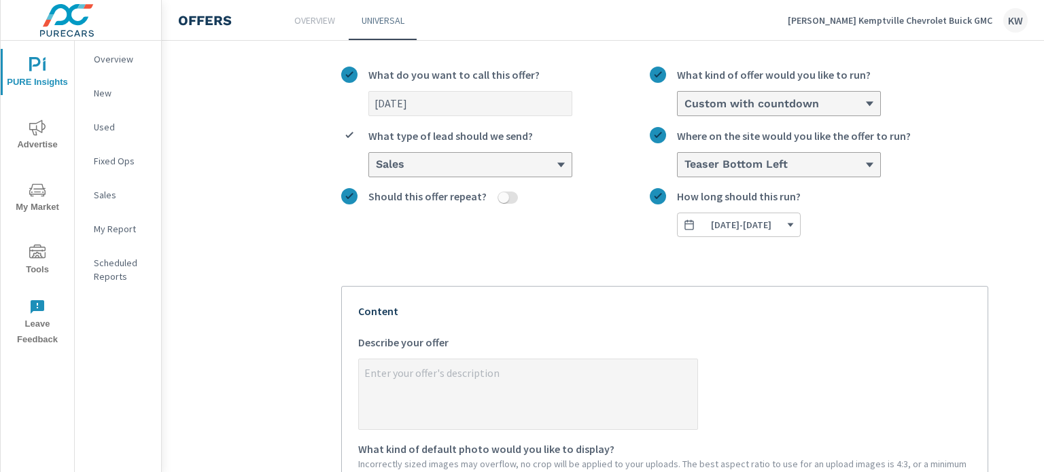
scroll to position [72, 0]
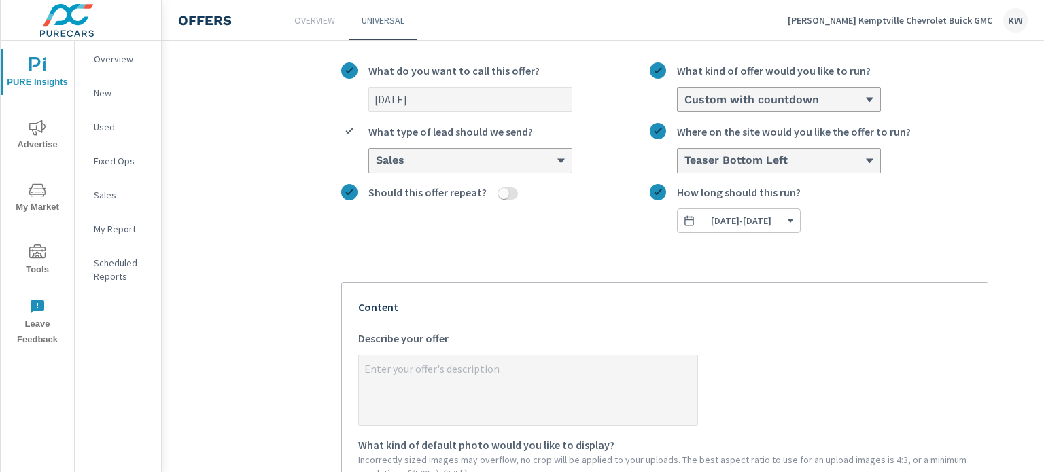
type textarea "x"
click at [556, 376] on textarea "x Describe your offer" at bounding box center [528, 392] width 339 height 68
type textarea "2"
type textarea "x"
type textarea "20"
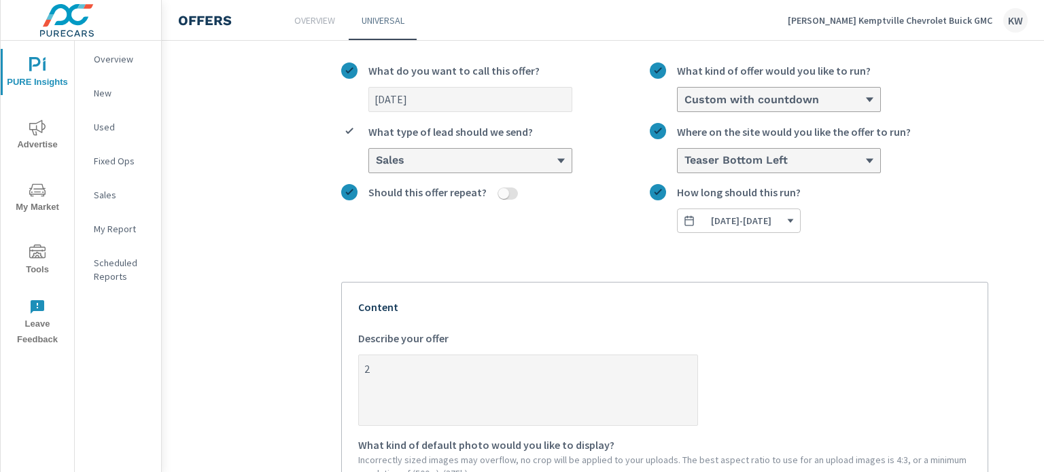
type textarea "x"
type textarea "202"
type textarea "x"
type textarea "2025"
type textarea "x"
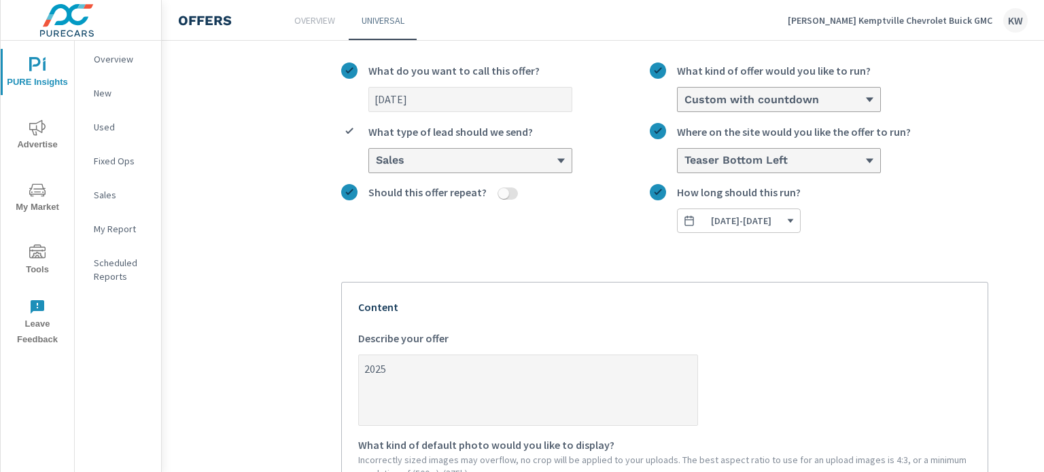
type textarea "2025"
type textarea "x"
type textarea "2025 C"
type textarea "x"
type textarea "2025 Cl"
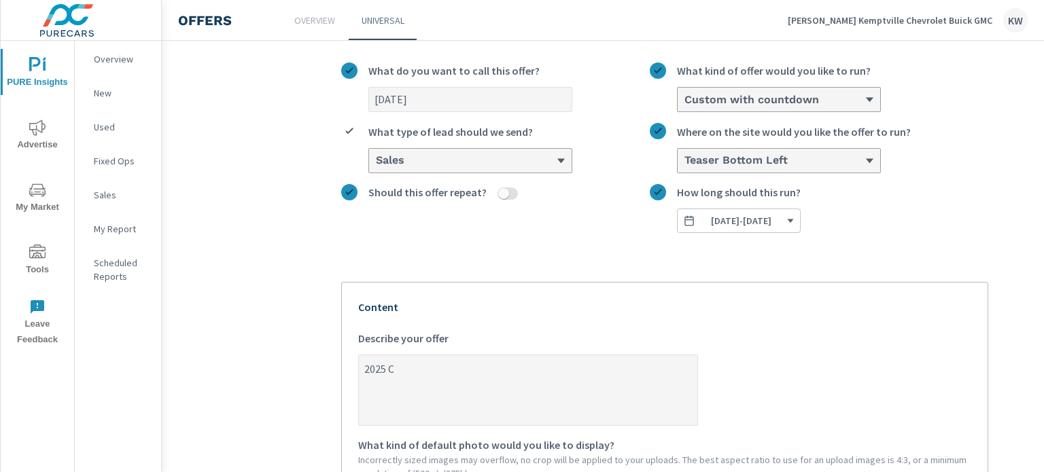
type textarea "x"
type textarea "2025 Cle"
type textarea "x"
type textarea "2025 Clea"
type textarea "x"
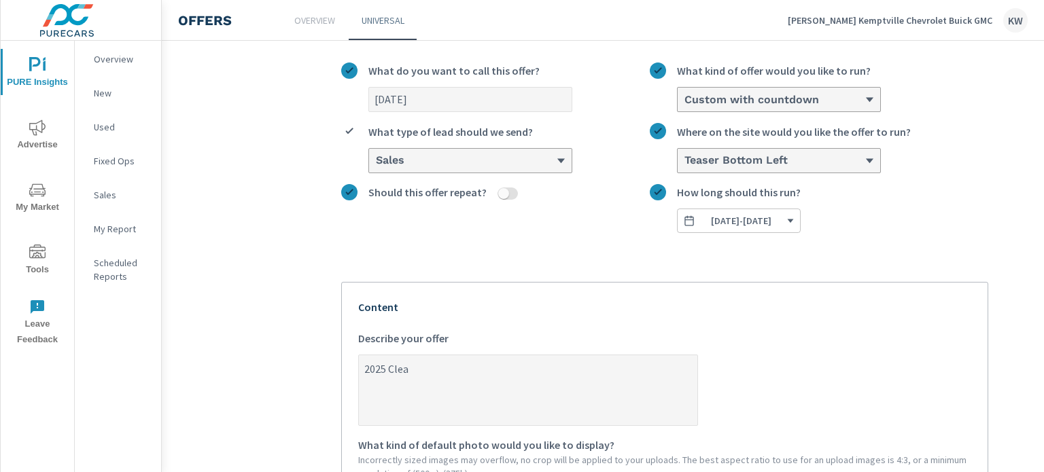
type textarea "2025 Clear"
type textarea "x"
type textarea "2025 Clearo"
type textarea "x"
type textarea "2025 Clearou"
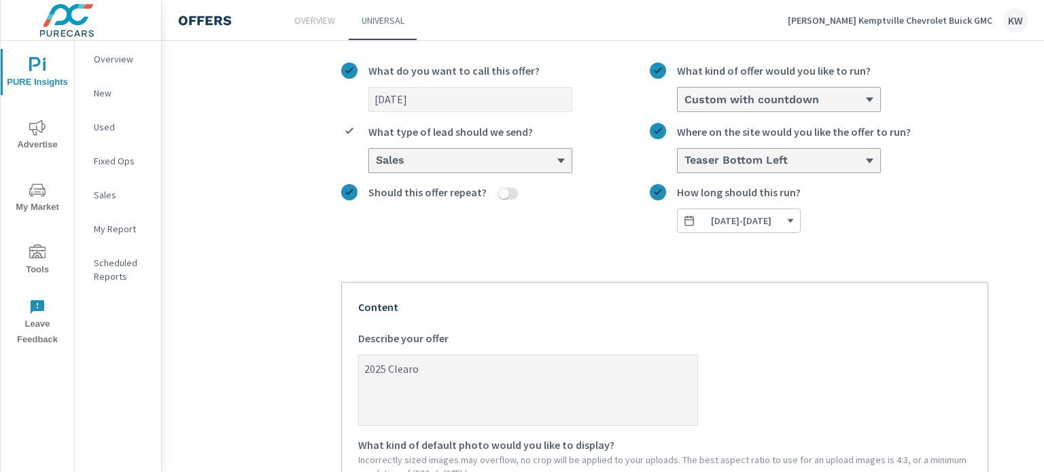
type textarea "x"
type textarea "2025 Clearout"
type textarea "x"
type textarea "2025 Clearout"
type textarea "x"
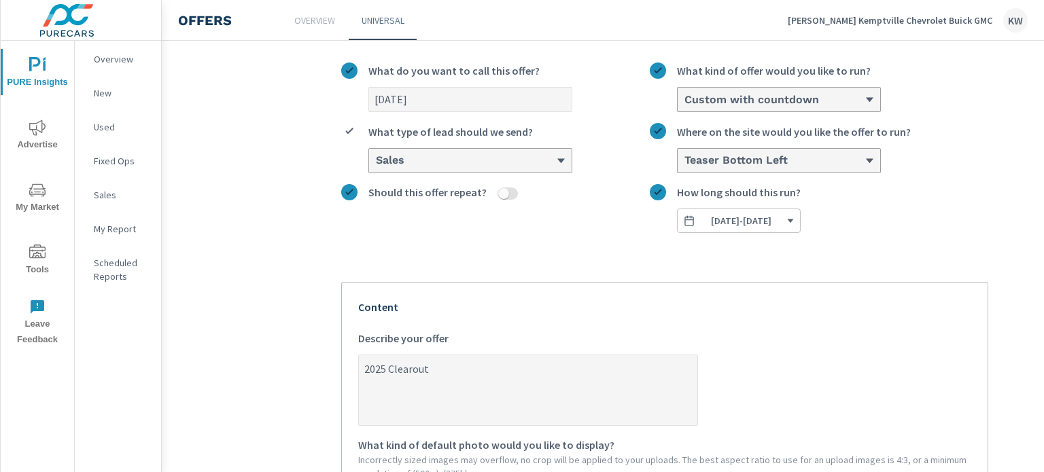
type textarea "2025 Clearout -"
type textarea "x"
type textarea "2025 Clearout -"
type textarea "x"
type textarea "2025 Clearout - F"
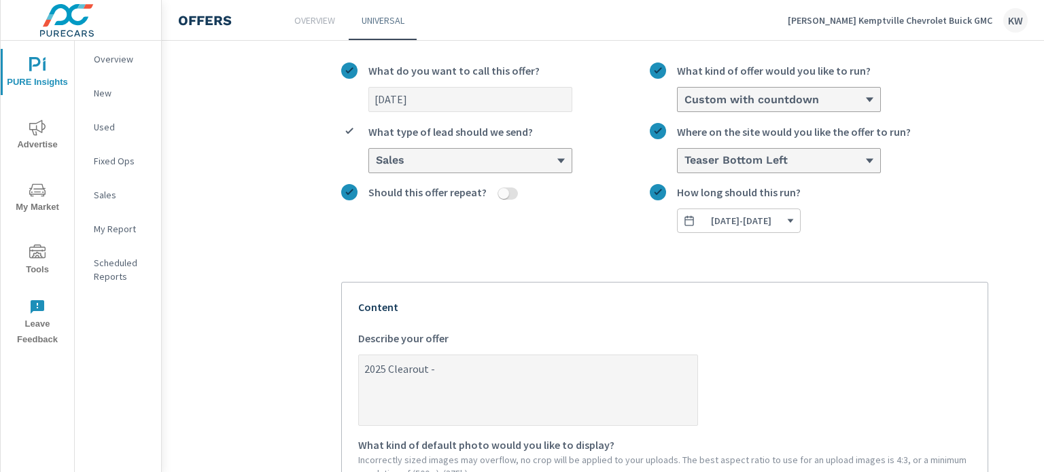
type textarea "x"
type textarea "2025 Clearout - Fi"
type textarea "x"
type textarea "2025 Clearout - Fin"
type textarea "x"
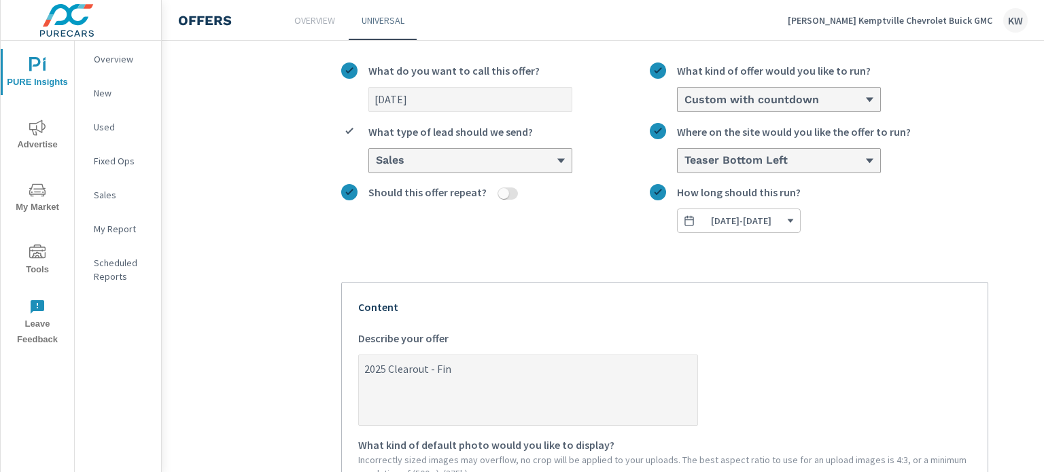
type textarea "2025 Clearout - Fina"
type textarea "x"
type textarea "2025 Clearout - [PERSON_NAME]"
type textarea "x"
type textarea "2025 Clearout - Financ"
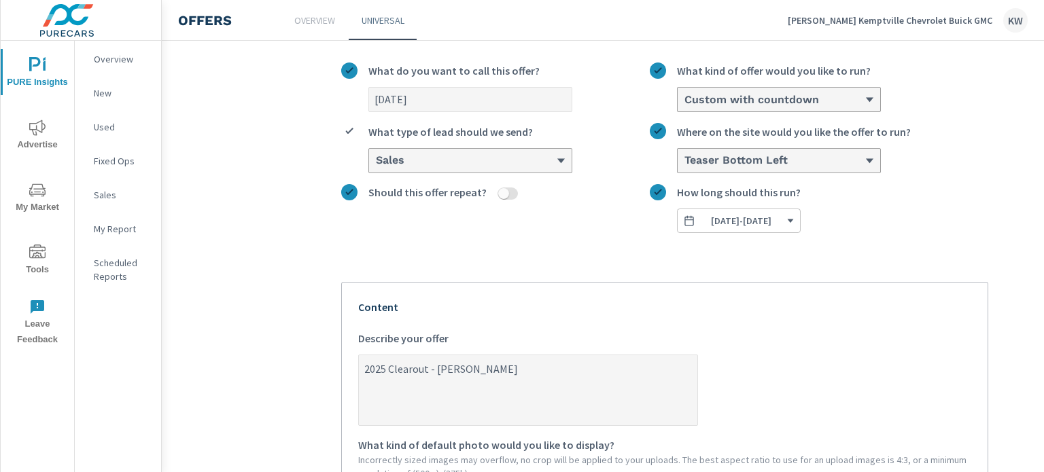
type textarea "x"
type textarea "2025 Clearout - Finance"
type textarea "x"
type textarea "2025 Clearout - Finance"
type textarea "x"
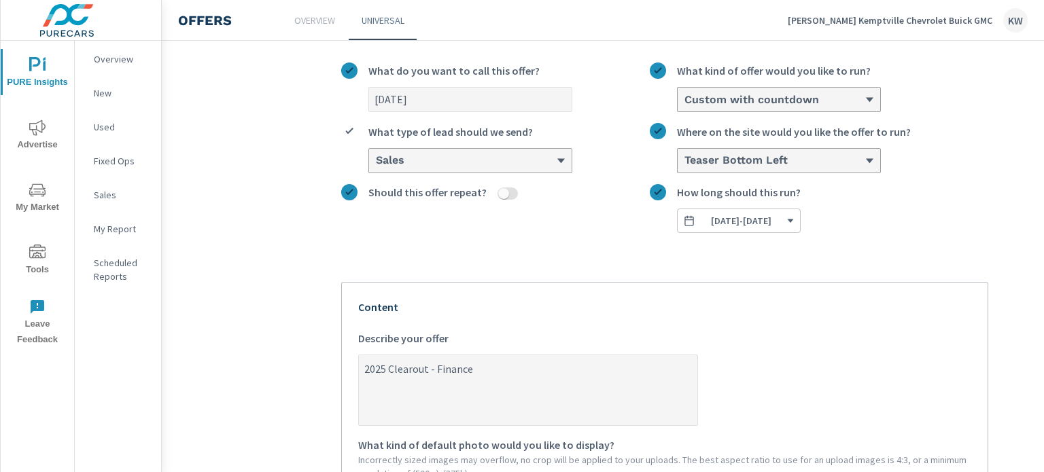
type textarea "2025 Clearout - Finance f"
type textarea "x"
type textarea "2025 Clearout - Finance fr"
type textarea "x"
type textarea "2025 Clearout - Finance fro"
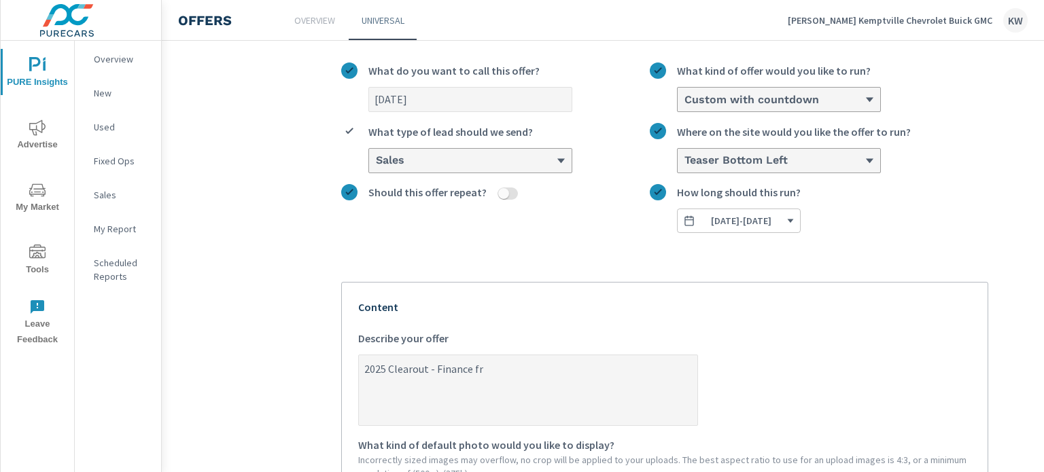
type textarea "x"
type textarea "2025 Clearout - Finance from"
type textarea "x"
type textarea "2025 Clearout - Finance from"
type textarea "x"
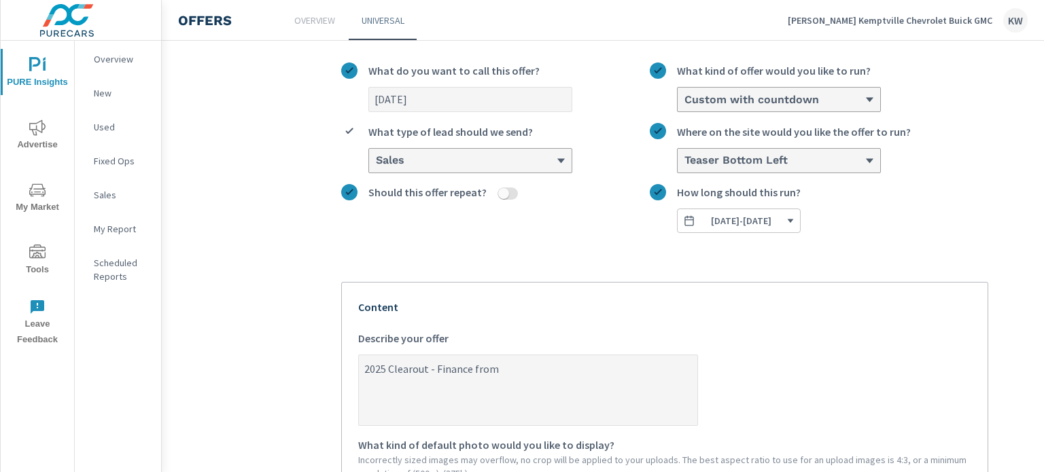
type textarea "2025 Clearout - Finance from"
type textarea "x"
type textarea "2025 Clearout - Finance fro"
type textarea "x"
type textarea "2025 Clearout - Finance fr"
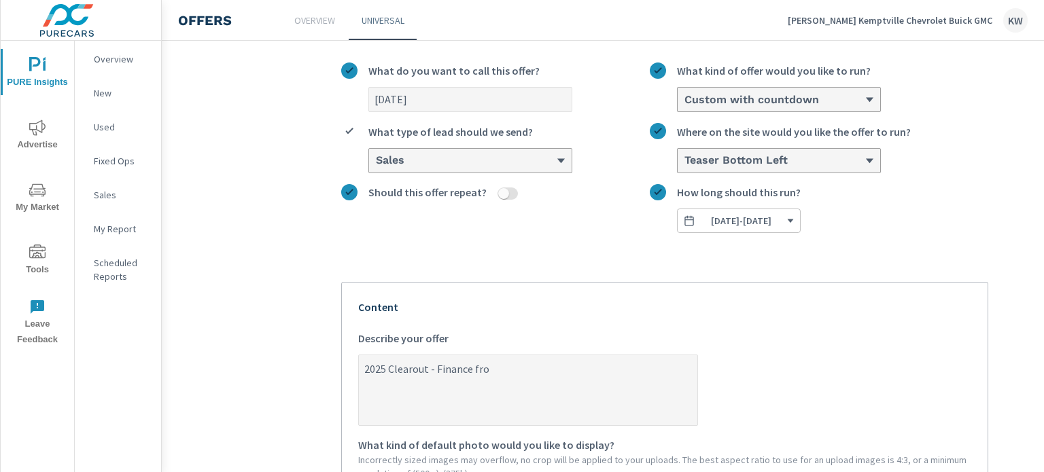
type textarea "x"
type textarea "2025 Clearout - Finance f"
type textarea "x"
type textarea "2025 Clearout - Finance"
type textarea "x"
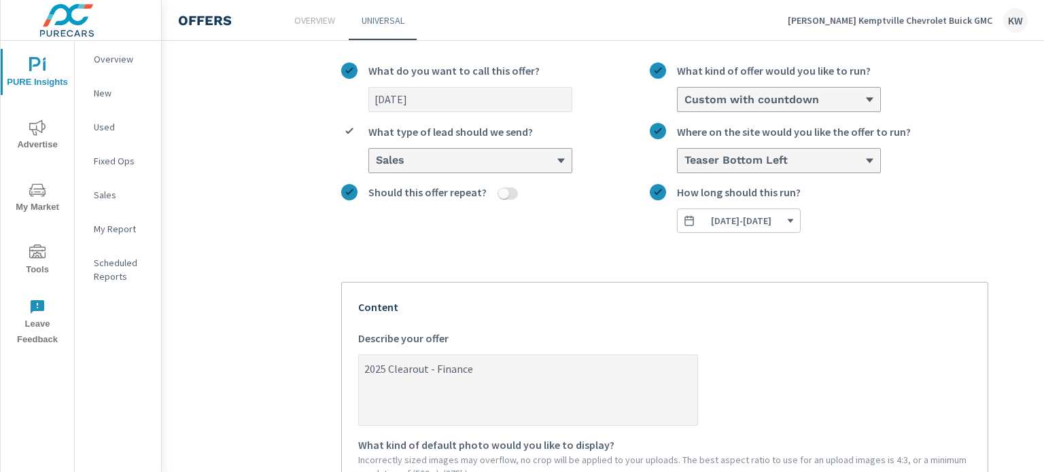
type textarea "2025 Clearout - Finance s"
type textarea "x"
type textarea "2025 Clearout - Finance se"
type textarea "x"
type textarea "2025 Clearout - Finance sel"
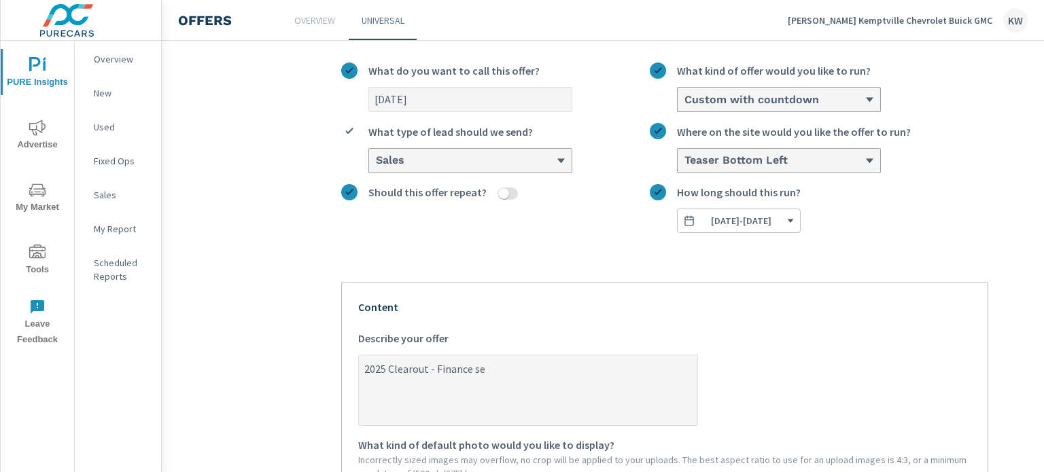
type textarea "x"
type textarea "2025 Clearout - Finance sele"
type textarea "x"
type textarea "2025 Clearout - Finance selec"
type textarea "x"
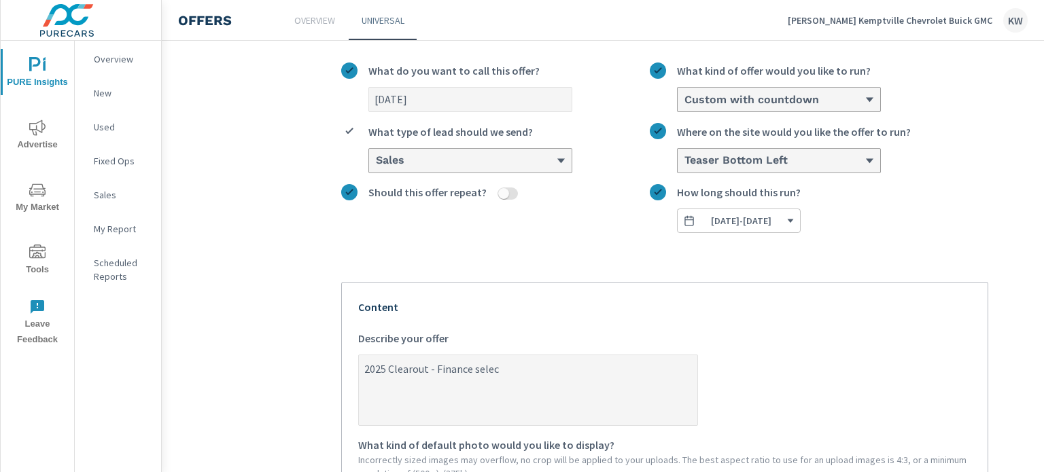
type textarea "2025 Clearout - Finance select"
type textarea "x"
type textarea "2025 Clearout - Finance select"
type textarea "x"
type textarea "2025 Clearout - Finance select m"
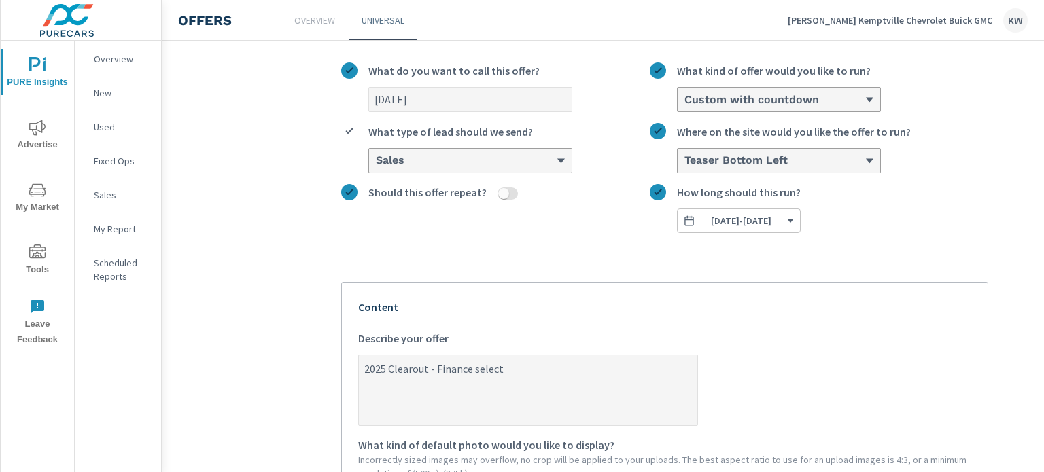
type textarea "x"
type textarea "2025 Clearout - Finance select mo"
type textarea "x"
type textarea "2025 Clearout - Finance select mod"
type textarea "x"
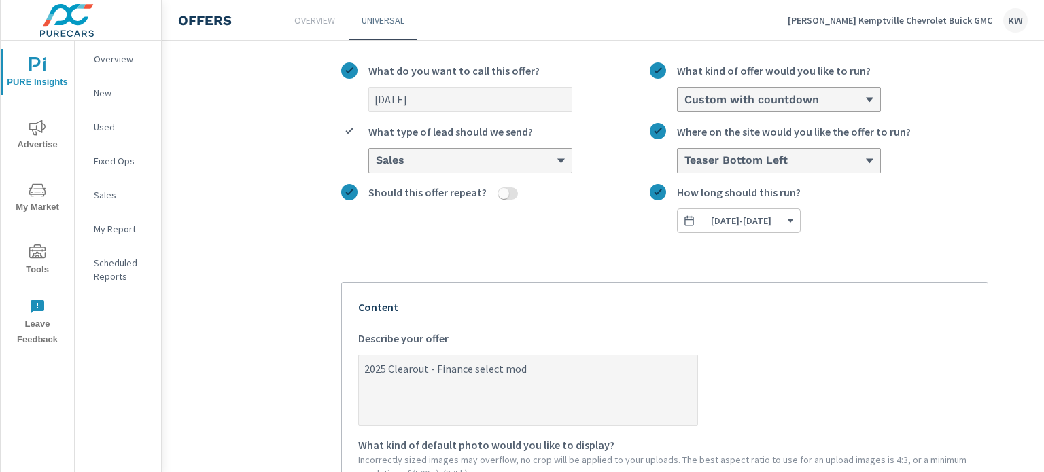
type textarea "2025 Clearout - Finance select mode"
type textarea "x"
type textarea "2025 Clearout - Finance select model"
type textarea "x"
type textarea "2025 Clearout - Finance select models"
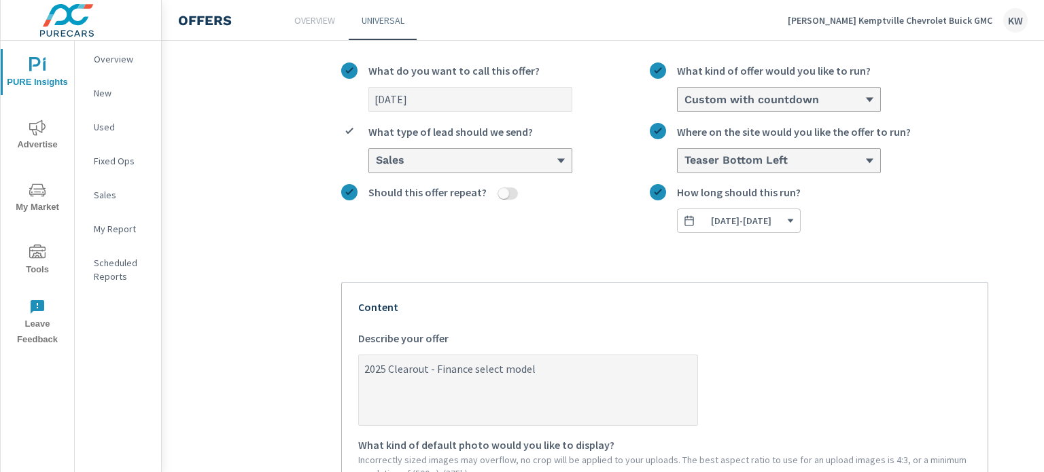
type textarea "x"
type textarea "2025 Clearout - Finance select models"
type textarea "x"
type textarea "2025 Clearout - Finance select models f"
type textarea "x"
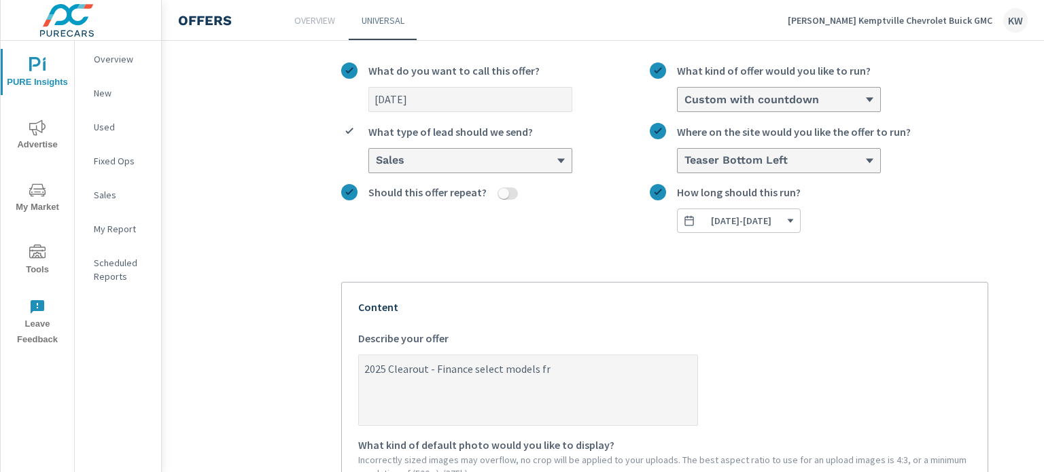
type textarea "2025 Clearout - Finance select models fro"
type textarea "x"
type textarea "2025 Clearout - Finance select models from"
type textarea "x"
type textarea "2025 Clearout - Finance select models from"
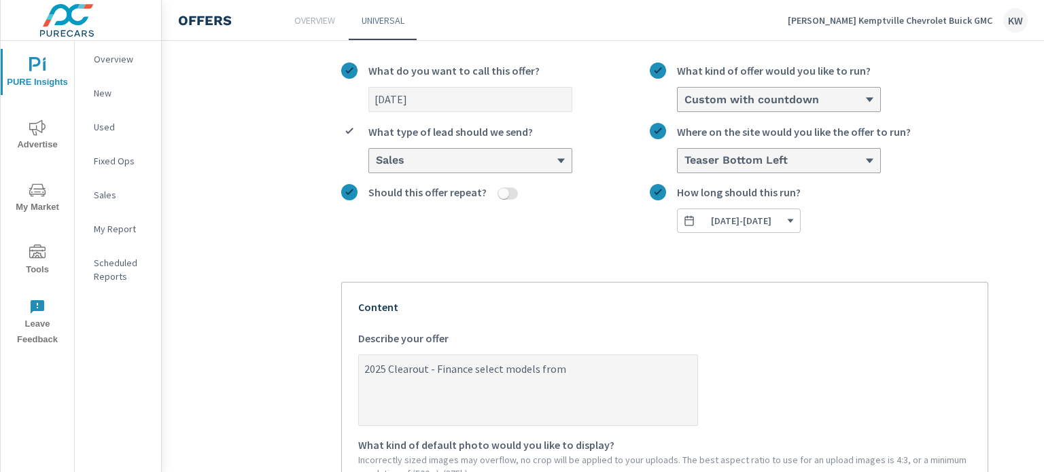
type textarea "x"
type textarea "2025 Clearout - Finance select models from )"
type textarea "x"
type textarea "2025 Clearout - Finance select models from"
type textarea "x"
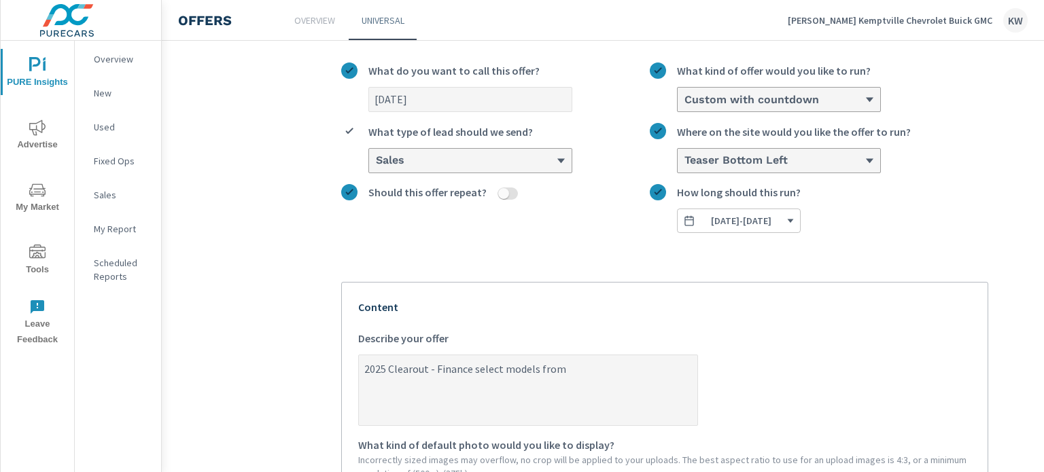
type textarea "2025 Clearout - Finance select models from 0"
type textarea "x"
type textarea "2025 Clearout - Finance select models from 0%"
type textarea "x"
type textarea "2025 Clearout - Finance select models from 0%"
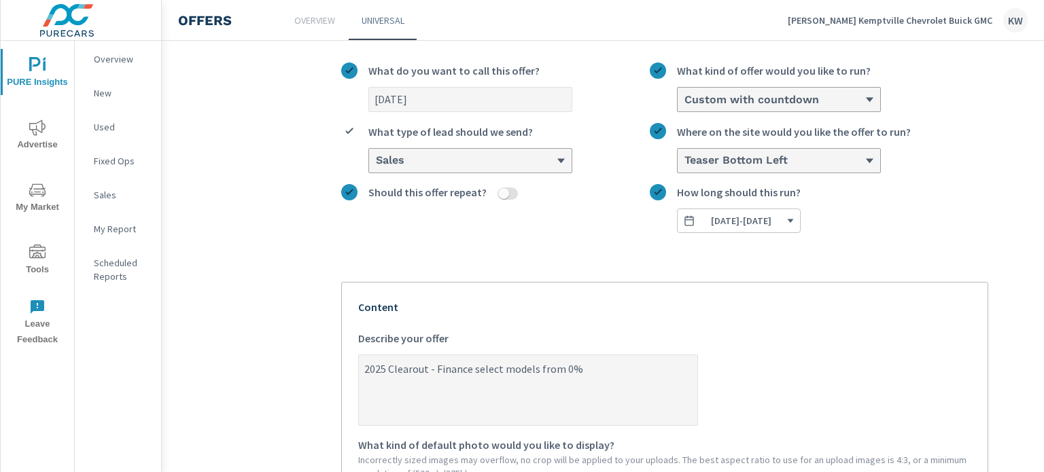
type textarea "x"
type textarea "2025 Clearout - Finance select models from 0% u"
type textarea "x"
type textarea "2025 Clearout - Finance select models from 0% up"
type textarea "x"
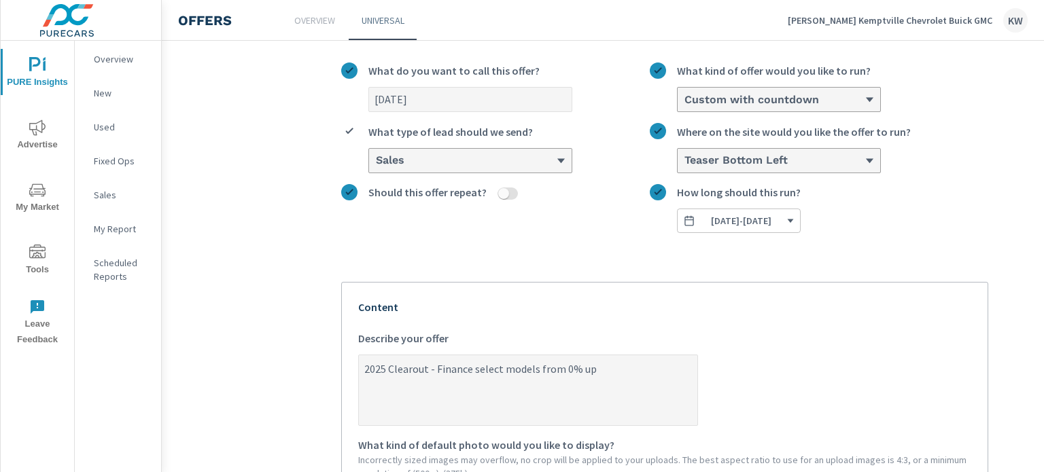
type textarea "2025 Clearout - Finance select models from 0% up"
type textarea "x"
type textarea "2025 Clearout - Finance select models from 0% up t"
type textarea "x"
type textarea "2025 Clearout - Finance select models from 0% up to"
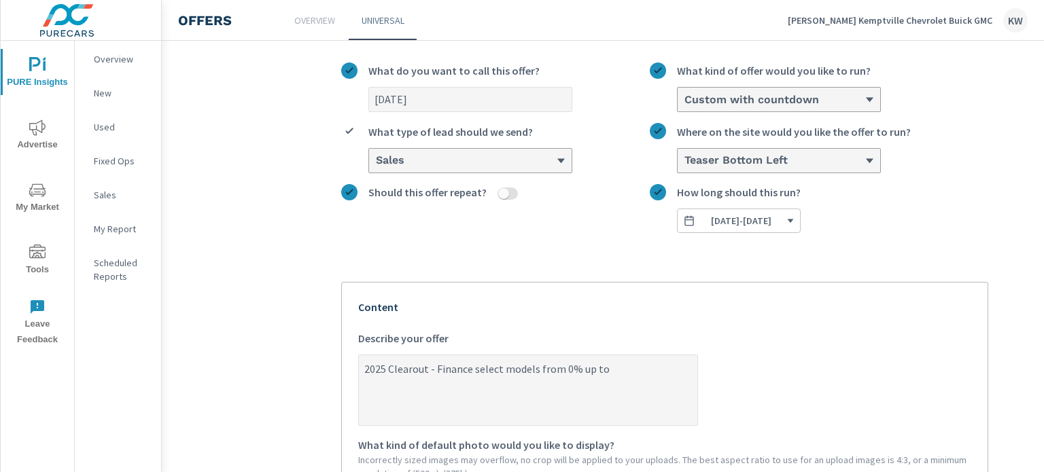
type textarea "x"
type textarea "2025 Clearout - Finance select models from 0% up to"
type textarea "x"
type textarea "2025 Clearout - Finance select models from 0% up to 8"
type textarea "x"
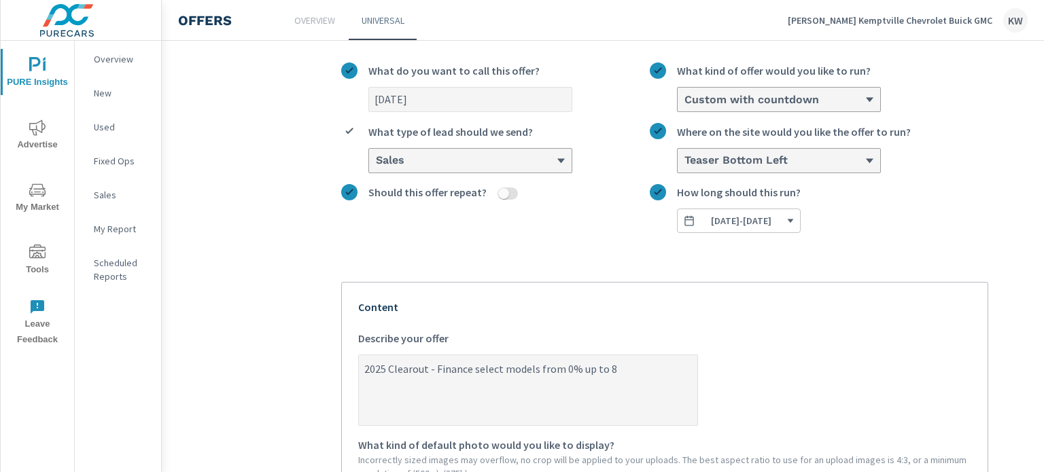
type textarea "2025 Clearout - Finance select models from 0% up to 84"
type textarea "x"
type textarea "2025 Clearout - Finance select models from 0% up to 84"
type textarea "x"
type textarea "2025 Clearout - Finance select models from 0% up to 84 m"
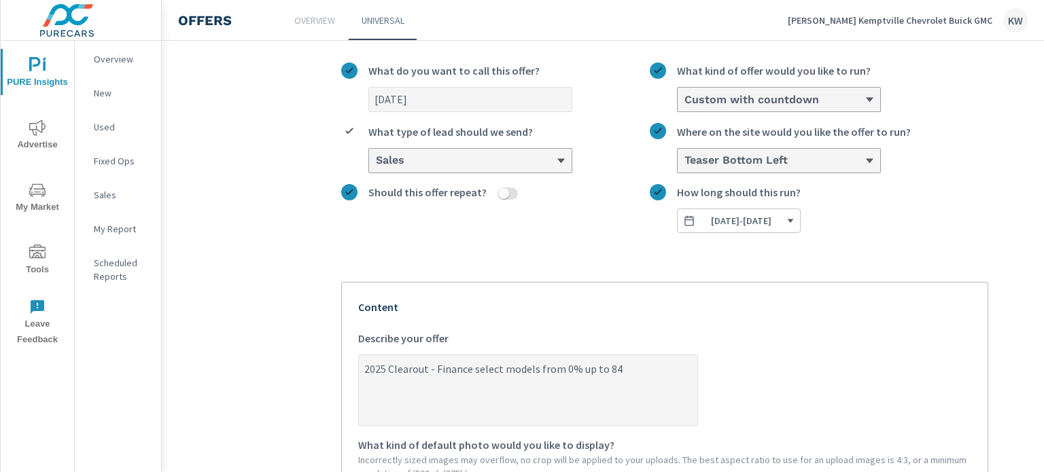
type textarea "x"
type textarea "2025 Clearout - Finance select models from 0% up to 84 mo"
type textarea "x"
type textarea "2025 Clearout - Finance select models from 0% up to 84 mon"
type textarea "x"
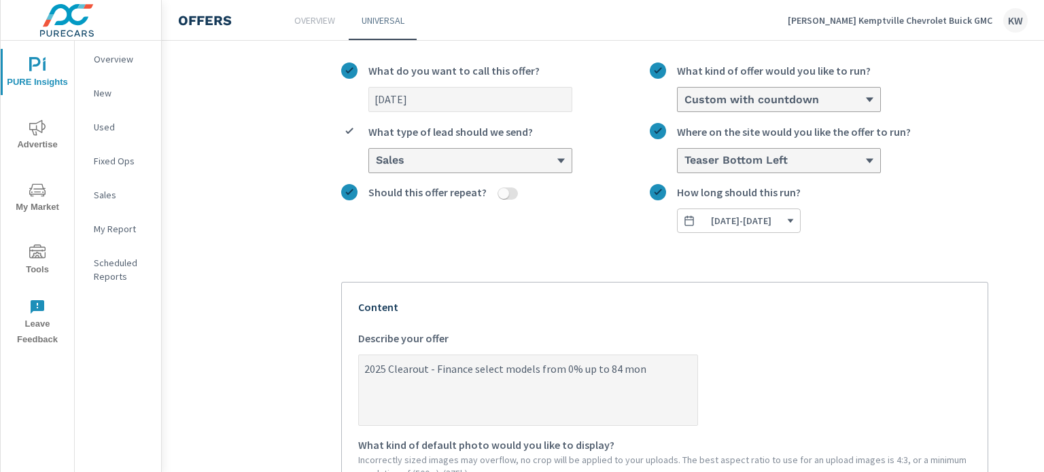
type textarea "2025 Clearout - Finance select models from 0% up to 84 mont"
type textarea "x"
type textarea "2025 Clearout - Finance select models from 0% up to 84 month"
type textarea "x"
type textarea "2025 Clearout - Finance select models from 0% up to 84 months"
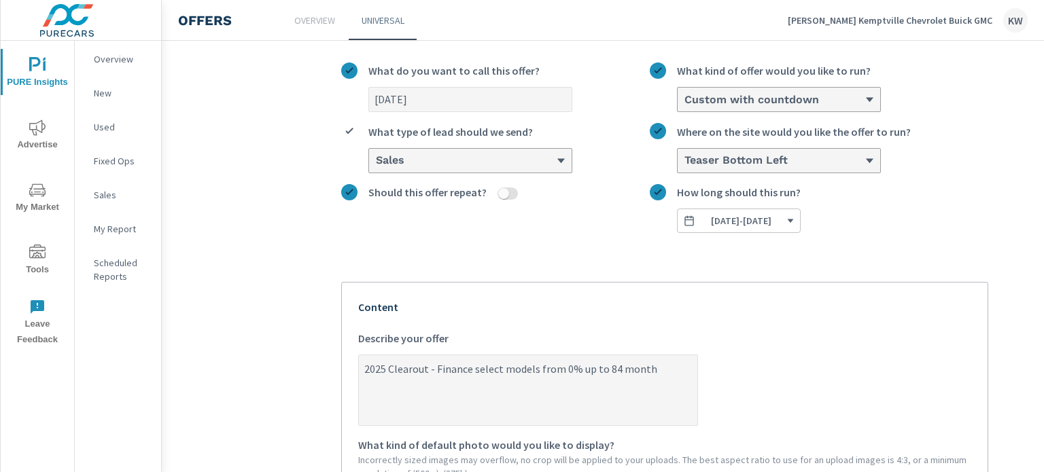
type textarea "x"
type textarea "2025 Clearout - Finance select models from 0% up to 84 months!"
type textarea "x"
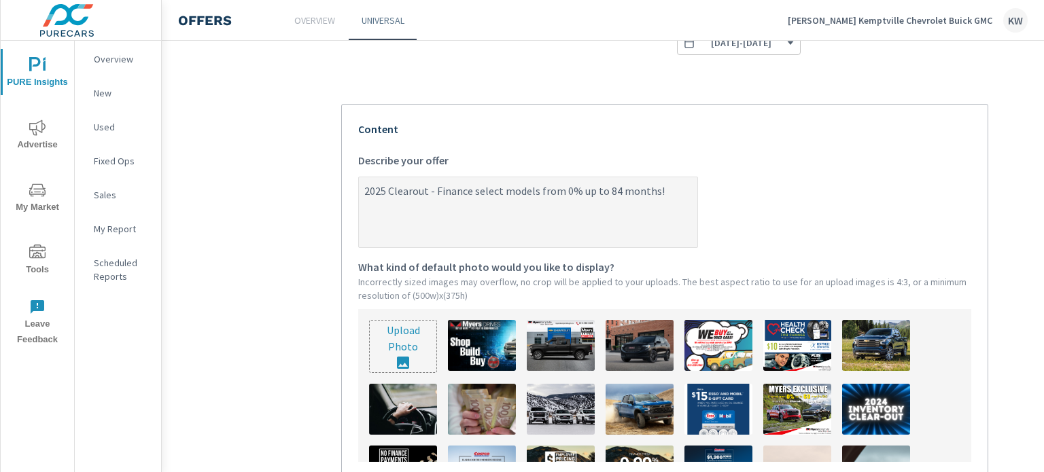
scroll to position [299, 0]
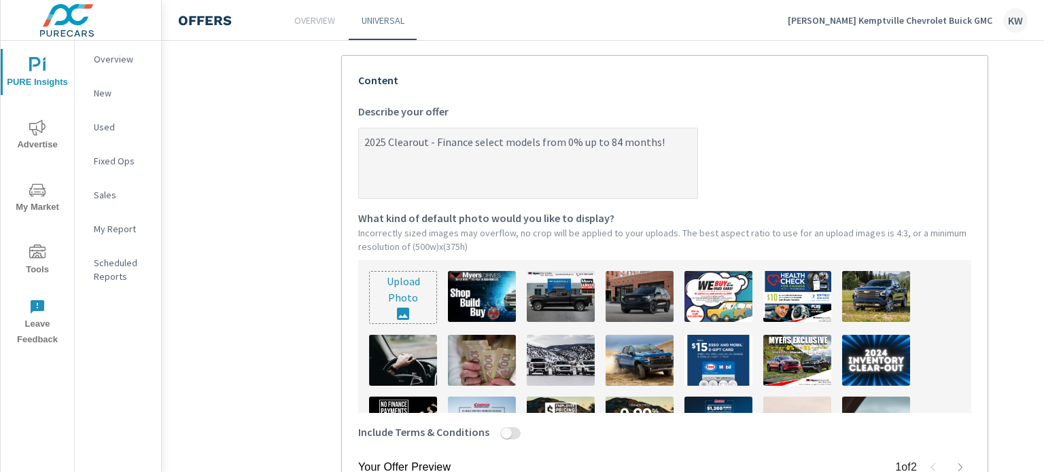
type textarea "2025 Clearout - Finance select models from 0% up to 84 months!"
type textarea "x"
click at [404, 307] on input "file" at bounding box center [403, 298] width 67 height 52
type input "C:\fakepath\Kemptville.png"
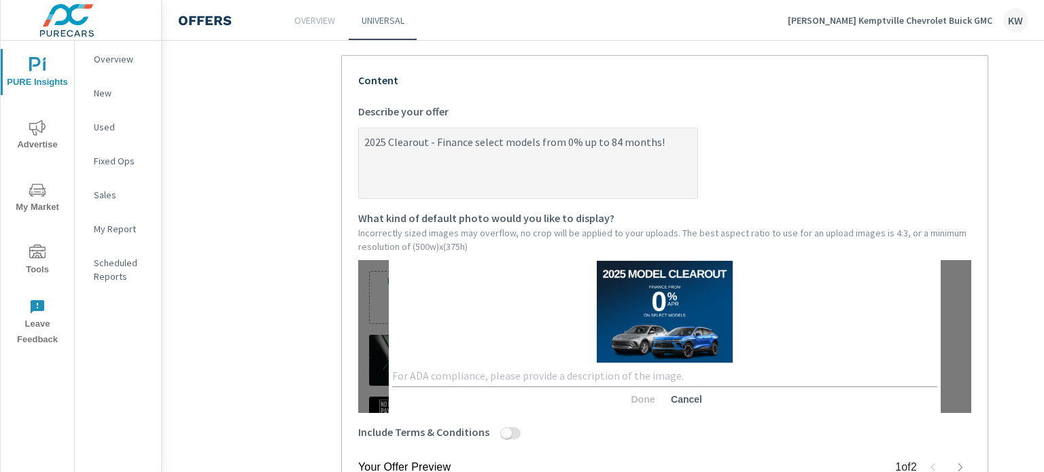
click at [609, 377] on textarea at bounding box center [664, 376] width 545 height 13
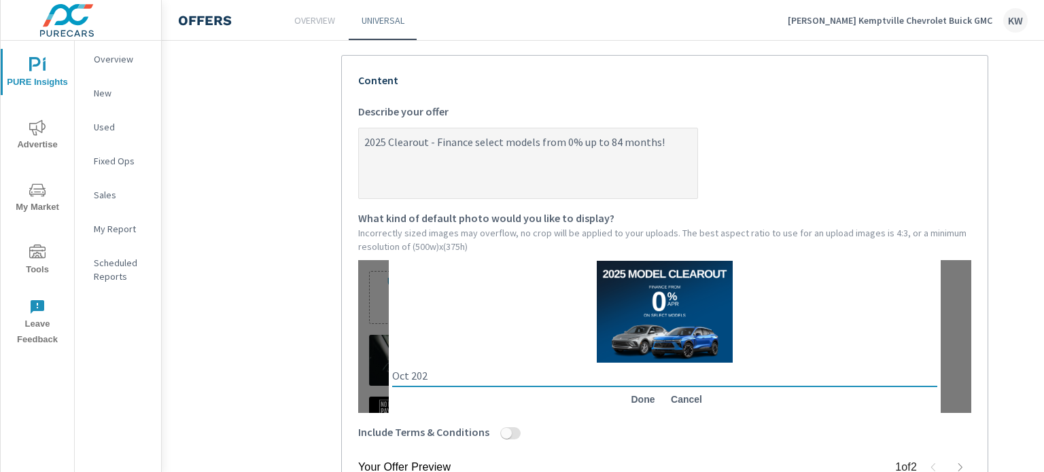
type textarea "[DATE]"
click at [647, 400] on span "Done" at bounding box center [643, 400] width 33 height 12
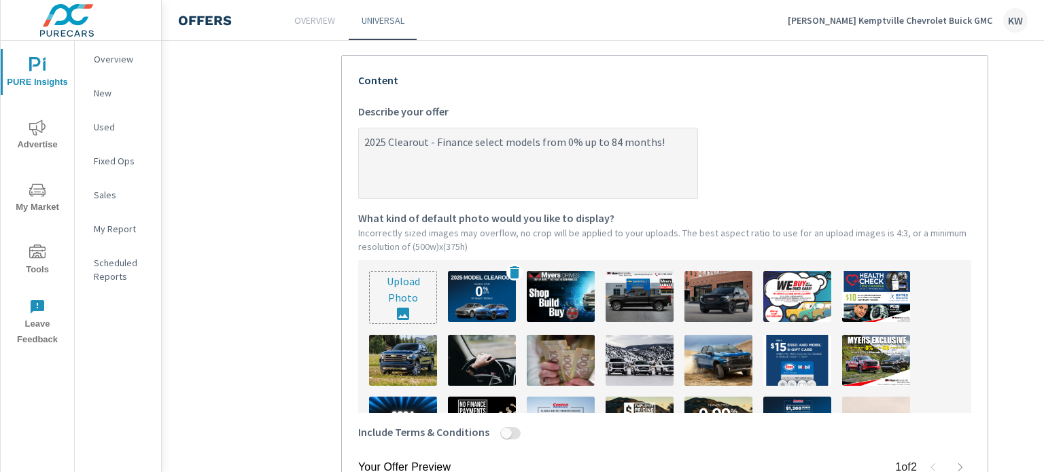
click at [503, 309] on img at bounding box center [482, 296] width 68 height 51
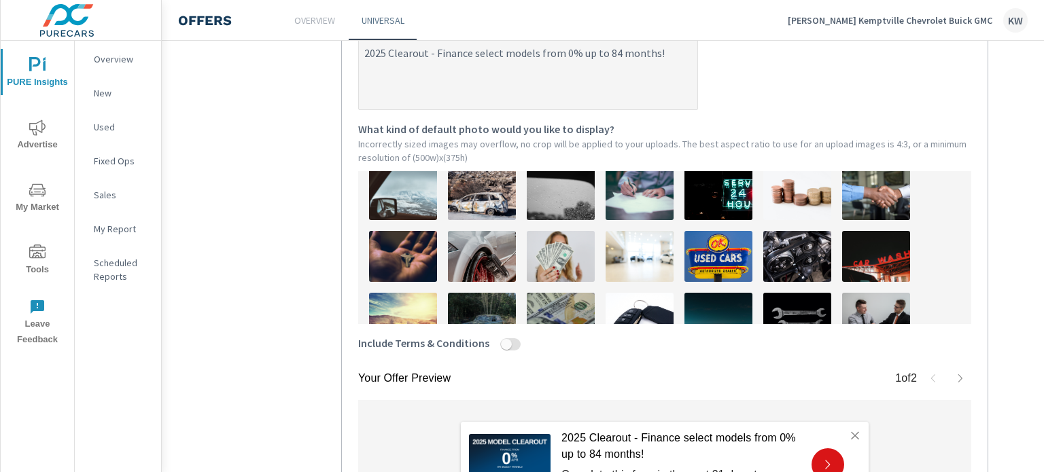
scroll to position [386, 0]
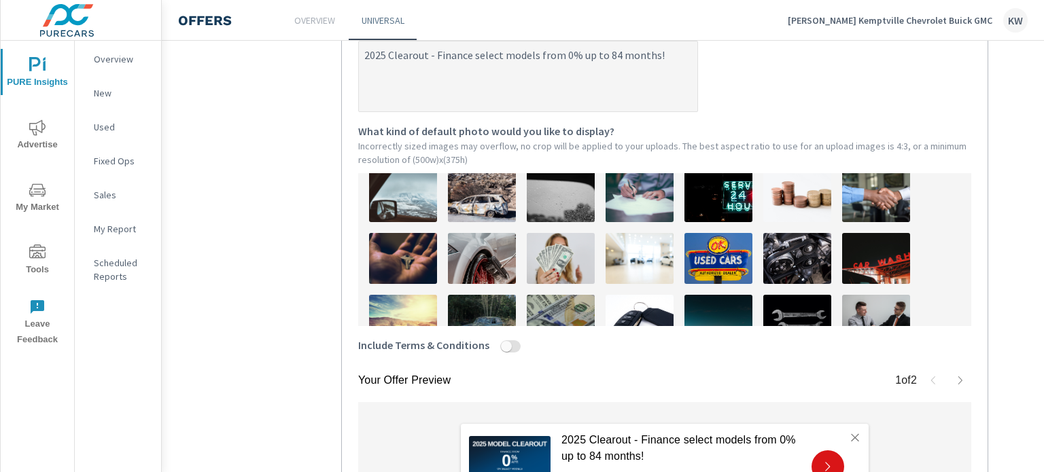
click at [612, 65] on textarea "2025 Clearout - Finance select models from 0% up to 84 months!" at bounding box center [528, 78] width 339 height 68
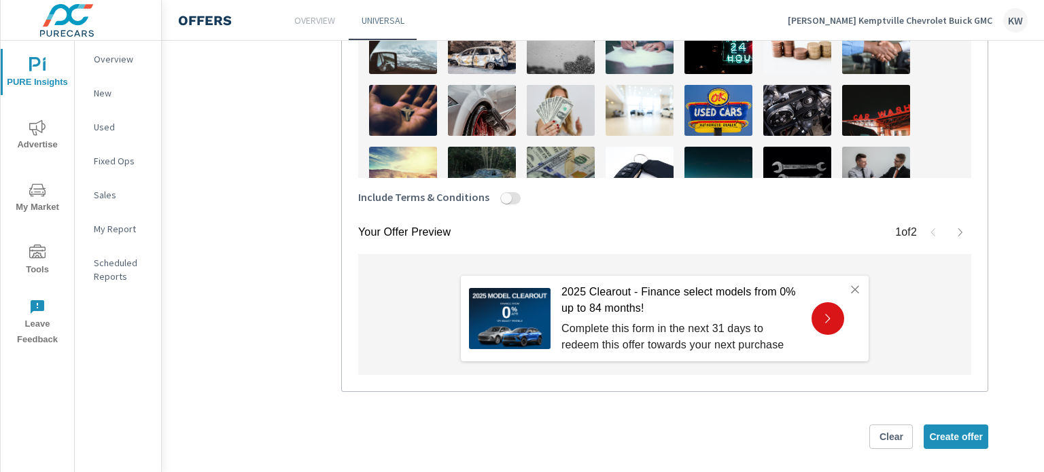
scroll to position [538, 0]
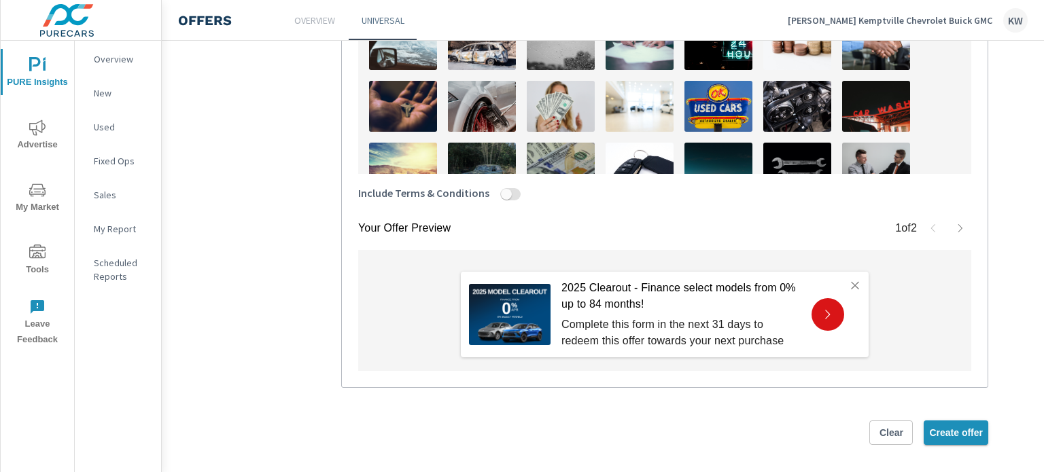
click at [960, 433] on span "Create offer" at bounding box center [956, 433] width 54 height 12
type textarea "x"
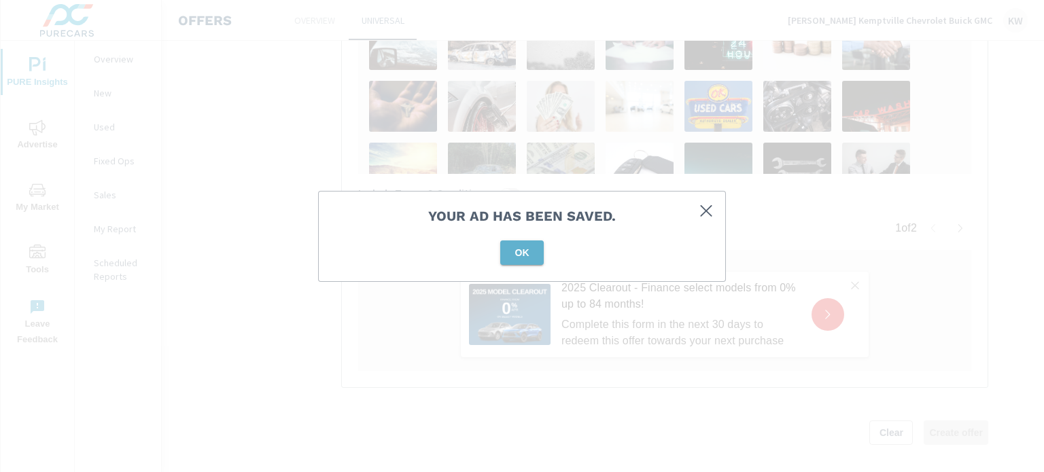
click at [536, 259] on button "OK" at bounding box center [522, 253] width 44 height 24
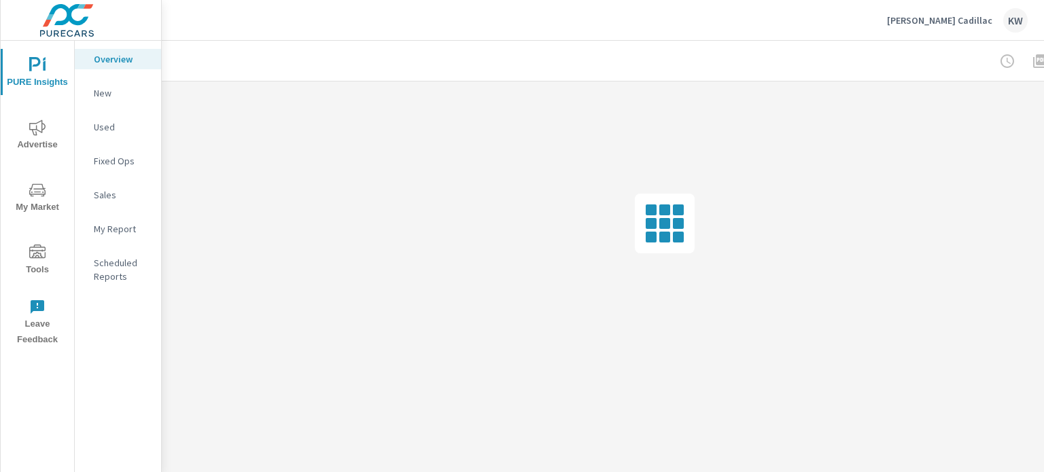
click at [44, 249] on icon "nav menu" at bounding box center [37, 253] width 16 height 16
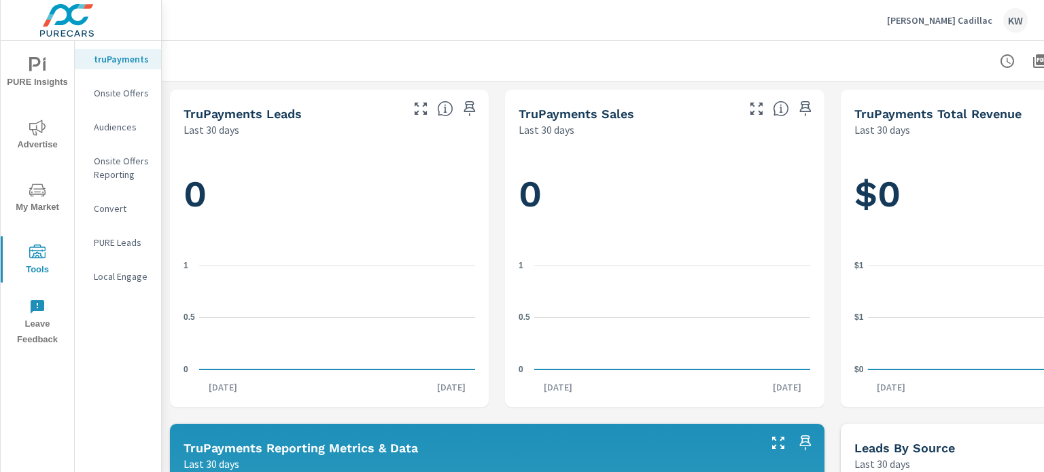
click at [110, 96] on p "Onsite Offers" at bounding box center [122, 93] width 56 height 14
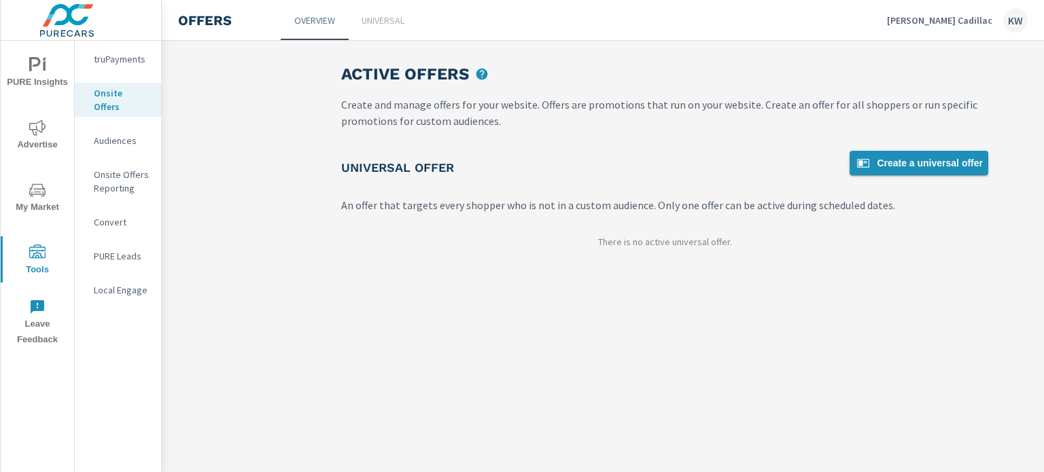
click at [906, 170] on span "Create a universal offer" at bounding box center [919, 163] width 128 height 16
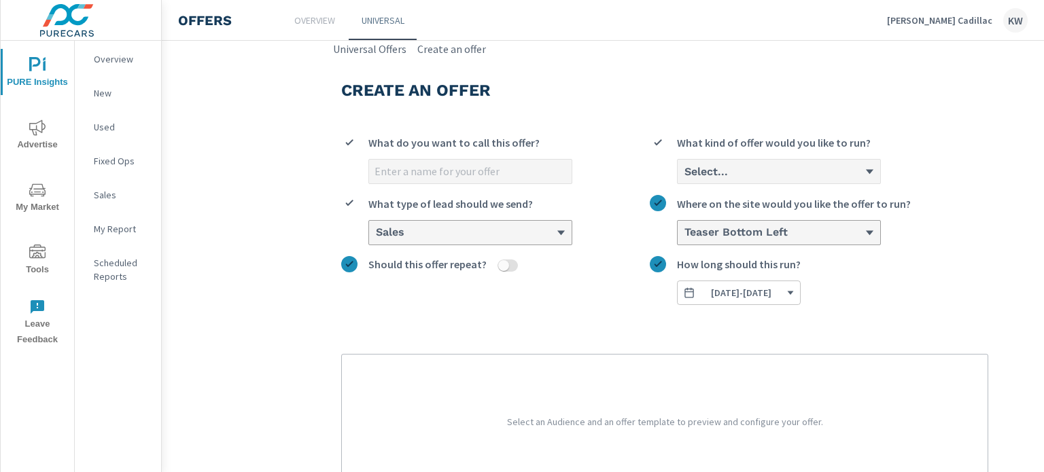
click at [479, 169] on input "What do you want to call this offer?" at bounding box center [470, 172] width 203 height 24
type input "[DATE]"
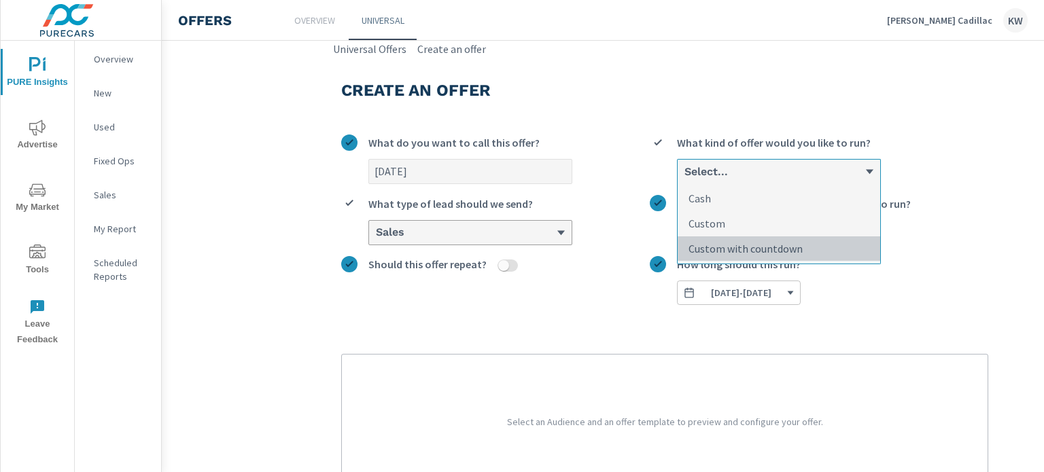
click at [723, 246] on p "Custom with countdown" at bounding box center [746, 249] width 114 height 16
click at [684, 178] on input "option Custom with countdown focused, 3 of 3. 3 results available. Use Up and D…" at bounding box center [683, 172] width 1 height 12
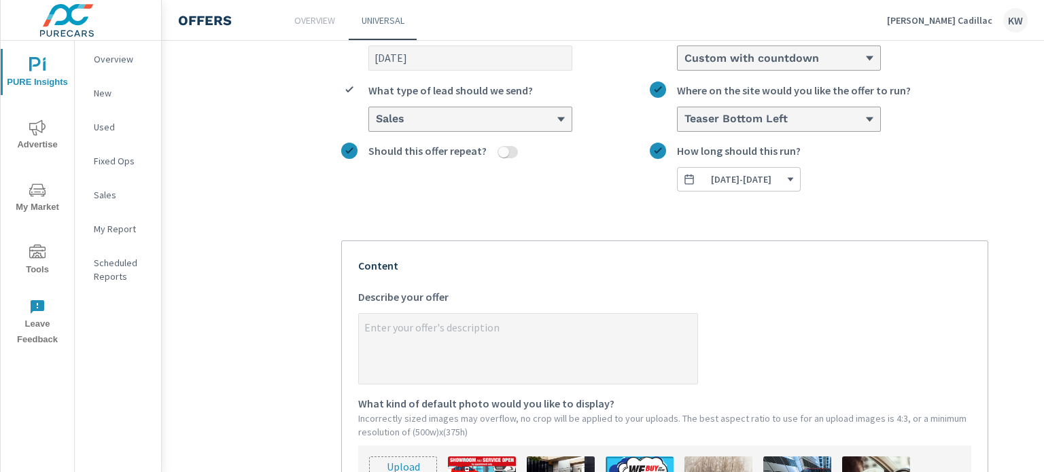
scroll to position [130, 0]
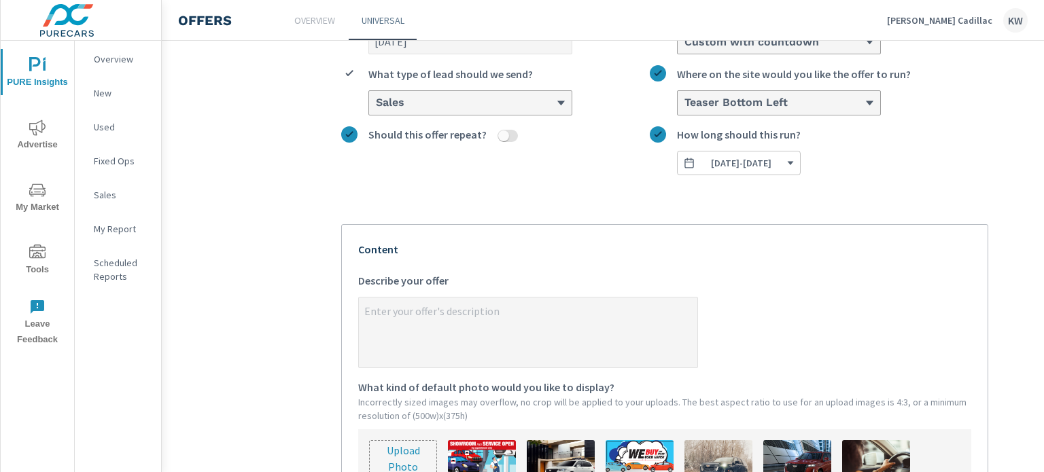
type textarea "x"
click at [553, 329] on textarea "x Describe your offer" at bounding box center [528, 334] width 339 height 68
type textarea "2"
type textarea "x"
type textarea "20"
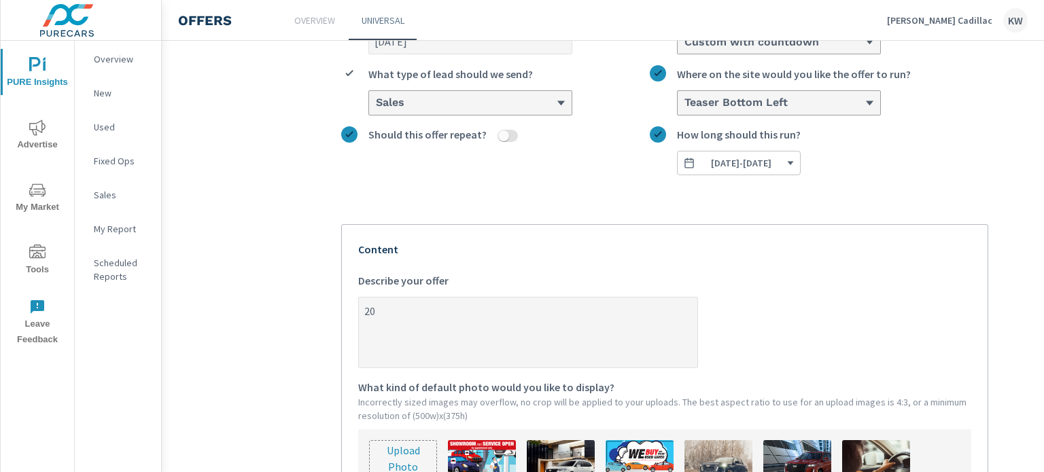
type textarea "x"
type textarea "202"
type textarea "x"
type textarea "2025"
type textarea "x"
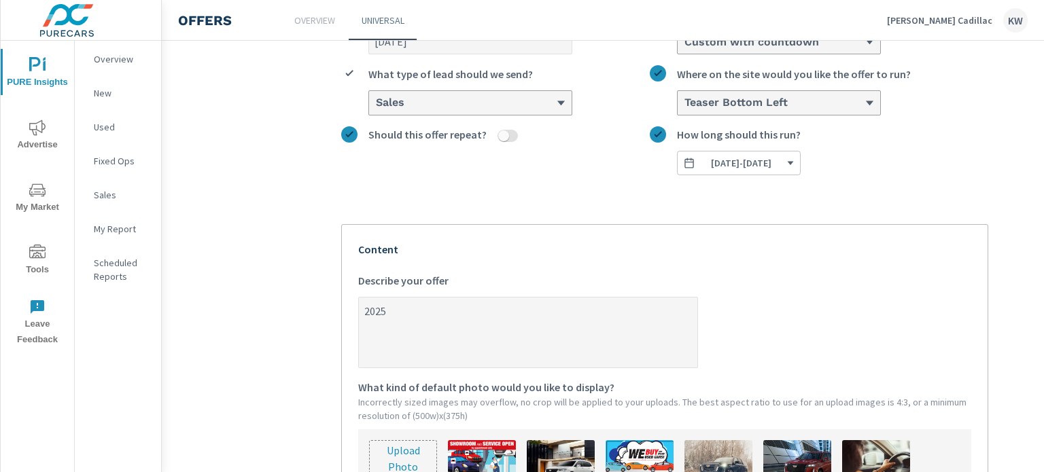
type textarea "2025"
type textarea "x"
type textarea "2025 C"
type textarea "x"
type textarea "2025 Cl"
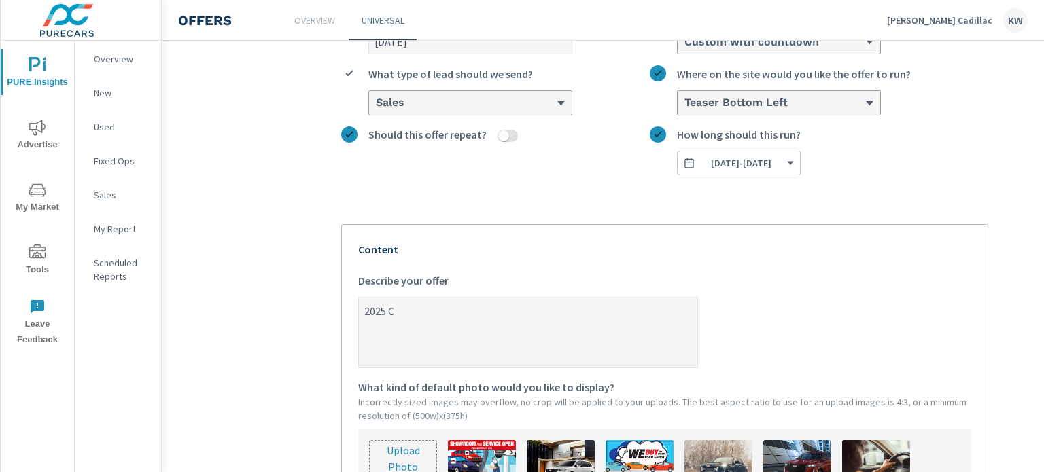
type textarea "x"
type textarea "2025 Cle"
type textarea "x"
type textarea "2025 Clea"
type textarea "x"
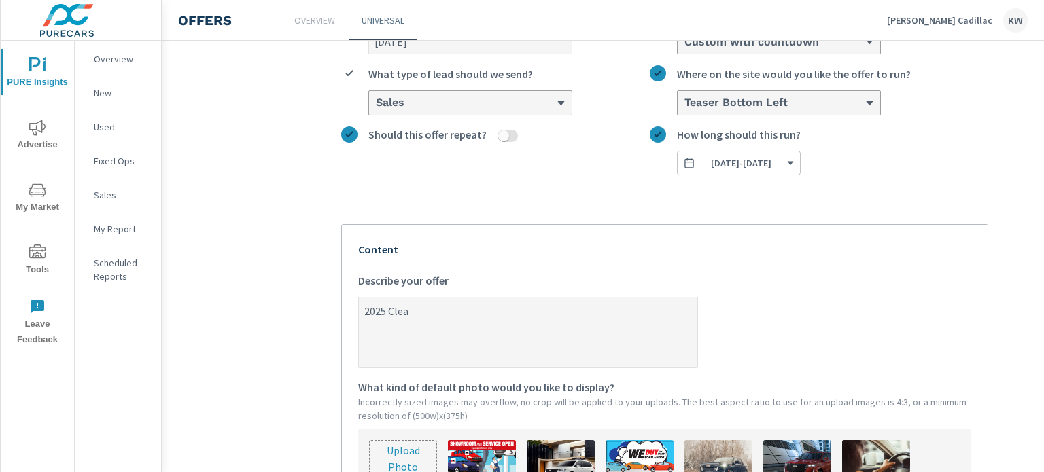
type textarea "2025 Clear"
type textarea "x"
type textarea "2025 Clearo"
type textarea "x"
type textarea "2025 Clearou"
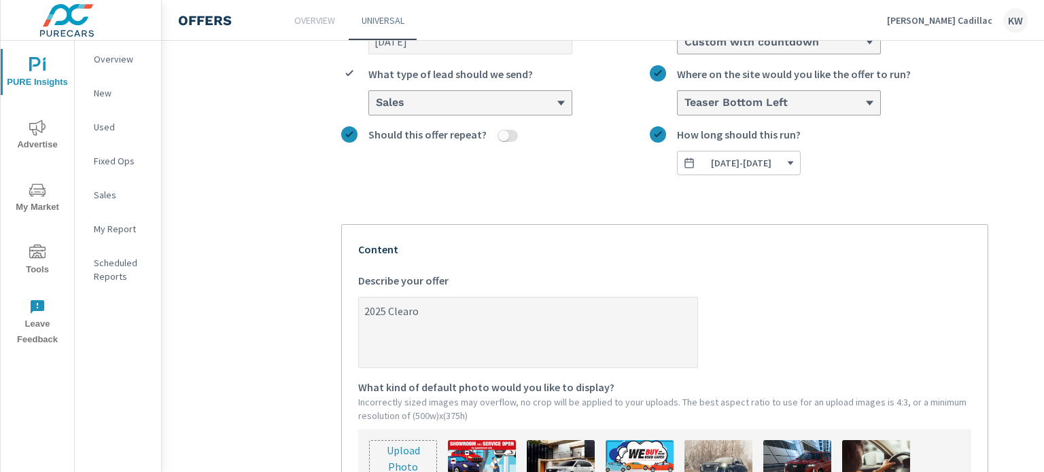
type textarea "x"
type textarea "2025 Clearout"
type textarea "x"
type textarea "2025 Clearout"
type textarea "x"
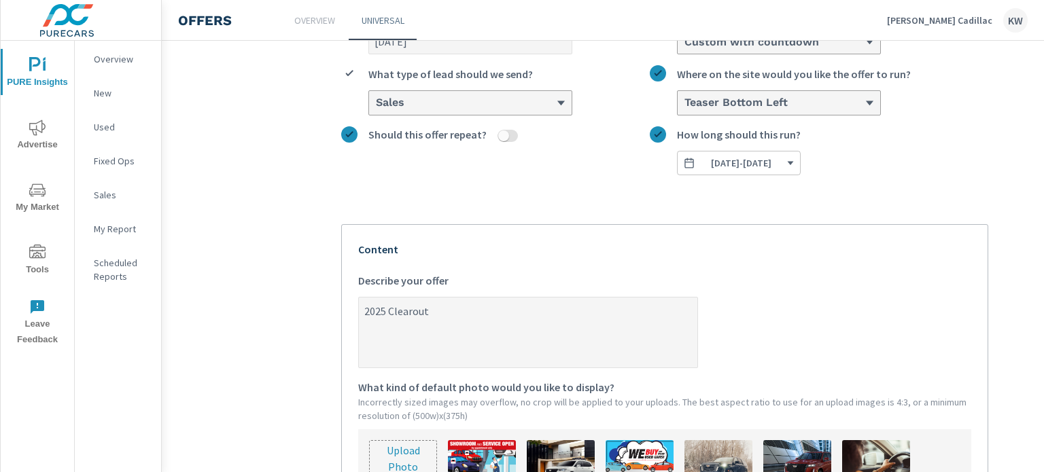
type textarea "2025 Clearout -"
type textarea "x"
type textarea "2025 Clearout -"
type textarea "x"
type textarea "2025 Clearout - F"
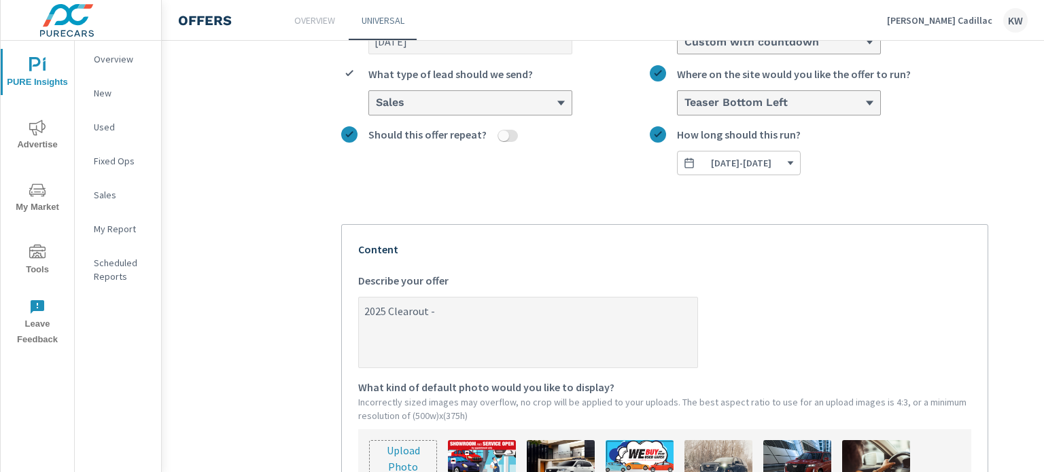
type textarea "x"
type textarea "2025 Clearout - Fi"
type textarea "x"
type textarea "2025 Clearout - Fin"
type textarea "x"
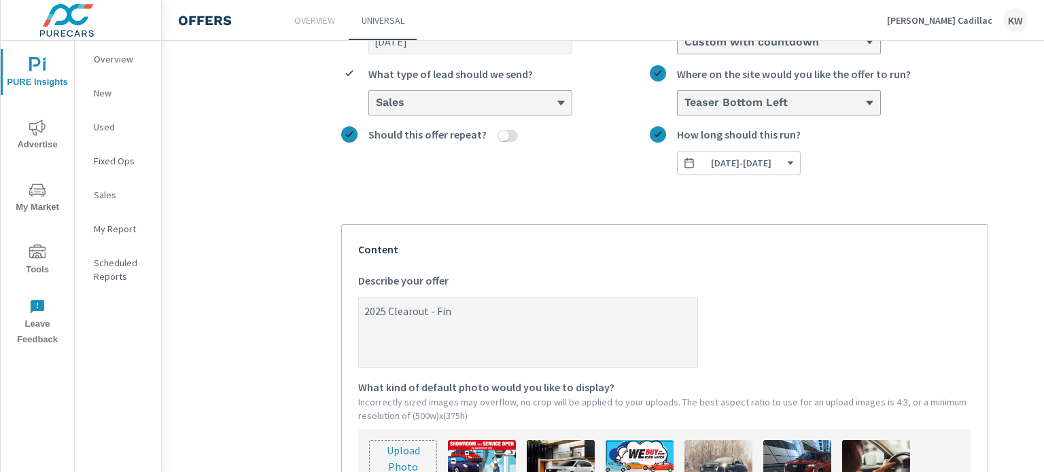
type textarea "2025 Clearout - Fina"
type textarea "x"
type textarea "2025 Clearout - [PERSON_NAME]"
type textarea "x"
type textarea "2025 Clearout - Financ"
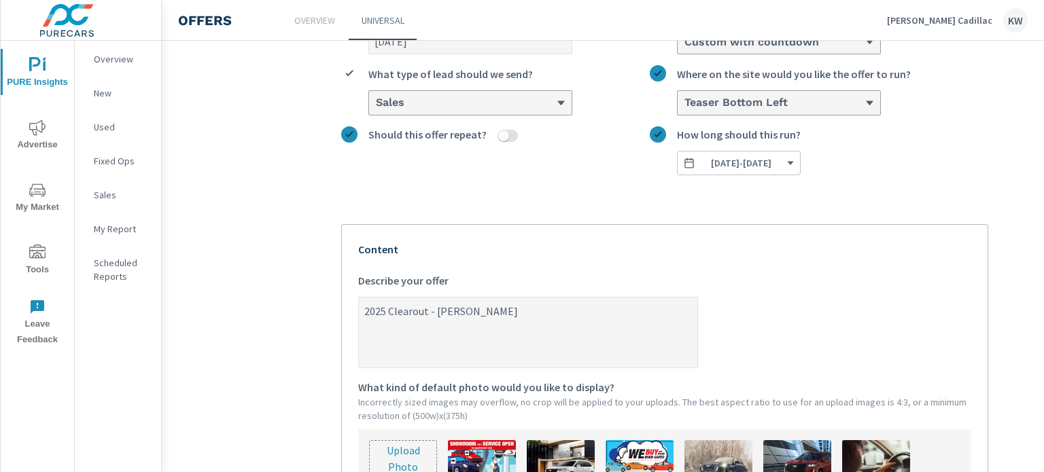
type textarea "x"
type textarea "2025 Clearout - Finance"
type textarea "x"
type textarea "2025 Clearout - Finance"
type textarea "x"
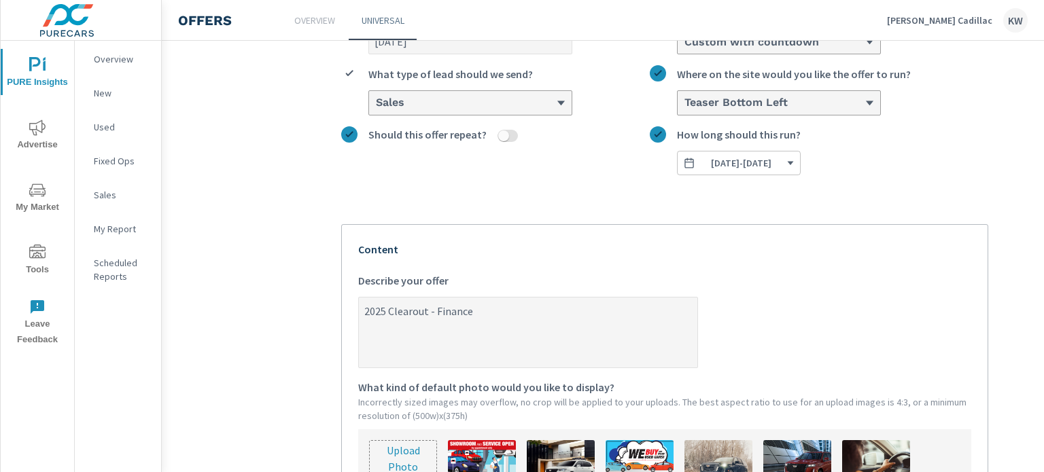
type textarea "2025 Clearout - Finance s"
type textarea "x"
type textarea "2025 Clearout - Finance se"
type textarea "x"
type textarea "2025 Clearout - Finance sel"
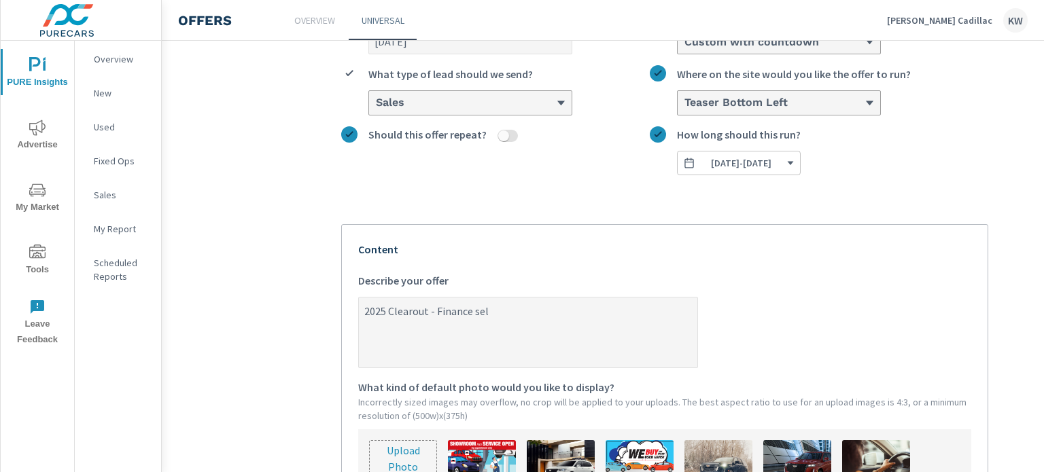
type textarea "x"
type textarea "2025 Clearout - Finance sele"
type textarea "x"
type textarea "2025 Clearout - Finance selec"
type textarea "x"
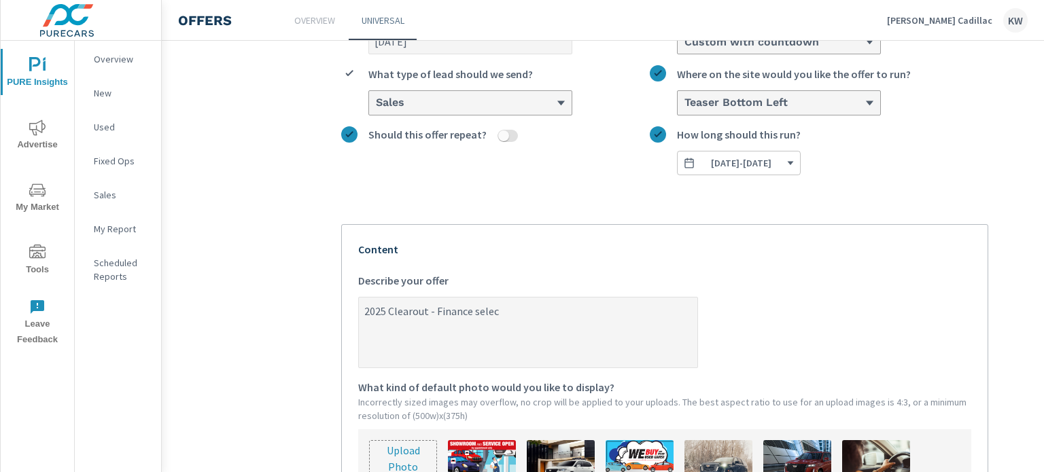
type textarea "2025 Clearout - Finance select"
type textarea "x"
type textarea "2025 Clearout - Finance select"
type textarea "x"
type textarea "2025 Clearout - Finance select m"
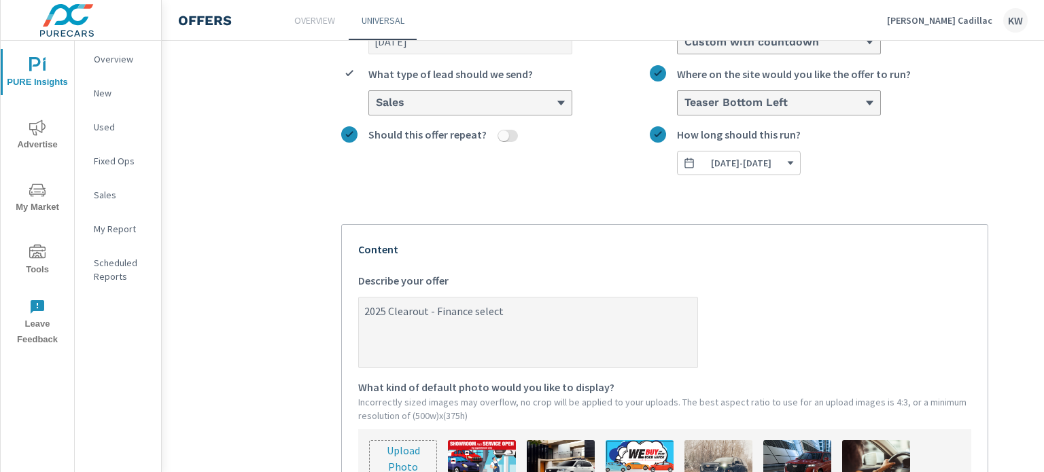
type textarea "x"
type textarea "2025 Clearout - Finance select mo"
type textarea "x"
type textarea "2025 Clearout - Finance select mod"
type textarea "x"
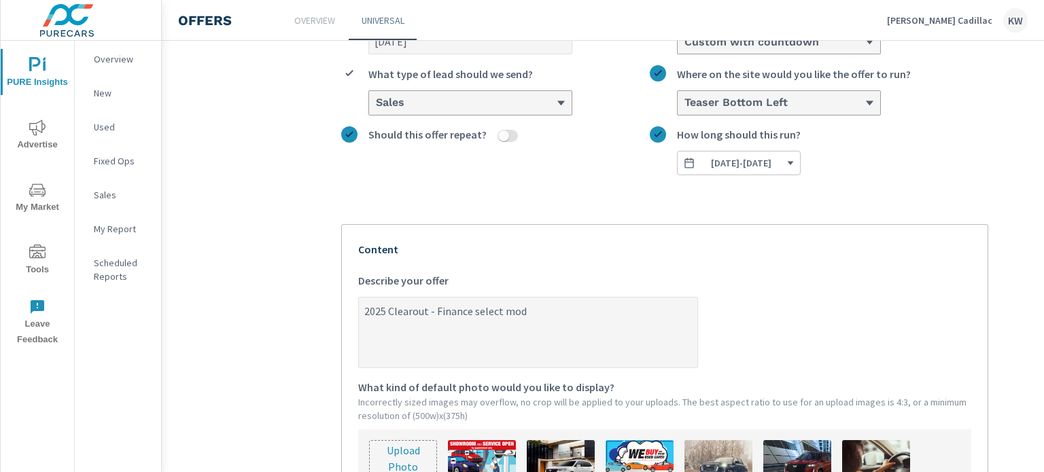
type textarea "2025 Clearout - Finance select mode"
type textarea "x"
type textarea "2025 Clearout - Finance select model"
type textarea "x"
type textarea "2025 Clearout - Finance select models"
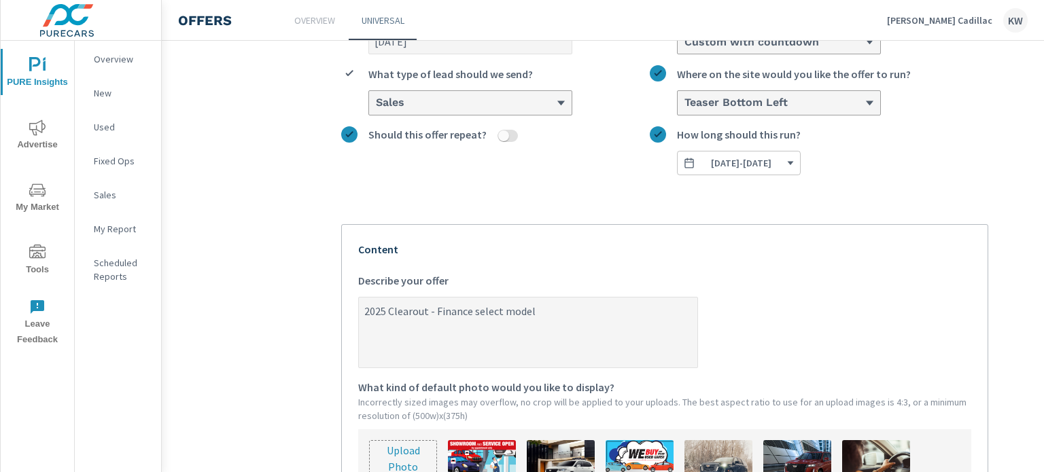
type textarea "x"
type textarea "2025 Clearout - Finance select models"
type textarea "x"
type textarea "2025 Clearout - Finance select models f"
type textarea "x"
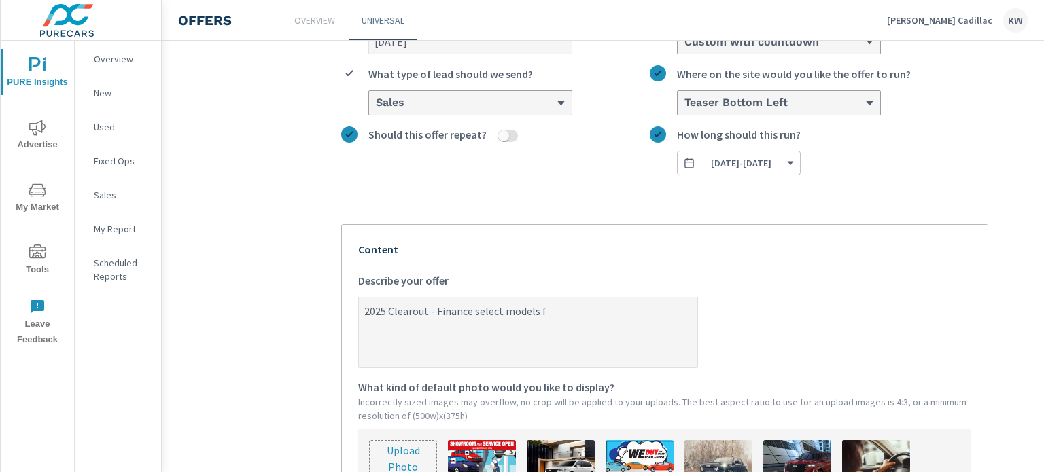
type textarea "2025 Clearout - Finance select models fr"
type textarea "x"
type textarea "2025 Clearout - Finance select models fro"
type textarea "x"
type textarea "2025 Clearout - Finance select models from"
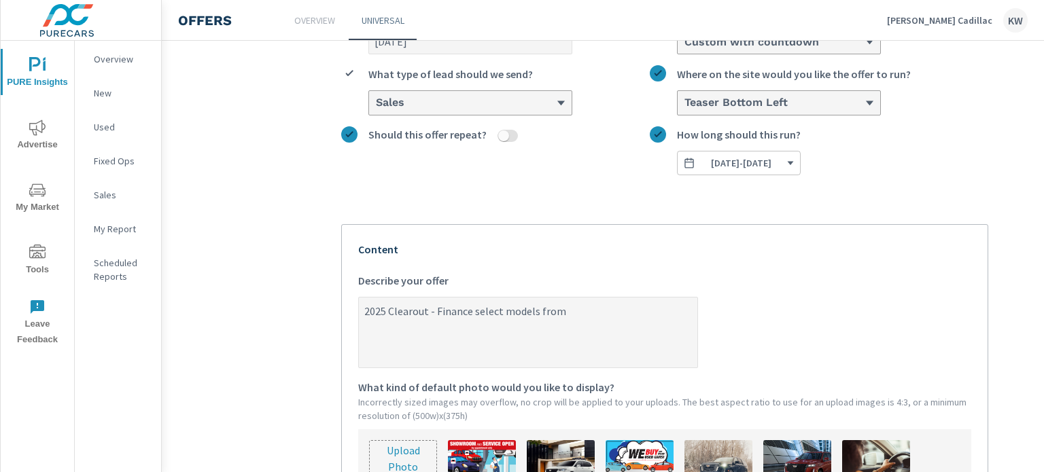
type textarea "x"
type textarea "2025 Clearout - Finance select models from"
type textarea "x"
type textarea "2025 Clearout - Finance select models from 0"
type textarea "x"
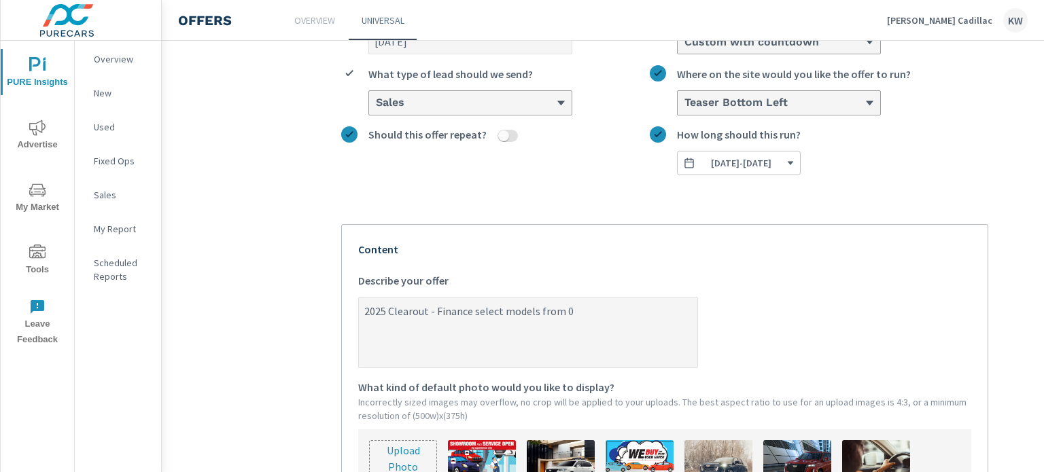
type textarea "2025 Clearout - Finance select models from 0%"
type textarea "x"
type textarea "2025 Clearout - Finance select models from 0%u"
type textarea "x"
type textarea "2025 Clearout - Finance select models from 0%"
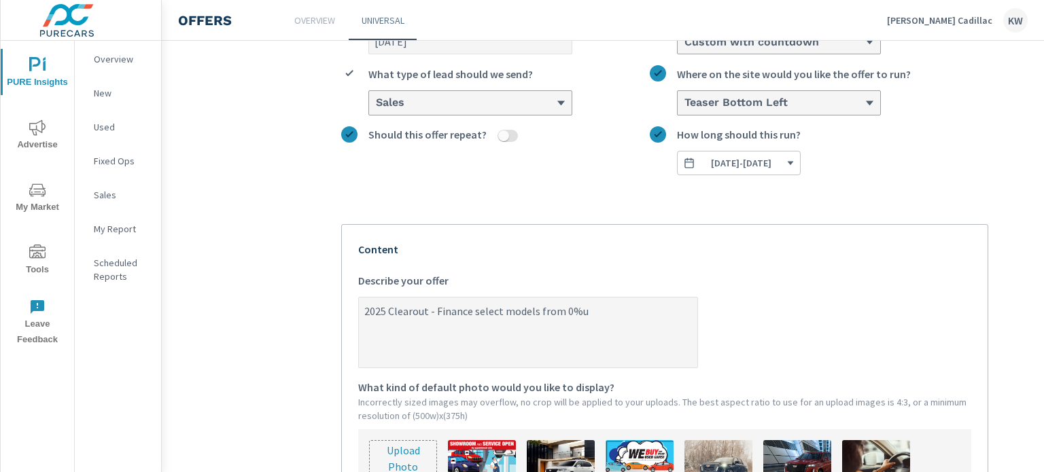
type textarea "x"
type textarea "2025 Clearout - Finance select models from 0%"
type textarea "x"
type textarea "2025 Clearout - Finance select models from 0% u"
type textarea "x"
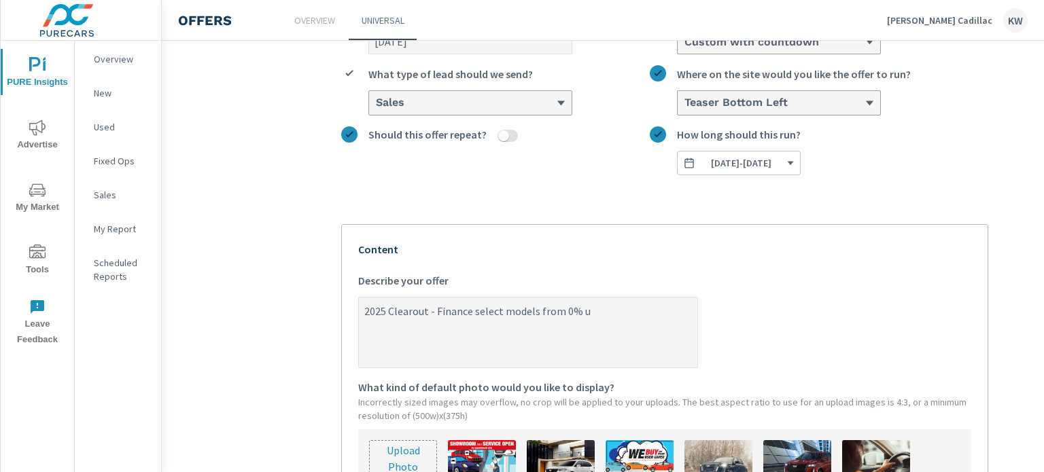
type textarea "2025 Clearout - Finance select models from 0% up"
type textarea "x"
type textarea "2025 Clearout - Finance select models from 0% up"
type textarea "x"
type textarea "2025 Clearout - Finance select models from 0% up t"
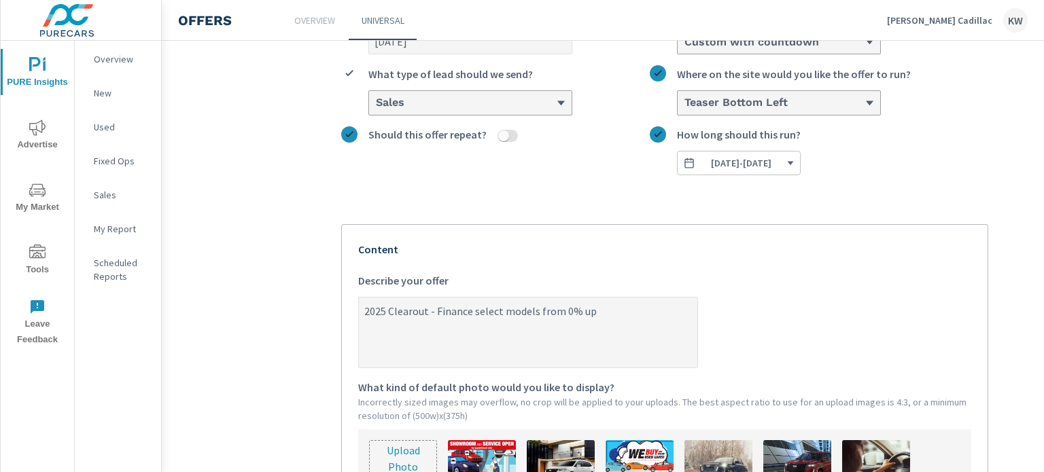
type textarea "x"
type textarea "2025 Clearout - Finance select models from 0% up to"
type textarea "x"
type textarea "2025 Clearout - Finance select models from 0% up to"
type textarea "x"
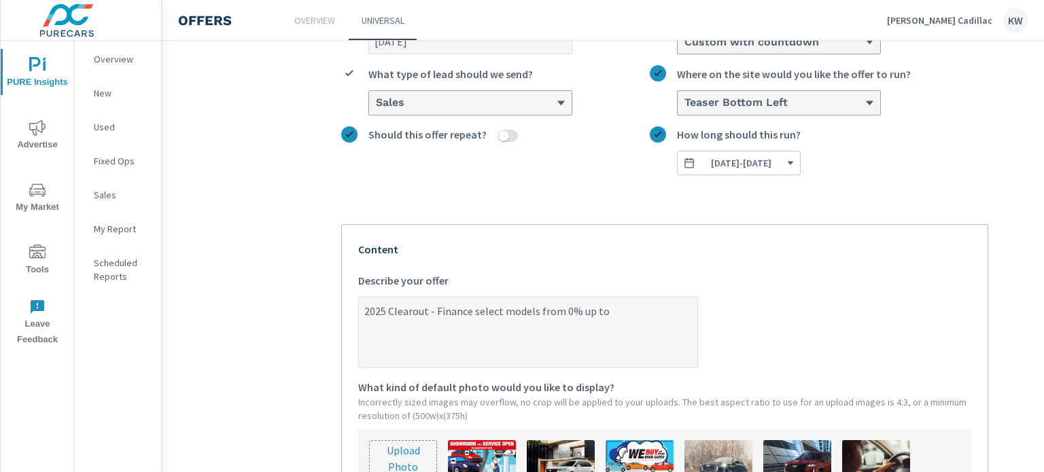
type textarea "2025 Clearout - Finance select models from 0% up to"
type textarea "x"
type textarea "2025 Clearout - Finance select models from 0% up t"
type textarea "x"
type textarea "2025 Clearout - Finance select models from 0% up"
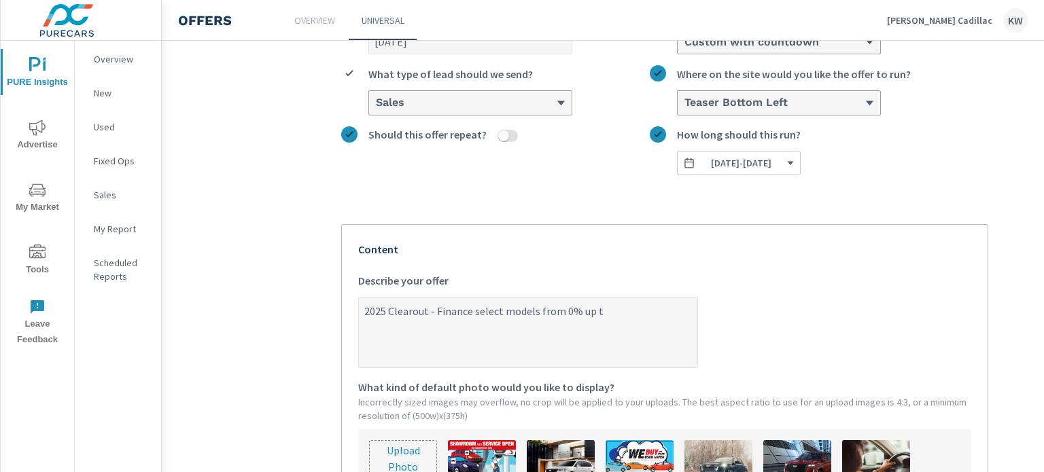
type textarea "x"
type textarea "2025 Clearout - Finance select models from 0% up"
type textarea "x"
type textarea "2025 Clearout - Finance select models from 0% u"
type textarea "x"
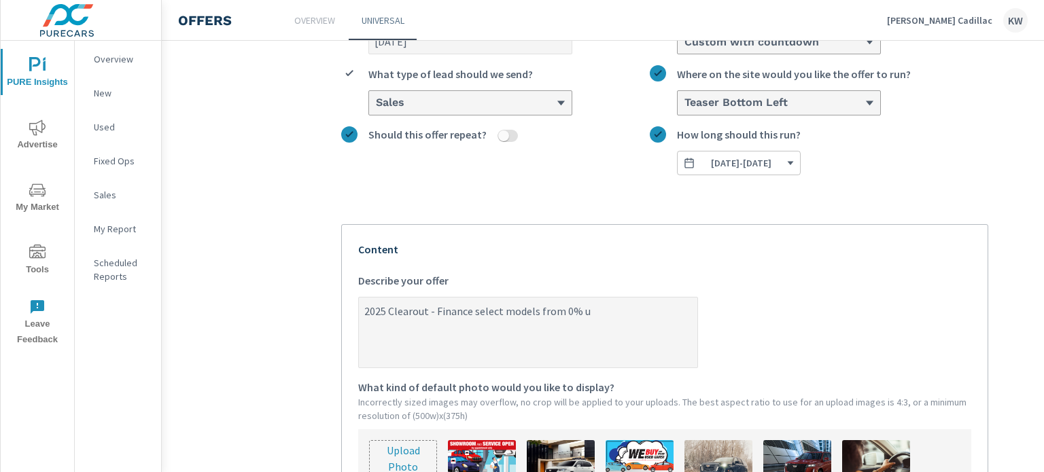
type textarea "2025 Clearout - Finance select models from 0% up"
type textarea "x"
type textarea "2025 Clearout - Finance select models from 0% up"
type textarea "x"
type textarea "2025 Clearout - Finance select models from 0% up t"
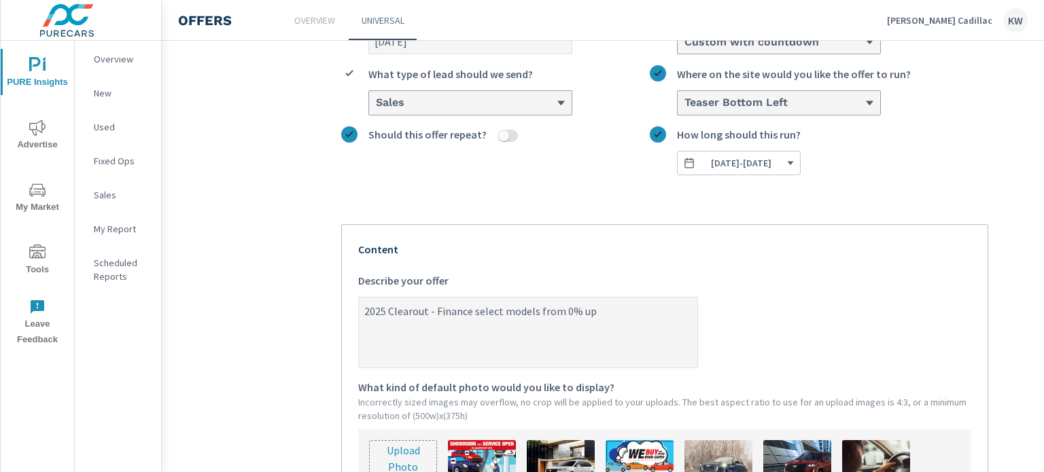
type textarea "x"
type textarea "2025 Clearout - Finance select models from 0% up to"
type textarea "x"
type textarea "2025 Clearout - Finance select models from 0% up to"
type textarea "x"
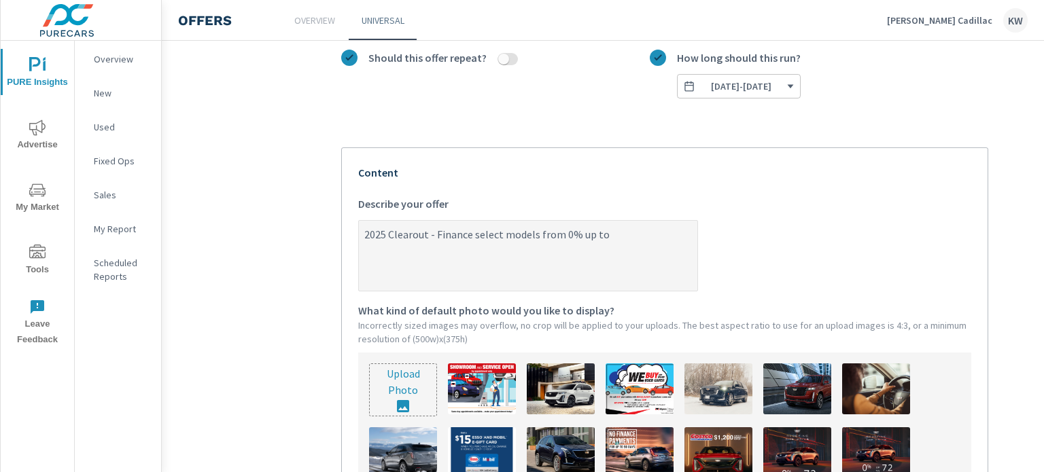
scroll to position [240, 0]
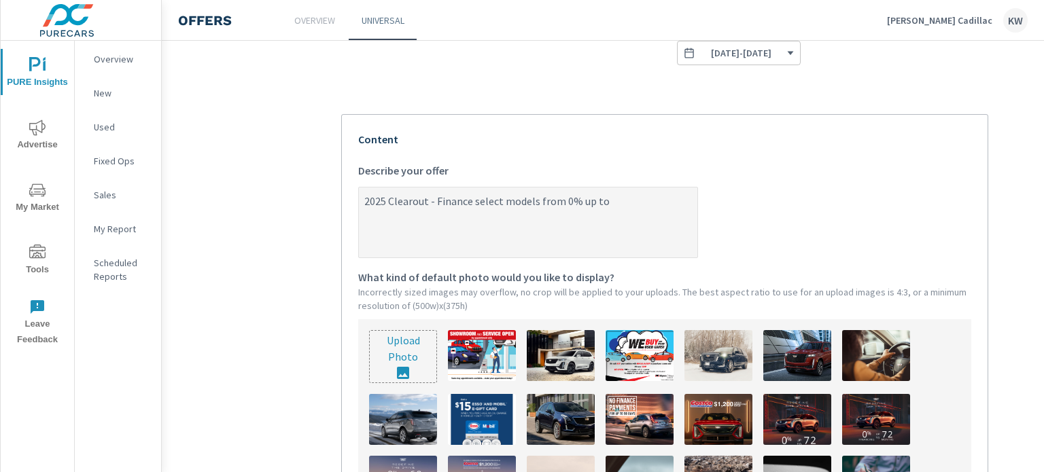
type textarea "2025 Clearout - Finance select models from 0% up to"
type textarea "x"
click at [420, 341] on input "file" at bounding box center [403, 357] width 67 height 52
type input "C:\fakepath\Cadillac (1).png"
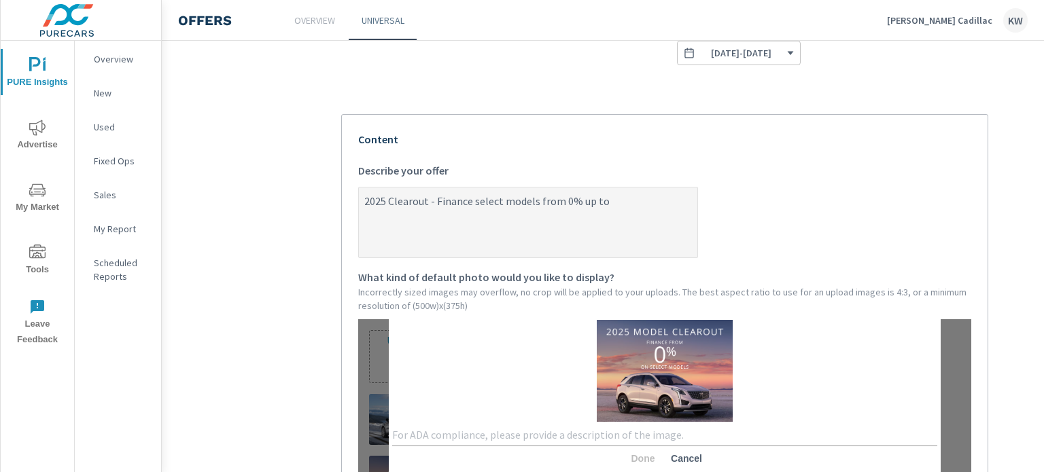
click at [462, 436] on textarea at bounding box center [664, 435] width 545 height 13
type textarea "o"
type textarea "[DATE]"
click at [631, 457] on span "Done" at bounding box center [643, 459] width 33 height 12
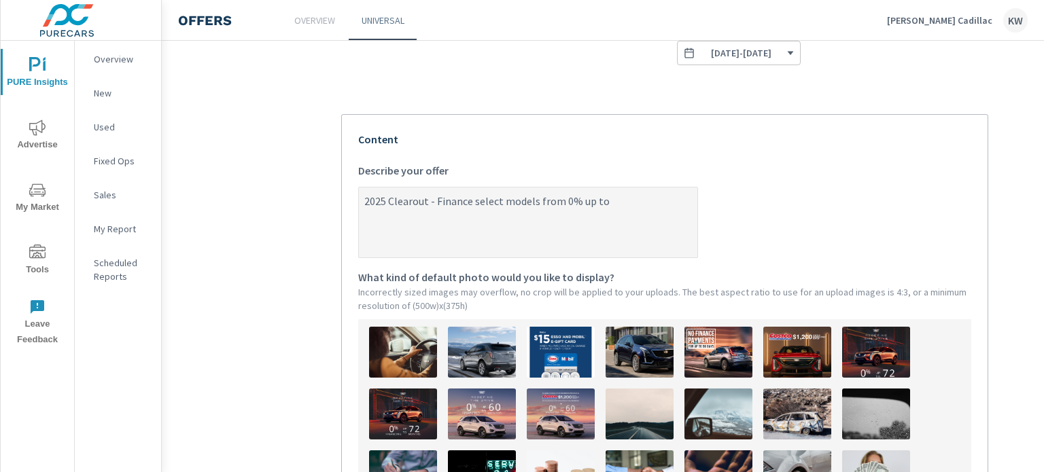
scroll to position [0, 0]
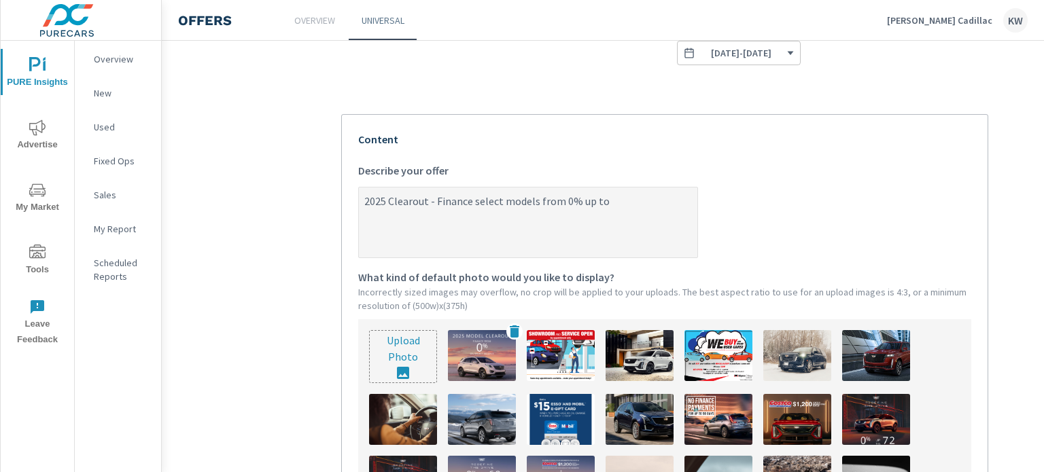
click at [485, 349] on img at bounding box center [482, 355] width 68 height 51
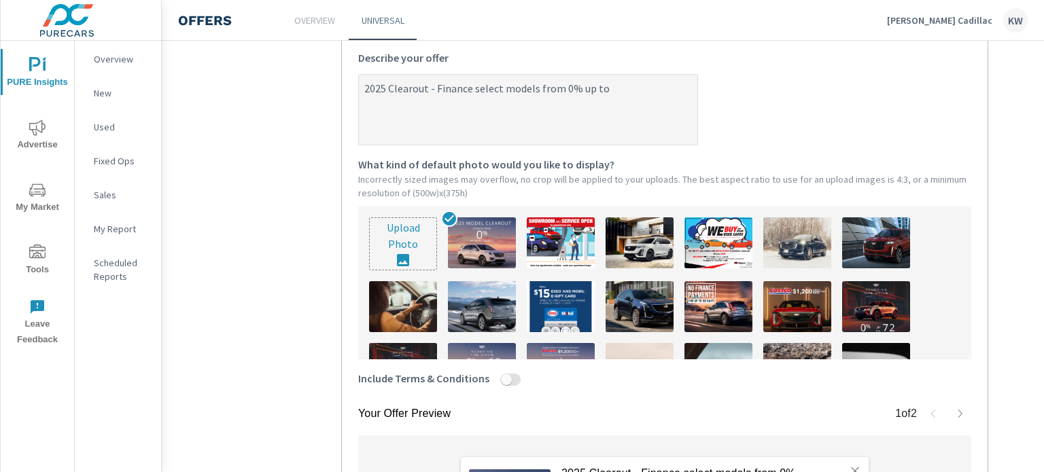
scroll to position [341, 0]
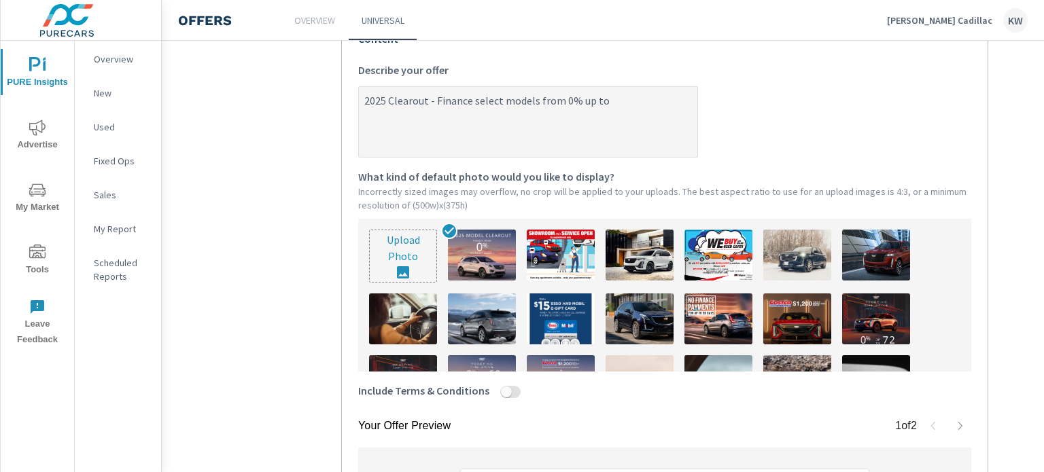
type textarea "x"
click at [625, 111] on textarea "2025 Clearout - Finance select models from 0% up to" at bounding box center [528, 123] width 339 height 68
type textarea "2025 Clearout - Finance select models from 0% up to 6"
type textarea "x"
type textarea "2025 Clearout - Finance select models from 0% up to 60"
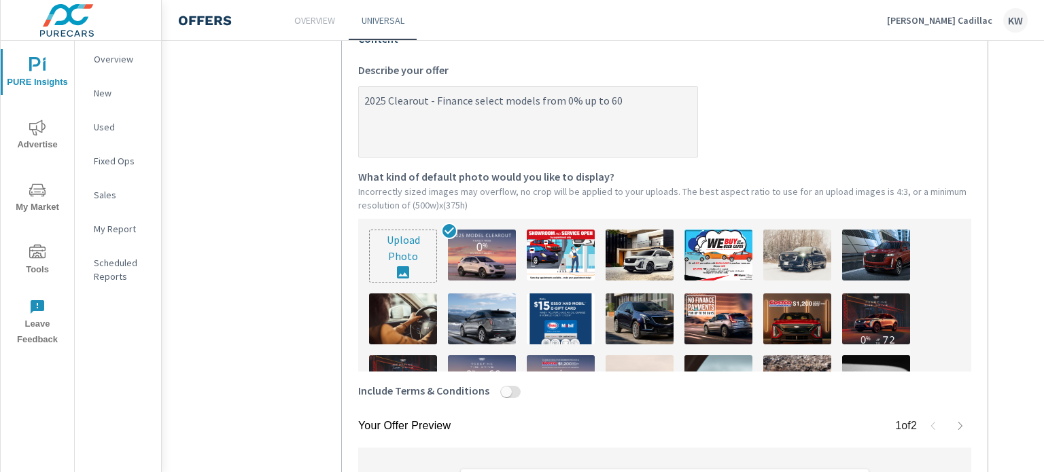
type textarea "x"
type textarea "2025 Clearout - Finance select models from 0% up to 60"
type textarea "x"
type textarea "2025 Clearout - Finance select models from 0% up to 60 m"
type textarea "x"
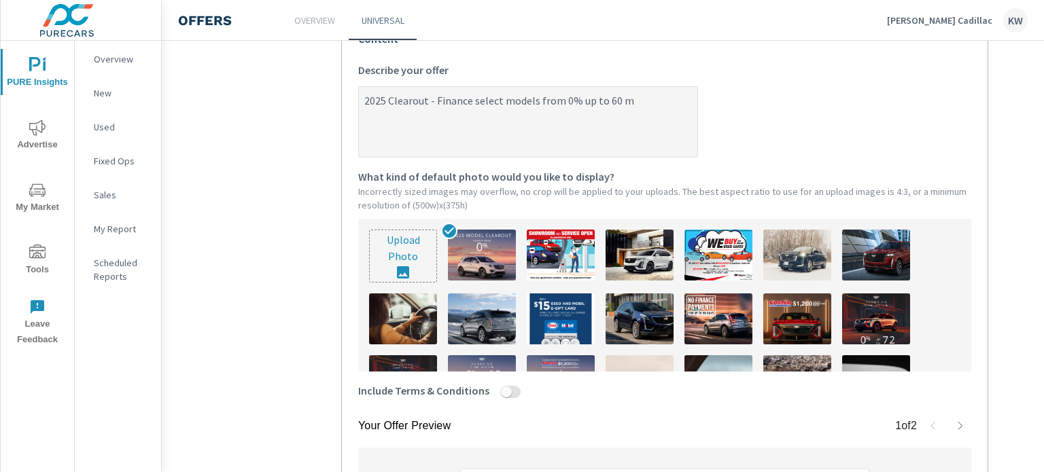
type textarea "2025 Clearout - Finance select models from 0% up to 60 mo"
type textarea "x"
type textarea "2025 Clearout - Finance select models from 0% up to 60 mon"
type textarea "x"
type textarea "2025 Clearout - Finance select models from 0% up to 60 mont"
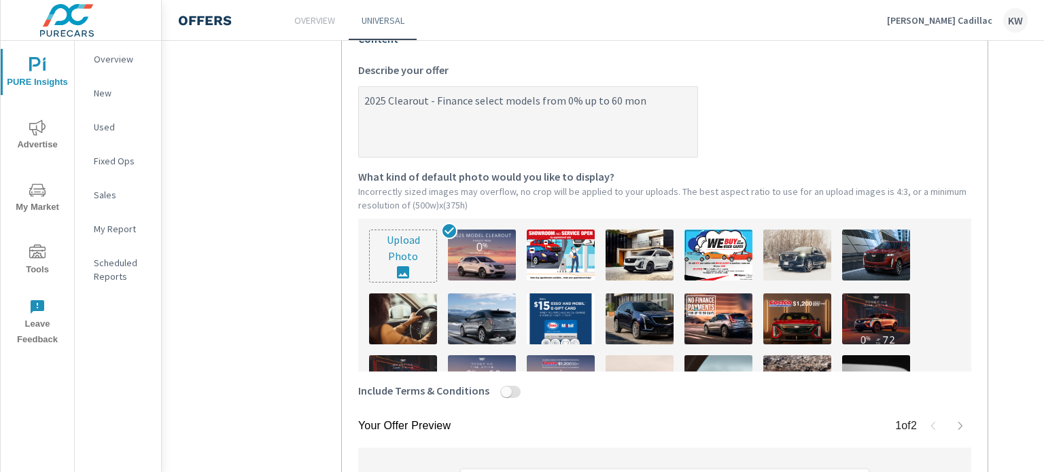
type textarea "x"
type textarea "2025 Clearout - Finance select models from 0% up to 60 month"
type textarea "x"
type textarea "2025 Clearout - Finance select models from 0% up to 60 months"
type textarea "x"
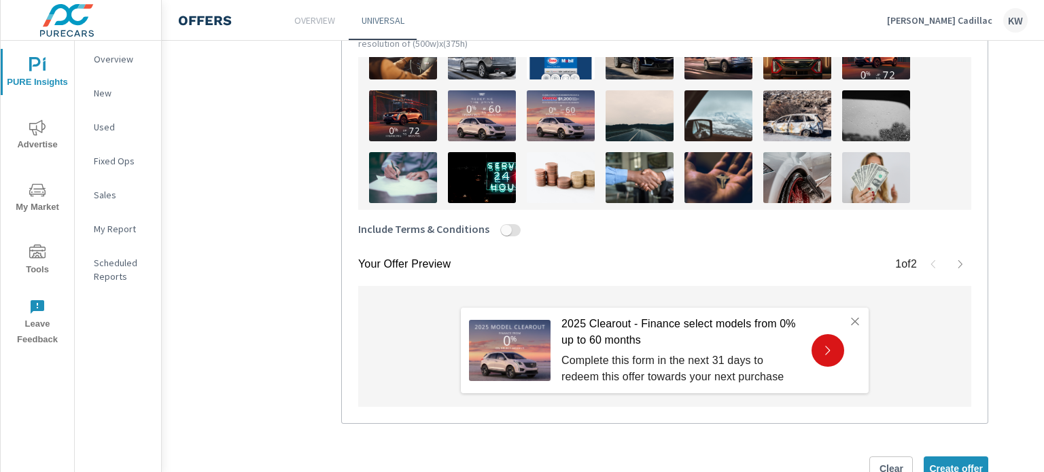
scroll to position [556, 0]
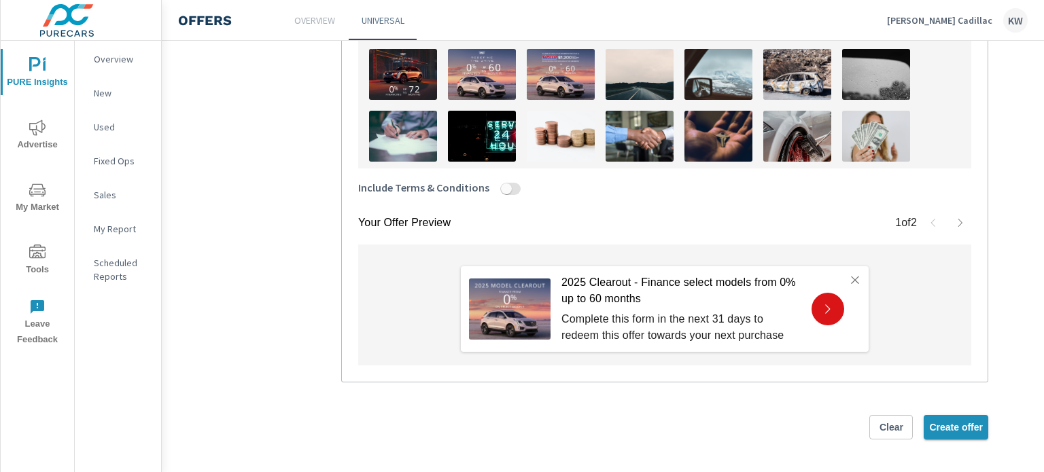
type textarea "2025 Clearout - Finance select models from 0% up to 60 months"
click at [939, 421] on span "Create offer" at bounding box center [956, 427] width 54 height 12
type textarea "x"
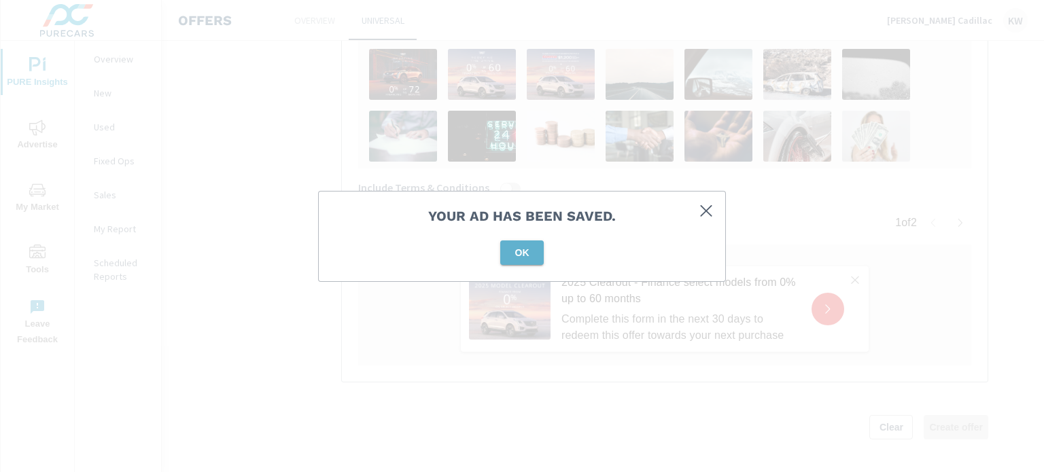
click at [527, 253] on span "OK" at bounding box center [522, 253] width 33 height 12
